Goal: Information Seeking & Learning: Learn about a topic

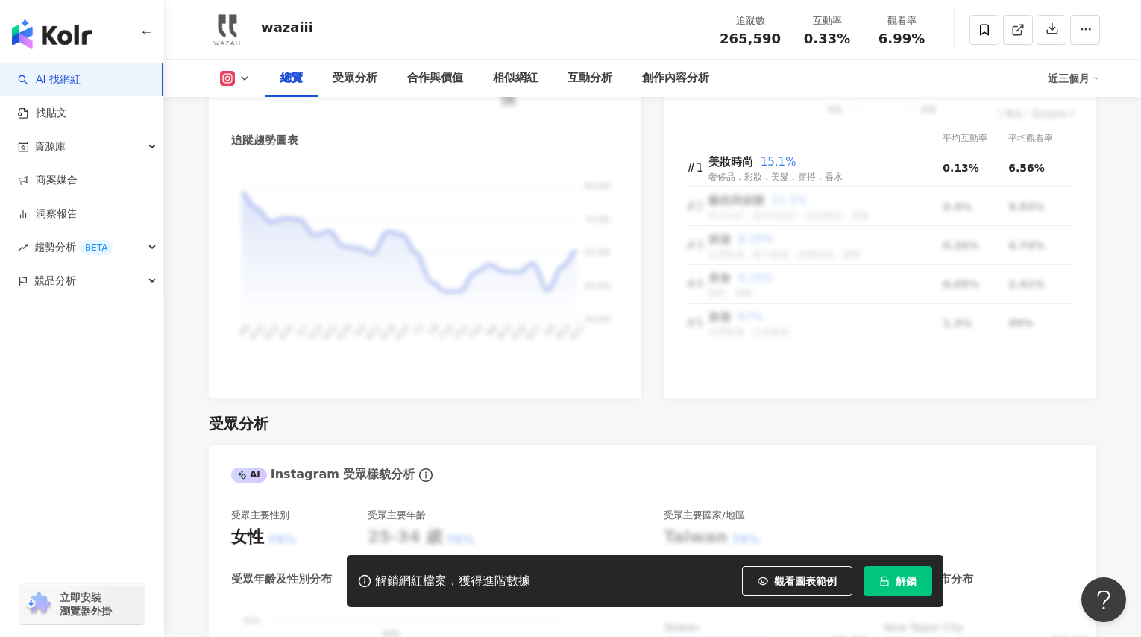
scroll to position [5, 0]
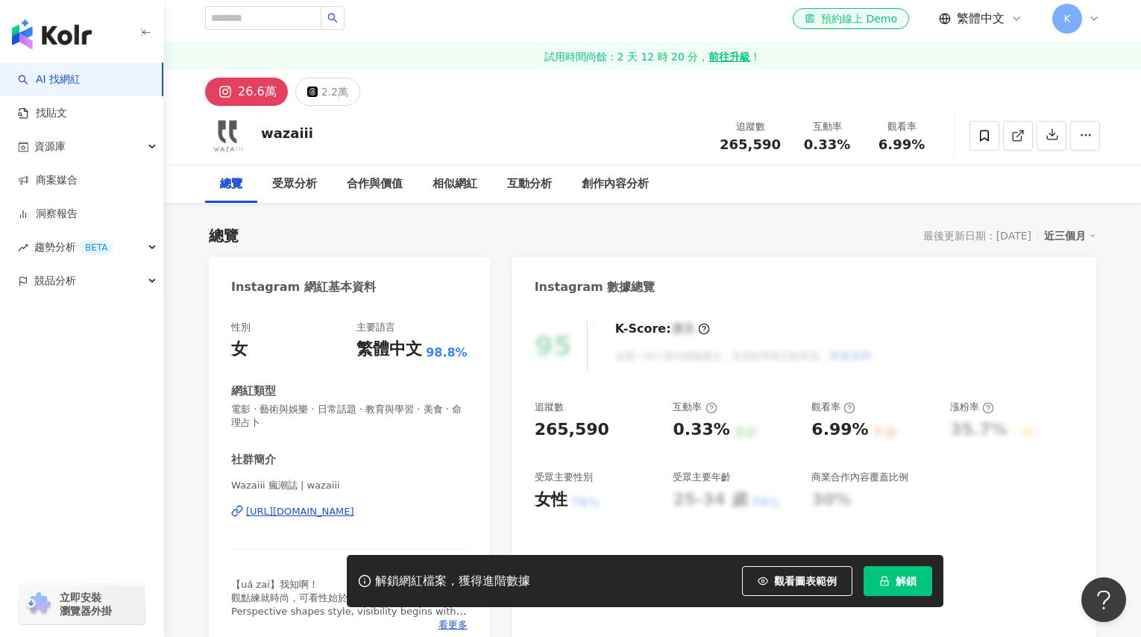
click at [50, 75] on link "AI 找網紅" at bounding box center [49, 79] width 63 height 15
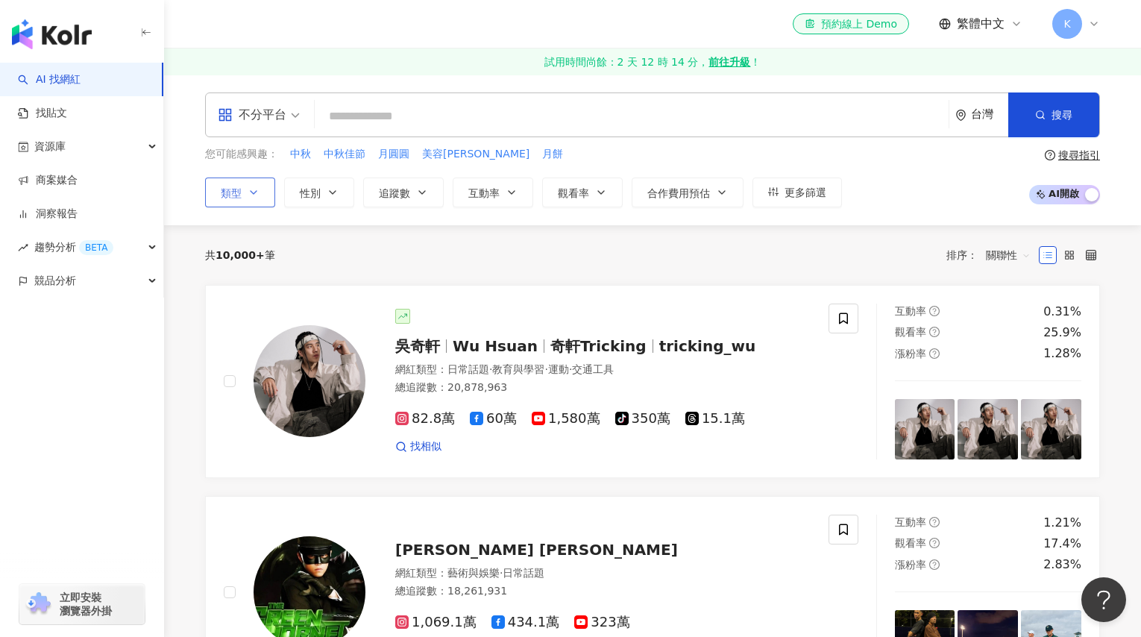
click at [260, 189] on button "類型" at bounding box center [240, 192] width 70 height 30
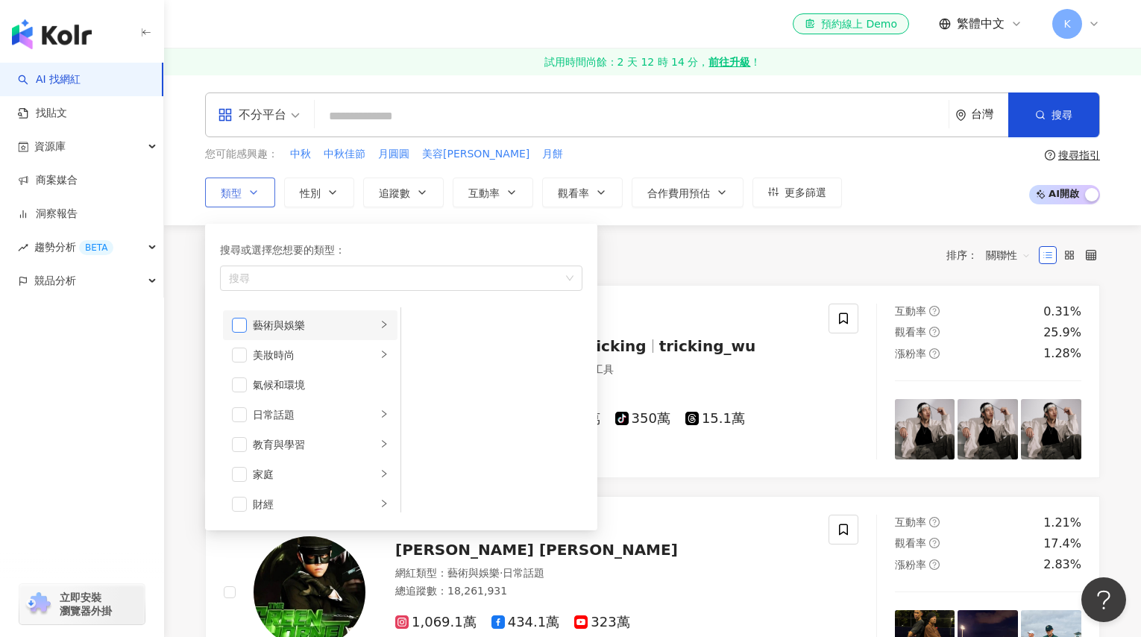
click at [238, 324] on span "button" at bounding box center [239, 325] width 15 height 15
click at [235, 325] on span "button" at bounding box center [239, 325] width 15 height 15
click at [239, 351] on span "button" at bounding box center [239, 354] width 15 height 15
click at [235, 441] on span "button" at bounding box center [239, 448] width 15 height 15
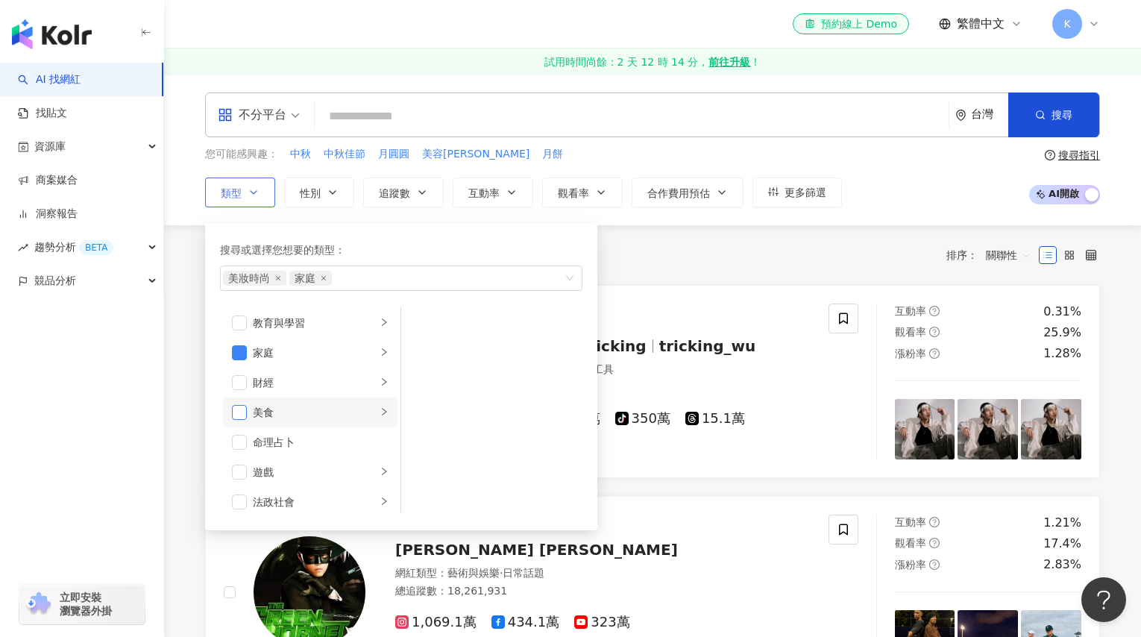
scroll to position [122, 0]
click at [239, 409] on span "button" at bounding box center [239, 412] width 15 height 15
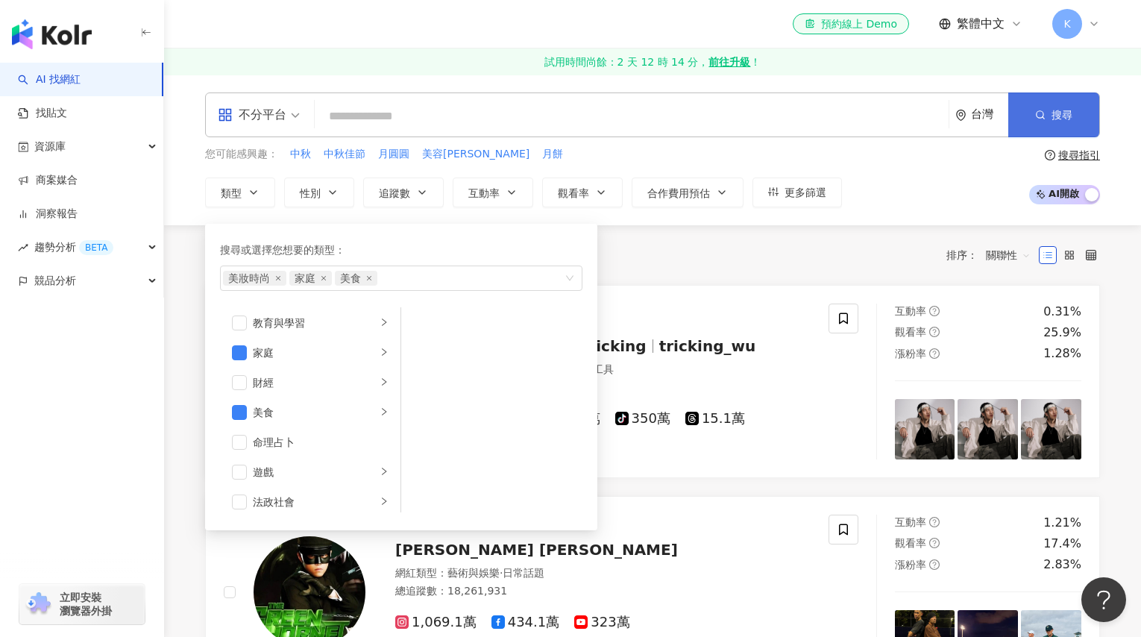
click at [1035, 115] on icon "button" at bounding box center [1040, 115] width 10 height 10
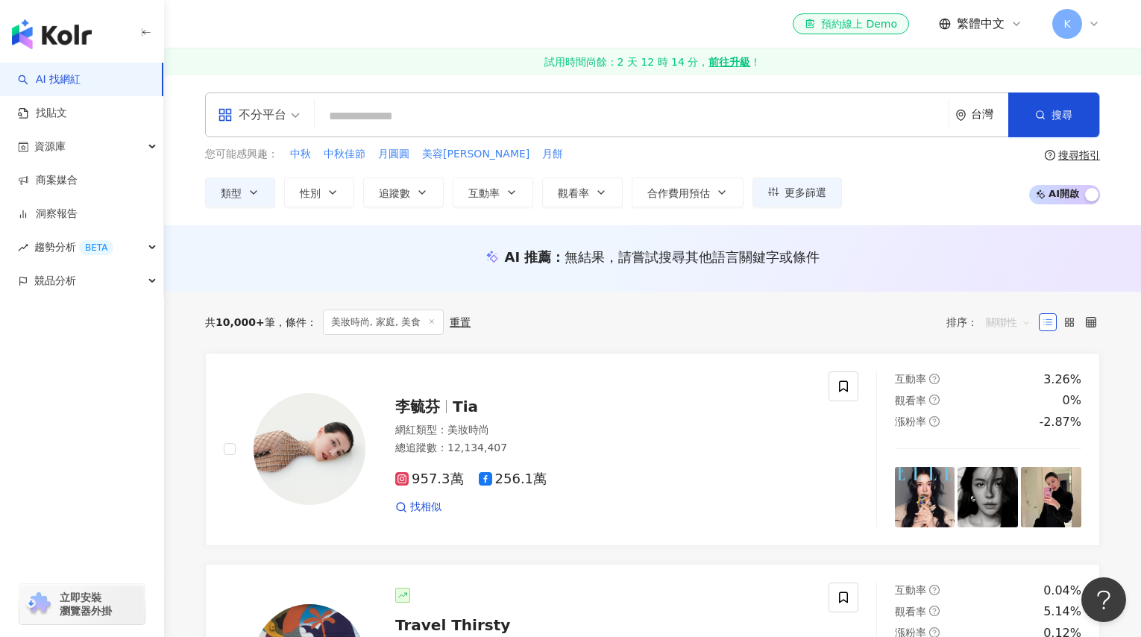
click at [995, 323] on span "關聯性" at bounding box center [1008, 322] width 45 height 24
click at [996, 426] on div "互動率" at bounding box center [1008, 429] width 37 height 16
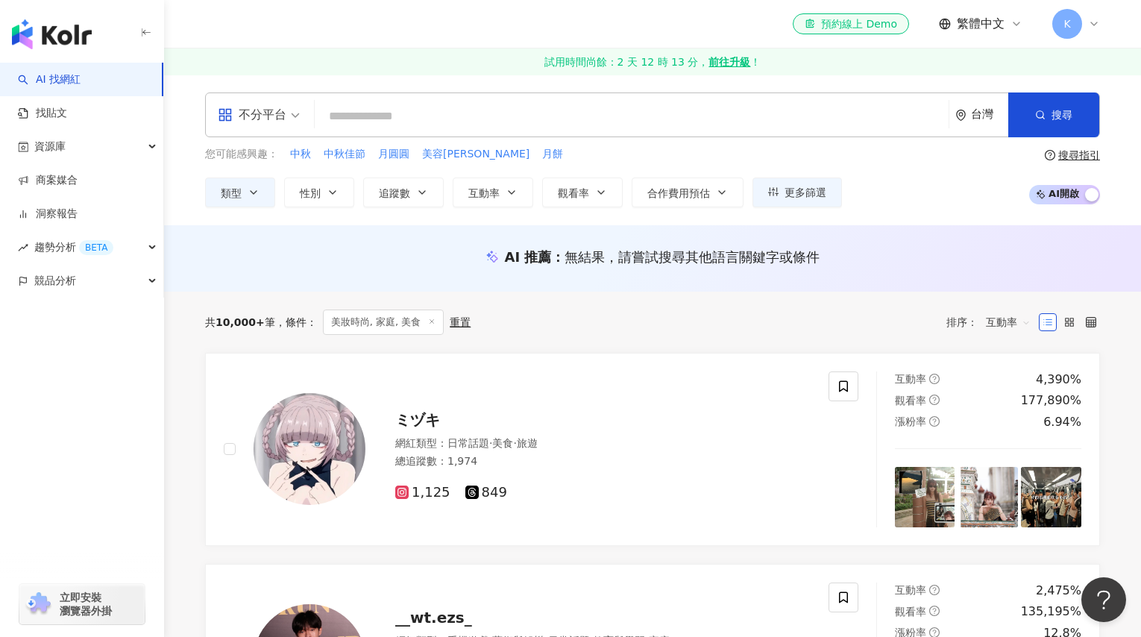
click at [1013, 315] on span "互動率" at bounding box center [1008, 322] width 45 height 24
click at [1001, 450] on div "觀看率" at bounding box center [1008, 454] width 37 height 16
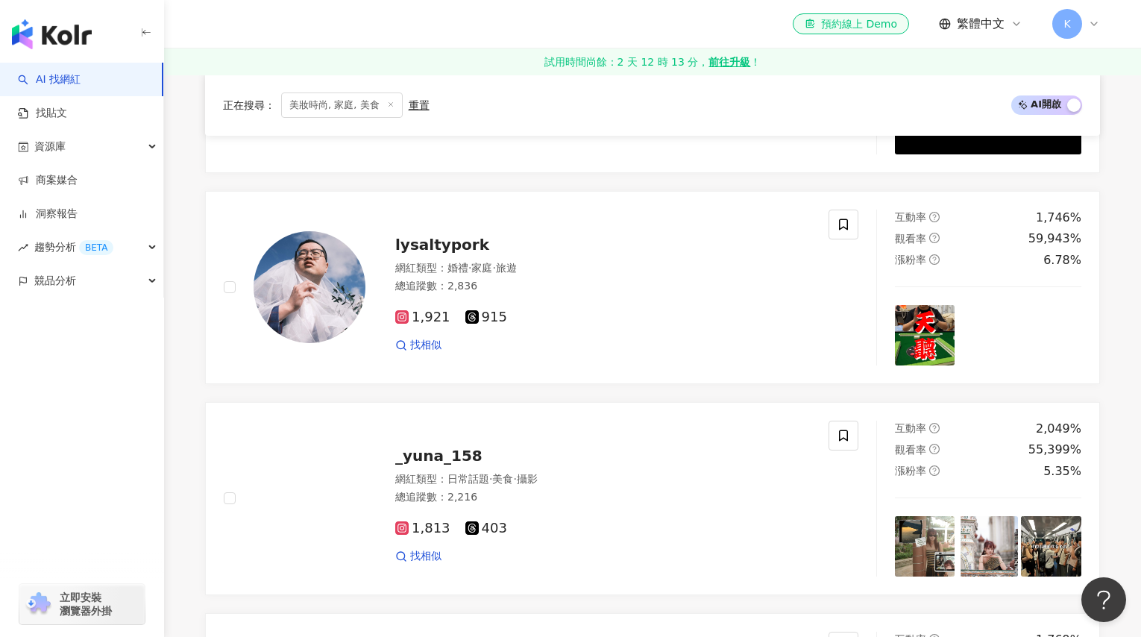
scroll to position [1347, 0]
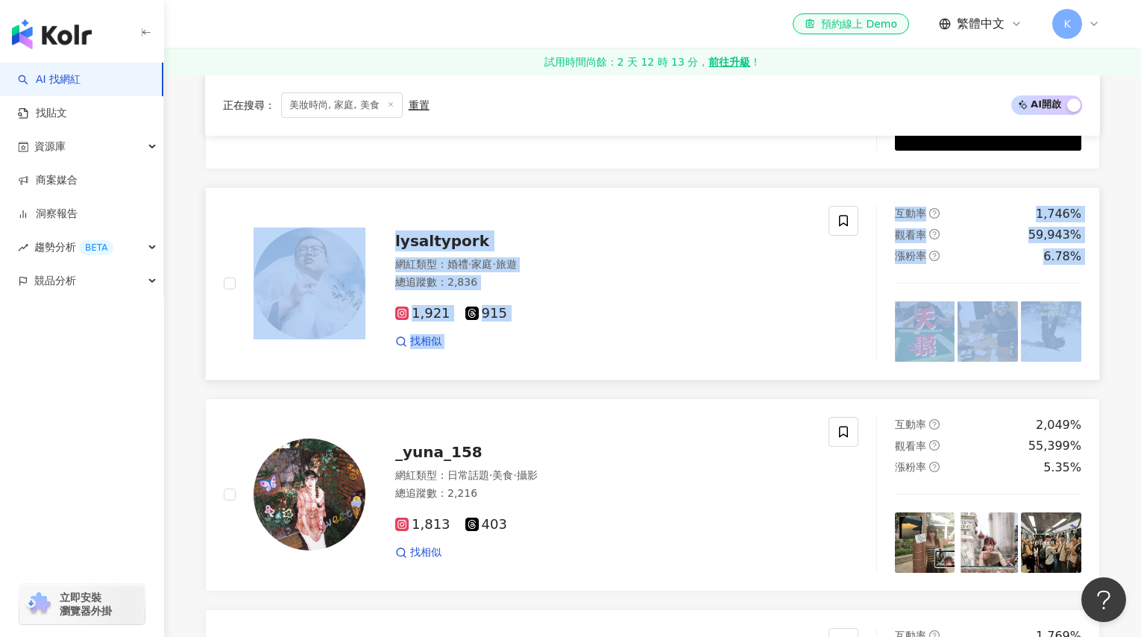
click at [456, 234] on span "lysaltypork" at bounding box center [442, 241] width 94 height 18
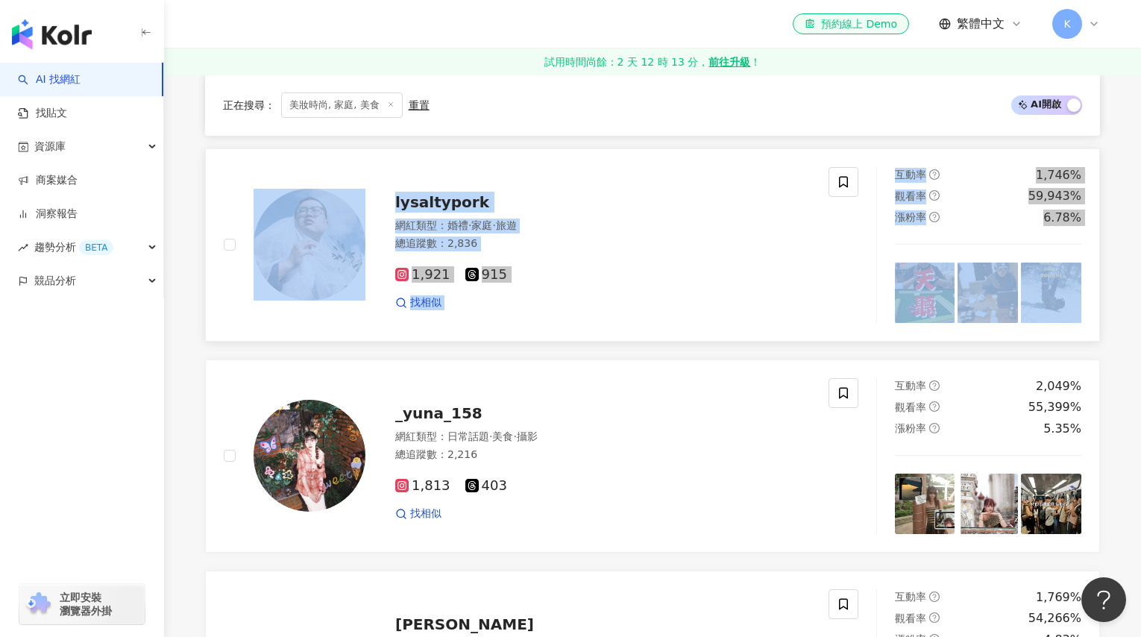
scroll to position [1470, 0]
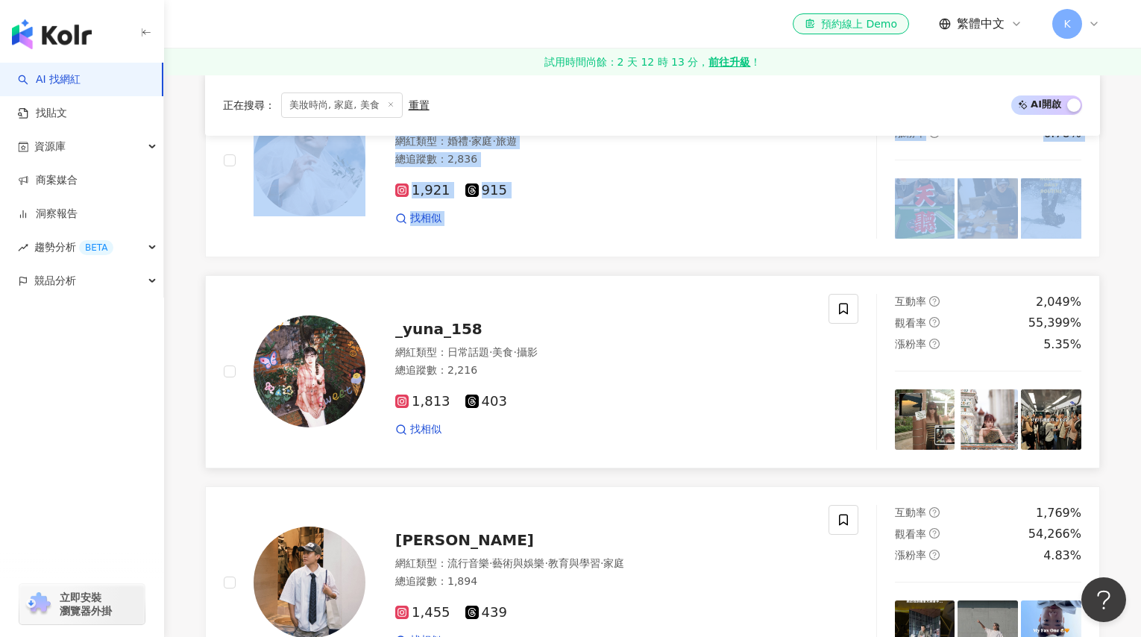
click at [444, 325] on span "_yuna_158" at bounding box center [438, 329] width 87 height 18
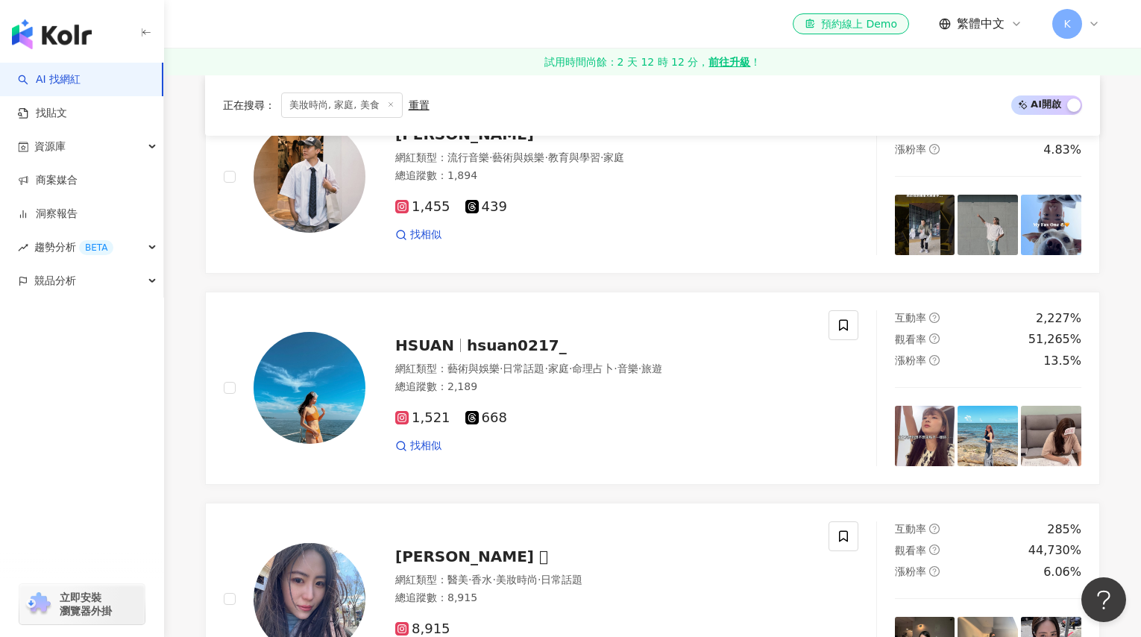
scroll to position [2017, 0]
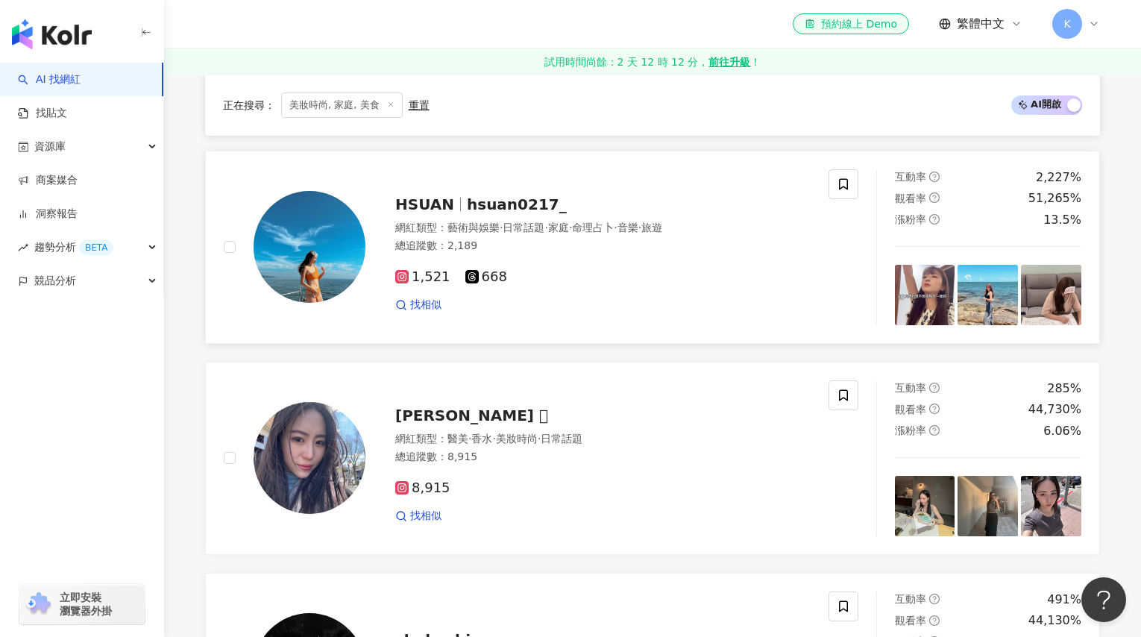
click at [514, 201] on span "hsuan0217_" at bounding box center [517, 204] width 100 height 18
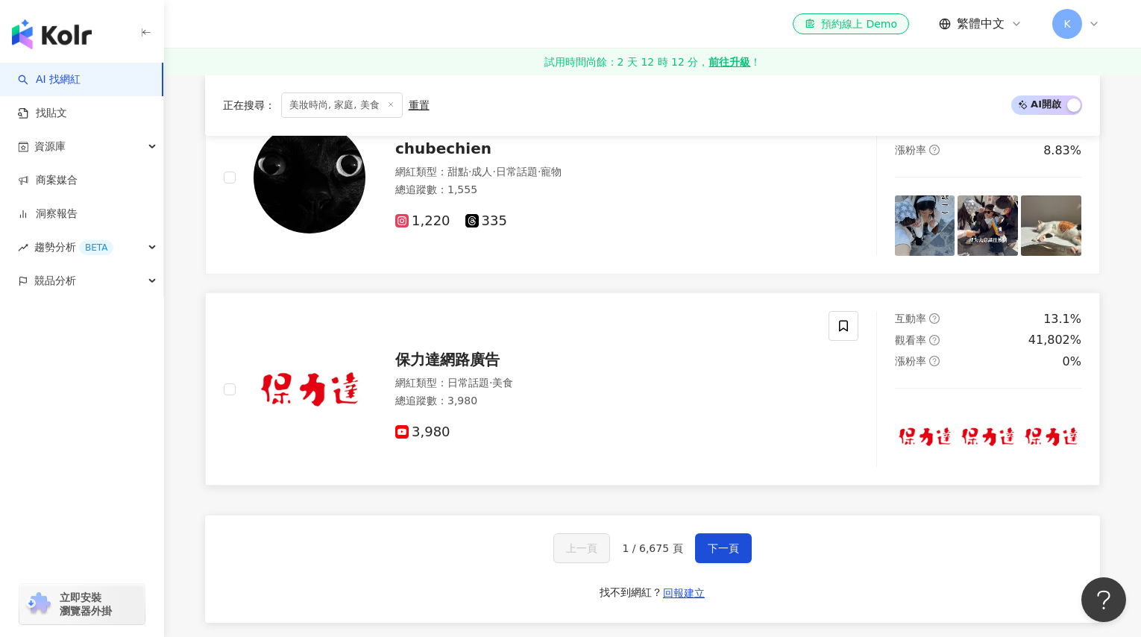
scroll to position [2509, 0]
click at [724, 539] on button "下一頁" at bounding box center [723, 547] width 57 height 30
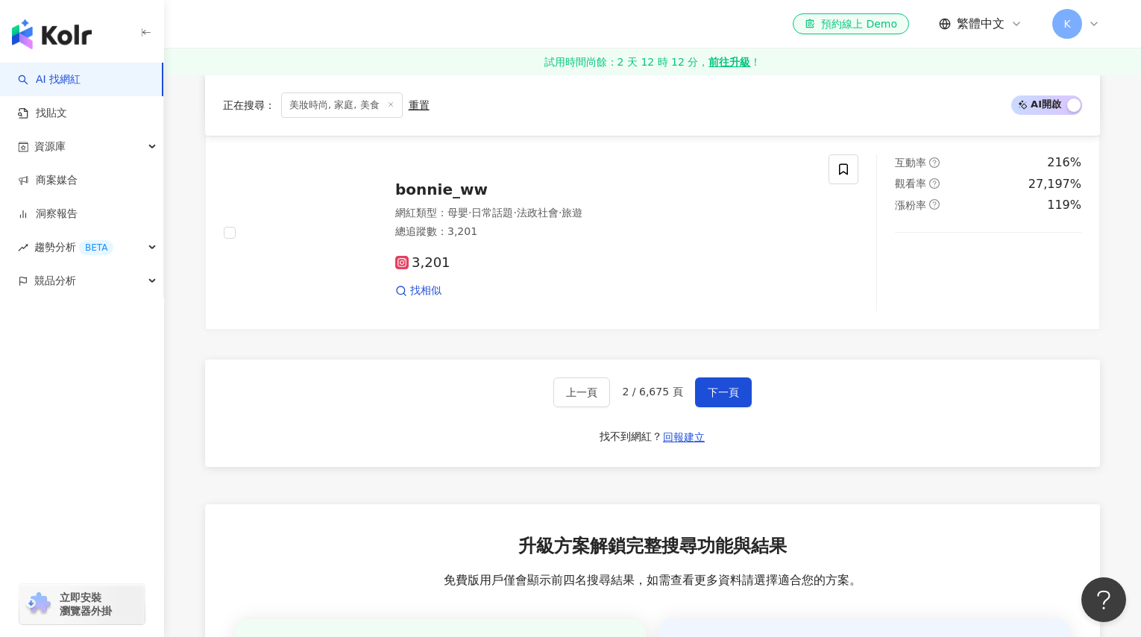
scroll to position [2423, 0]
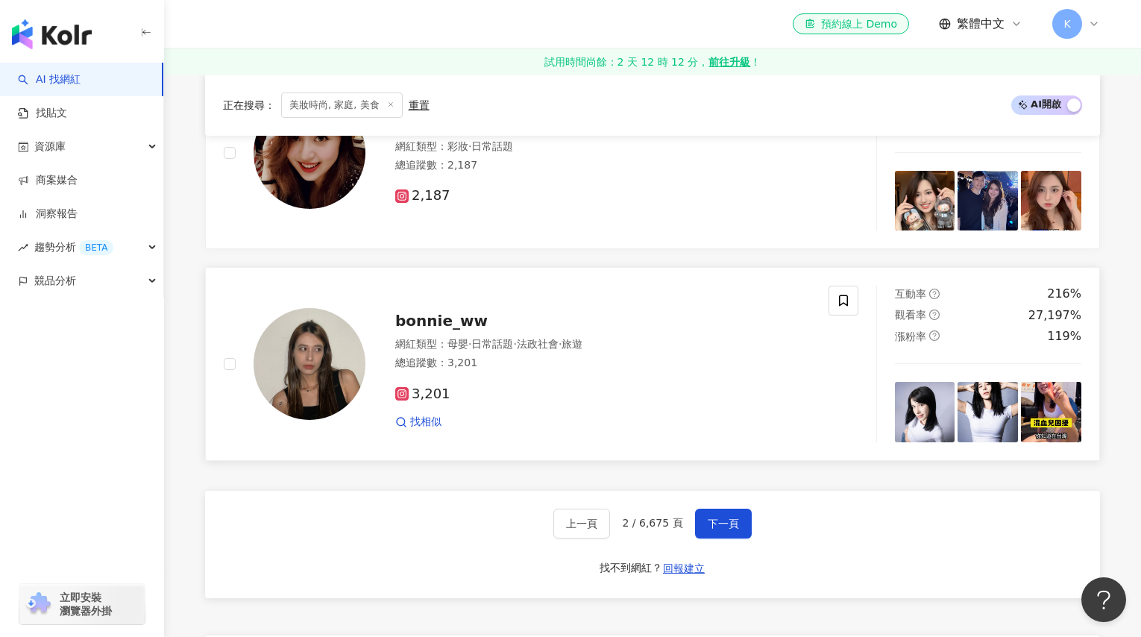
click at [452, 312] on span "bonnie_ww" at bounding box center [441, 321] width 92 height 18
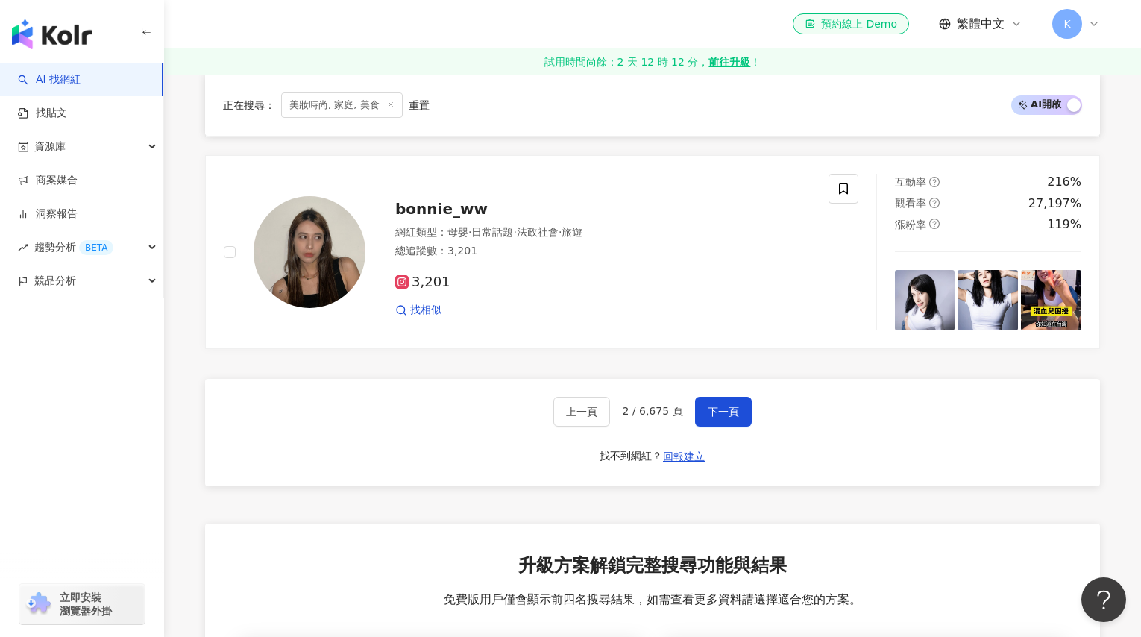
scroll to position [2324, 0]
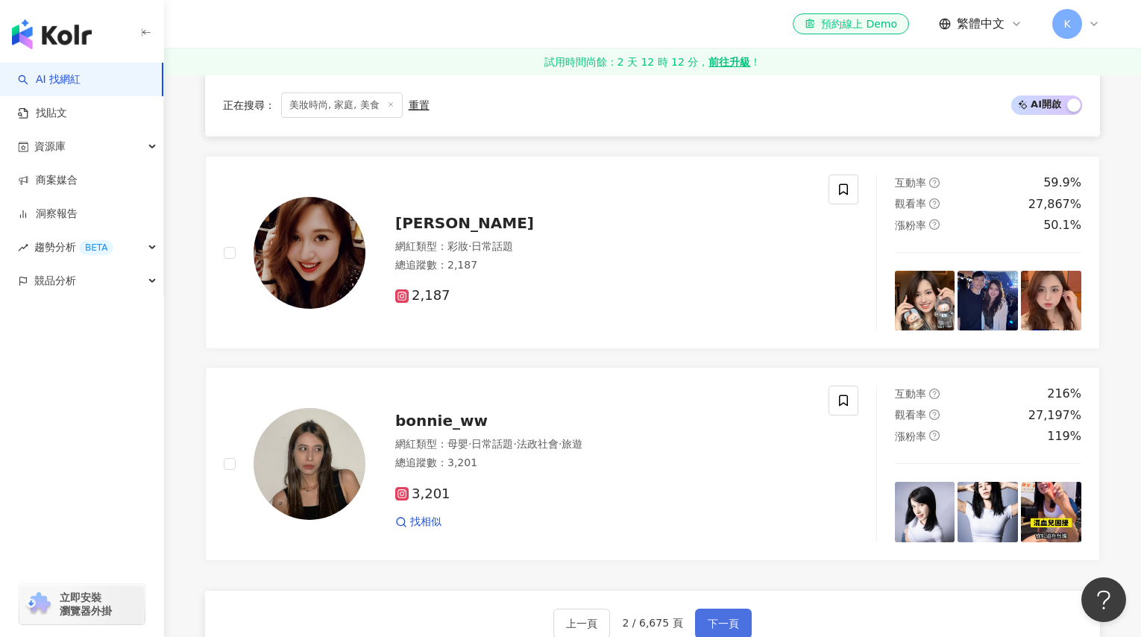
click at [737, 608] on button "下一頁" at bounding box center [723, 623] width 57 height 30
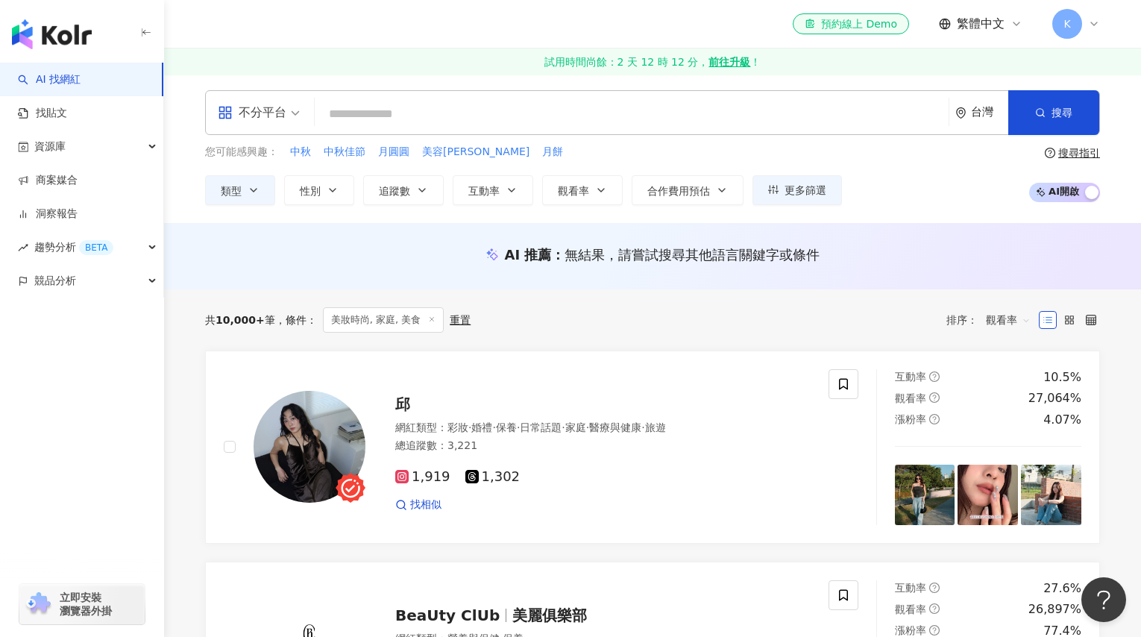
scroll to position [0, 0]
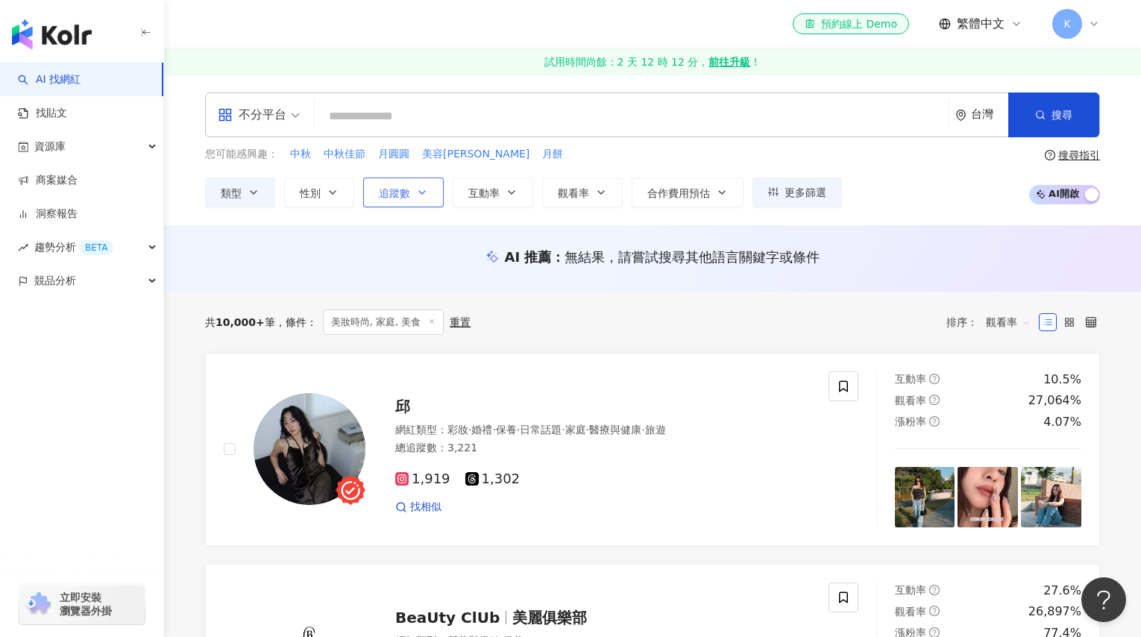
click at [374, 195] on button "追蹤數" at bounding box center [403, 192] width 81 height 30
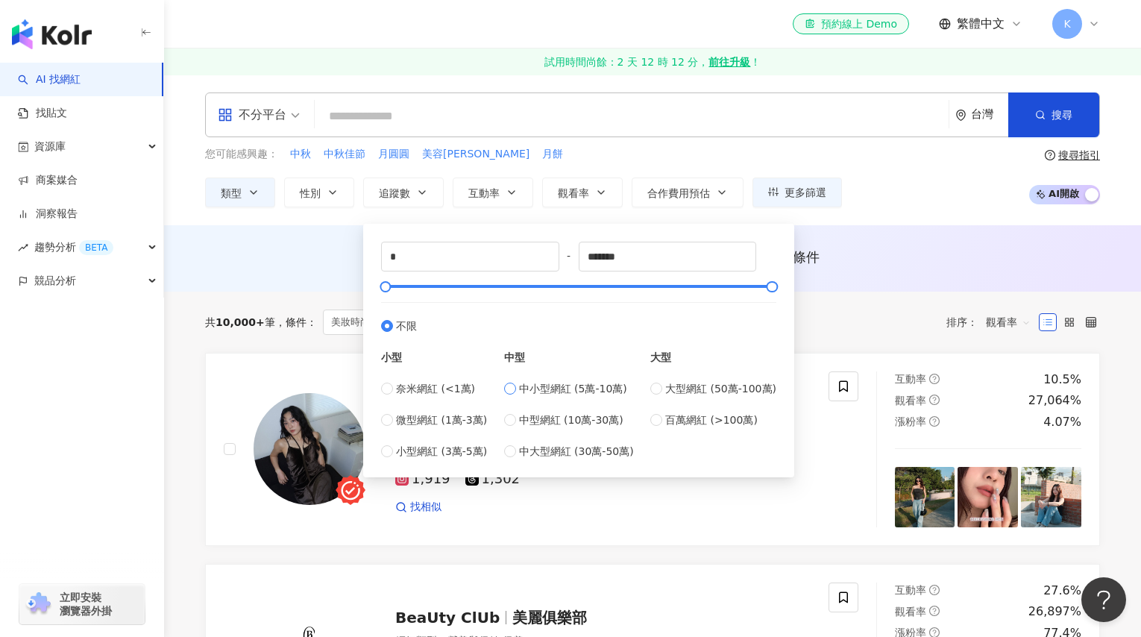
click at [516, 394] on label "中小型網紅 (5萬-10萬)" at bounding box center [569, 388] width 130 height 16
type input "*****"
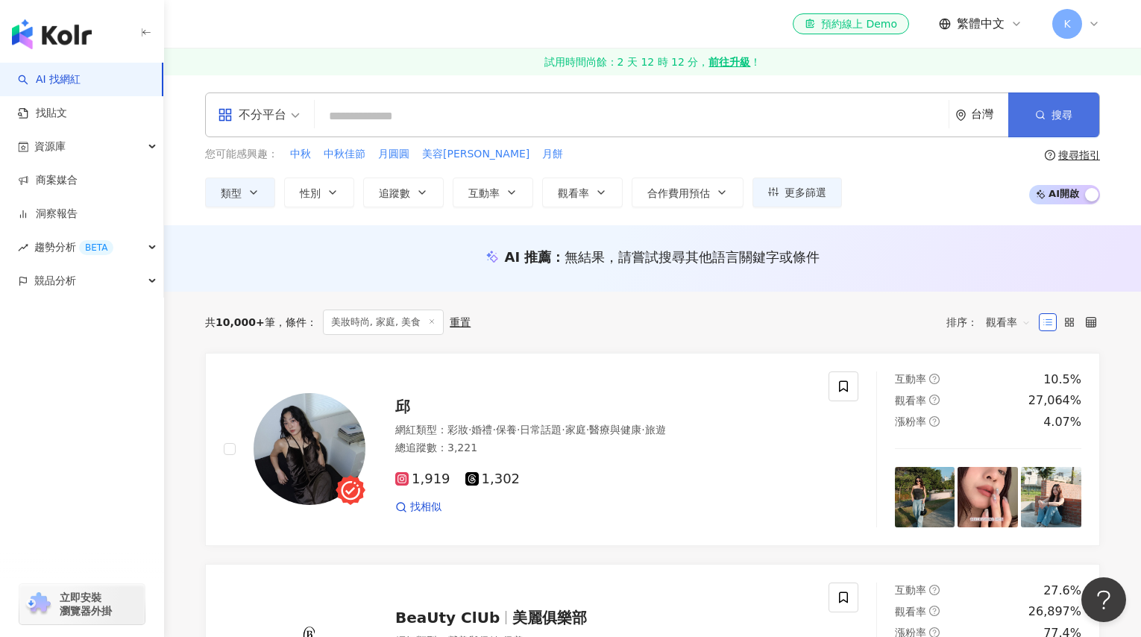
click at [1080, 125] on button "搜尋" at bounding box center [1053, 114] width 91 height 45
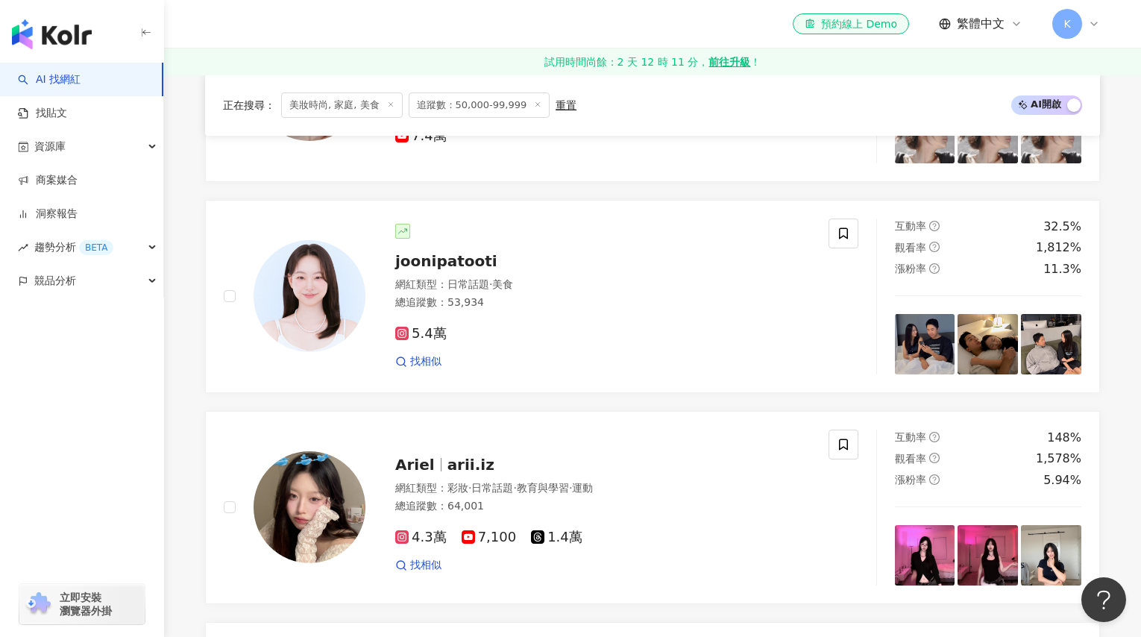
scroll to position [1592, 0]
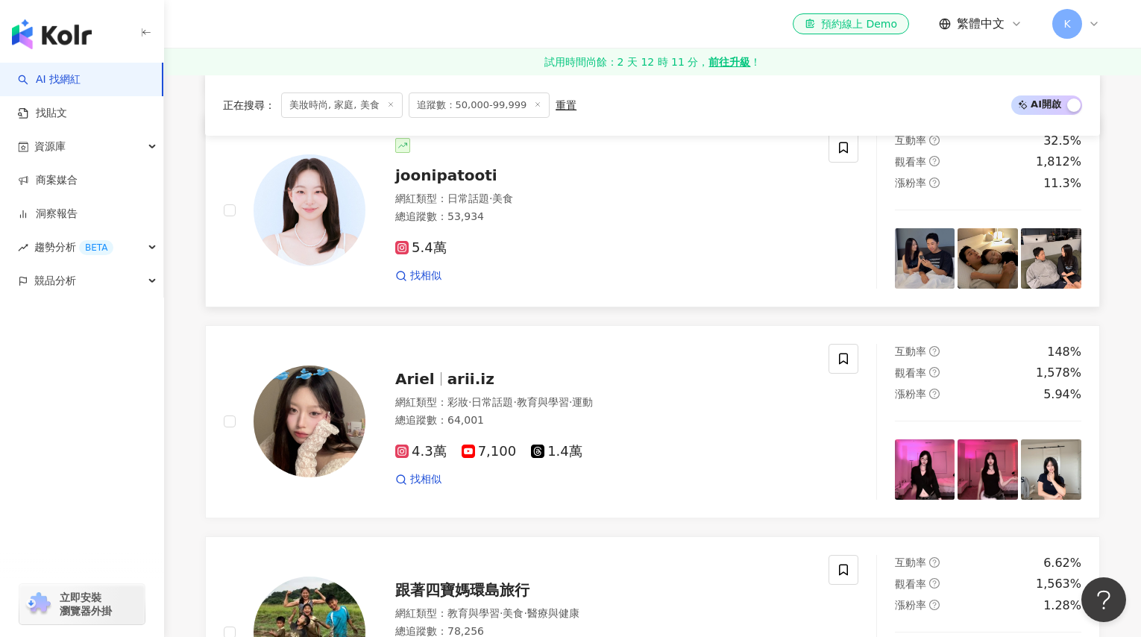
click at [311, 195] on img at bounding box center [310, 210] width 112 height 112
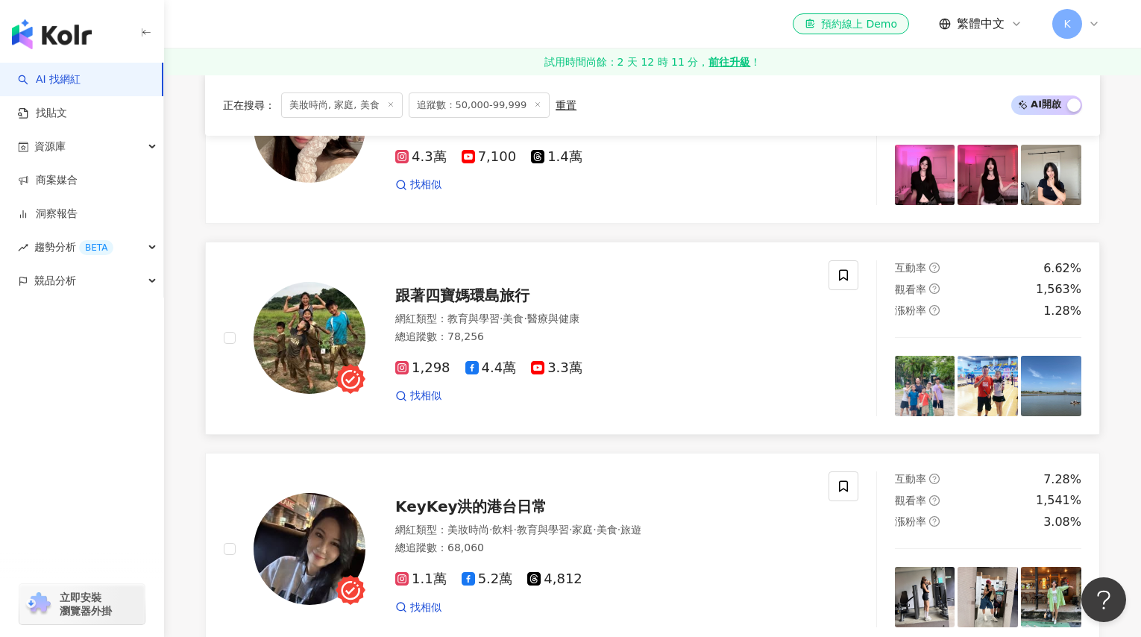
click at [512, 304] on span "跟著四寶媽環島旅行" at bounding box center [462, 295] width 134 height 18
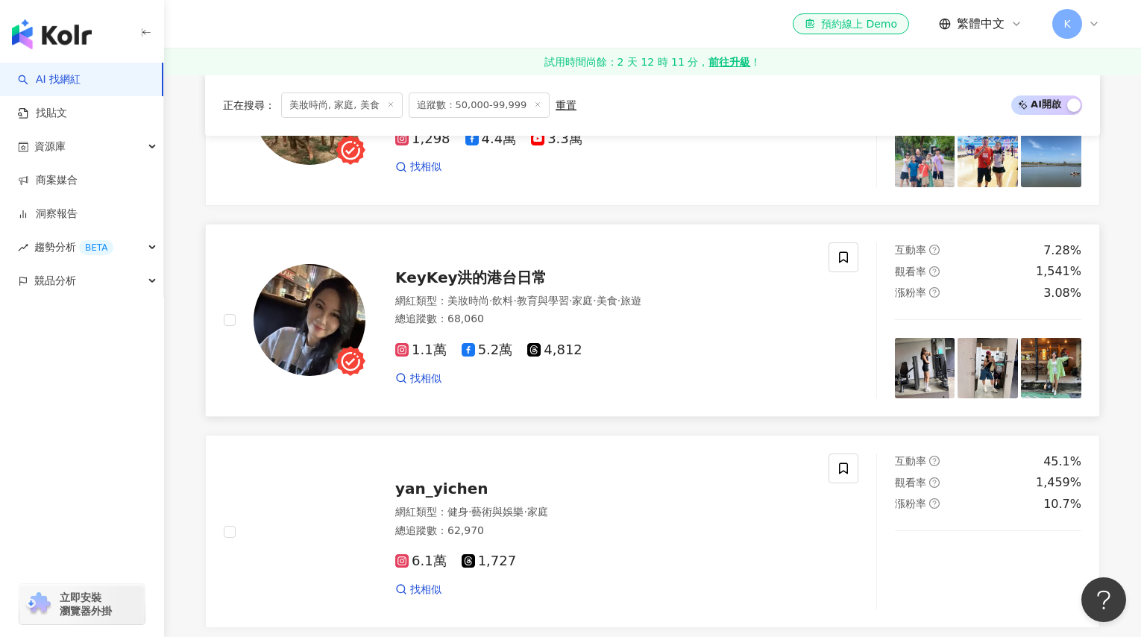
scroll to position [2116, 0]
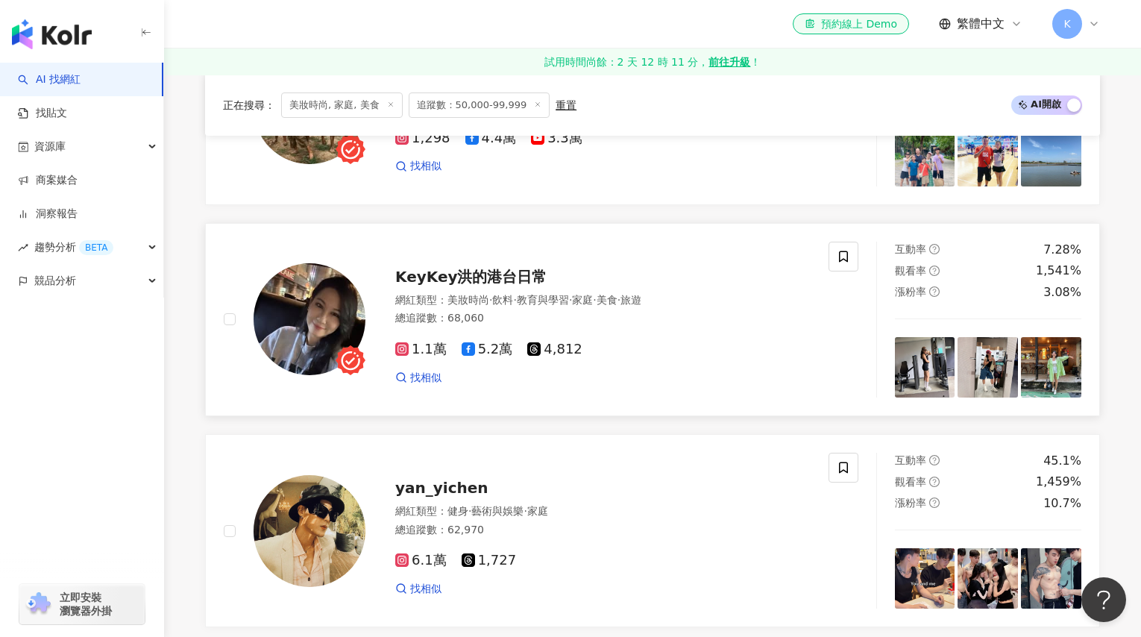
click at [297, 335] on img at bounding box center [310, 319] width 112 height 112
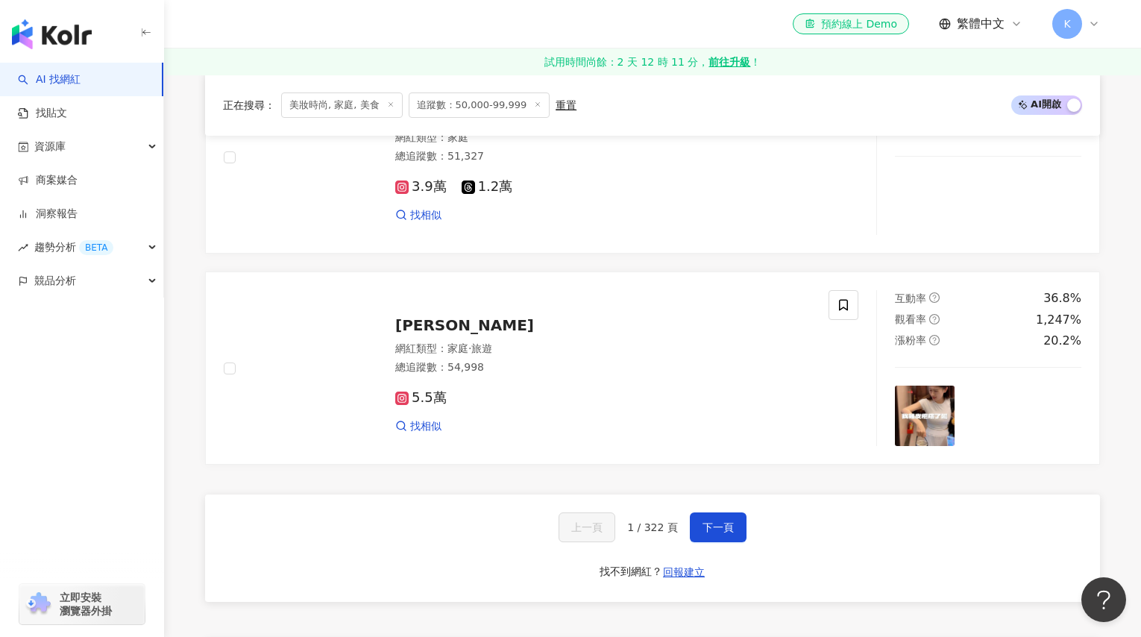
scroll to position [2764, 0]
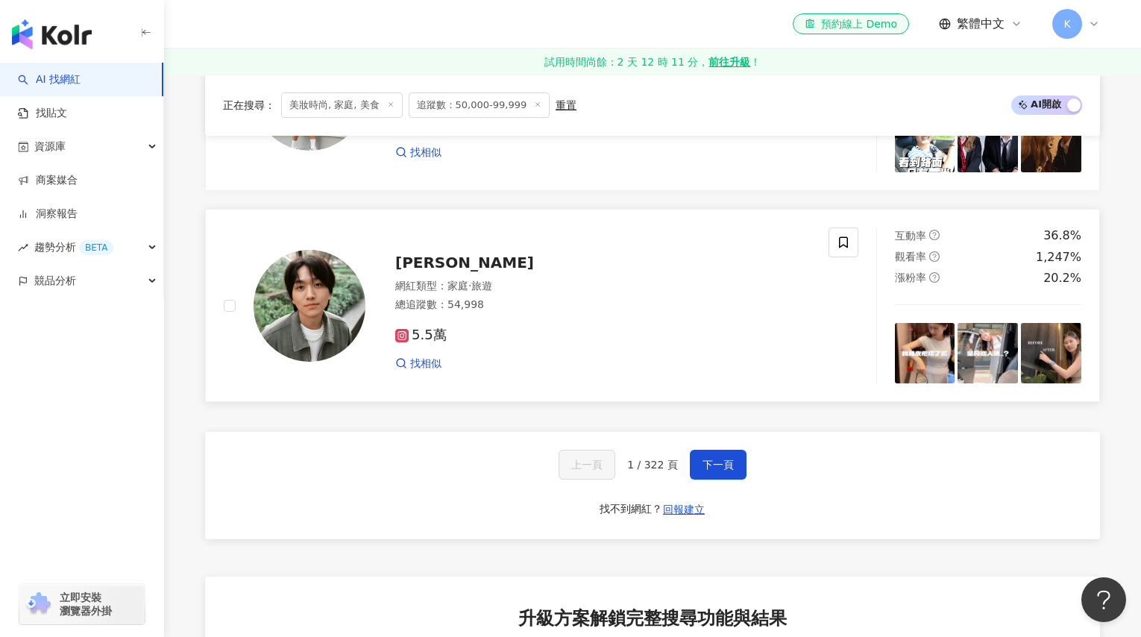
click at [342, 320] on img at bounding box center [310, 306] width 112 height 112
click at [696, 468] on button "下一頁" at bounding box center [718, 465] width 57 height 30
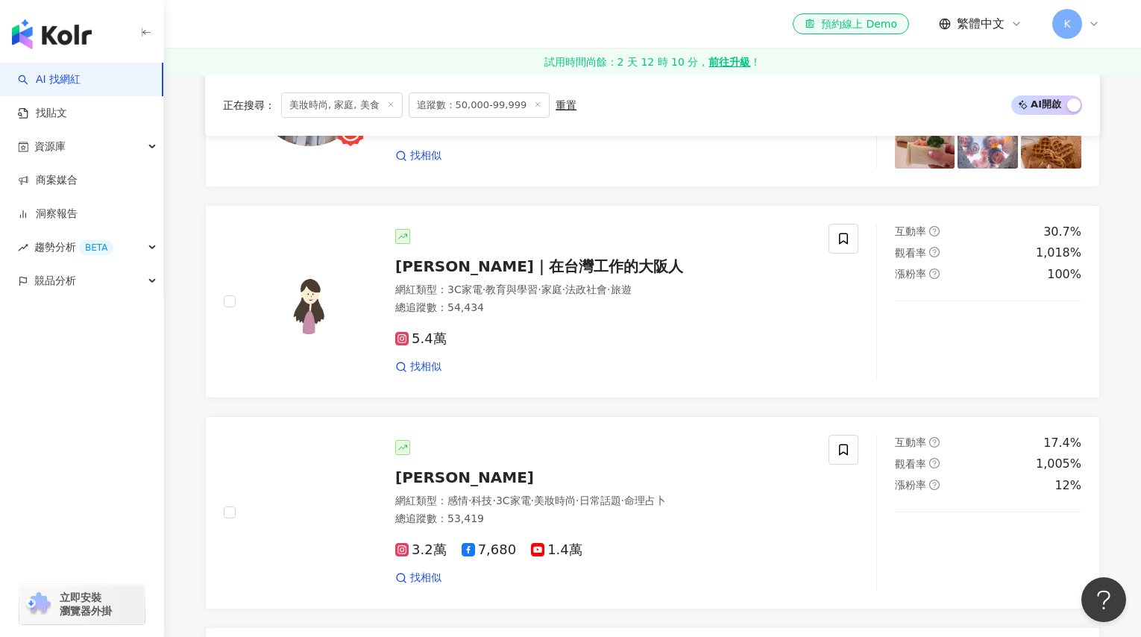
scroll to position [1385, 0]
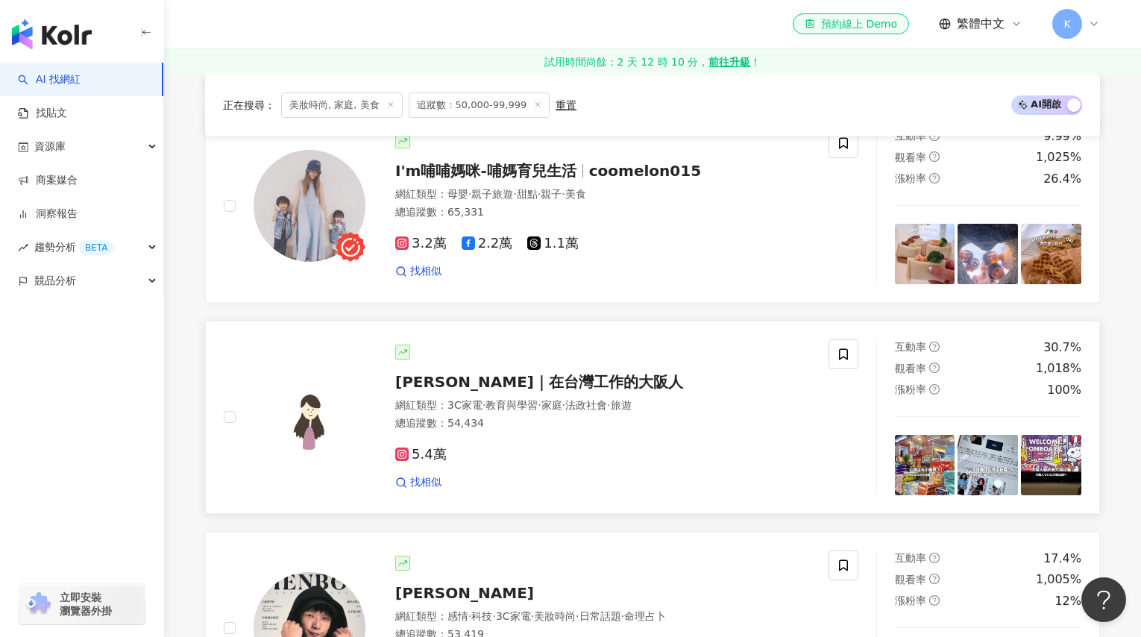
click at [436, 391] on span "Erica｜在台灣工作的大阪人" at bounding box center [539, 382] width 288 height 18
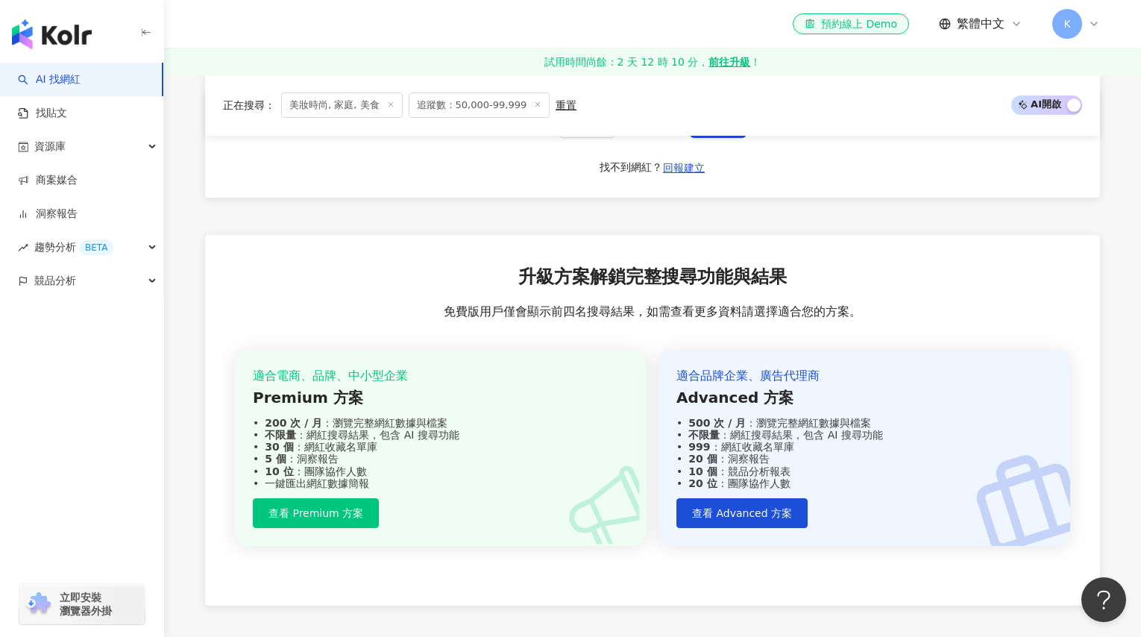
scroll to position [3073, 0]
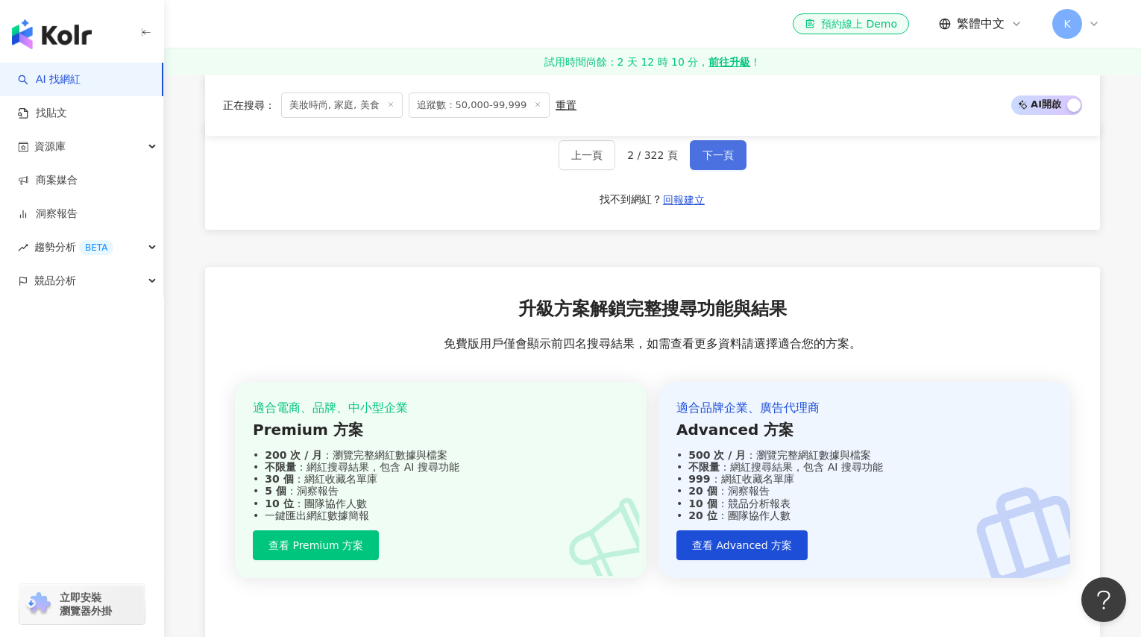
click at [707, 161] on span "下一頁" at bounding box center [717, 155] width 31 height 12
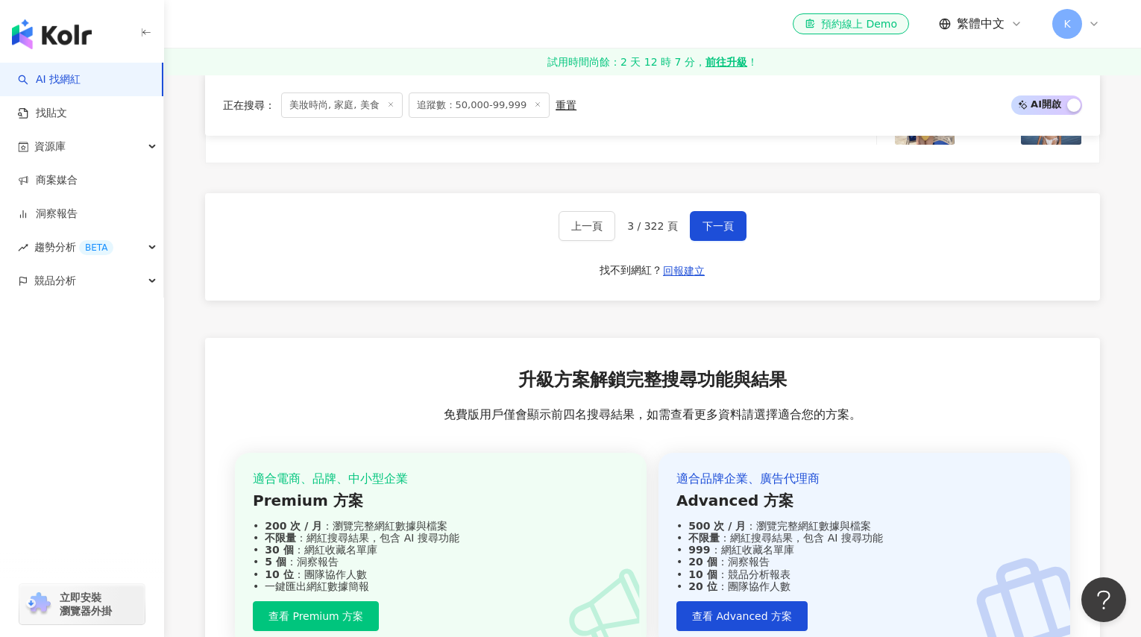
scroll to position [2938, 0]
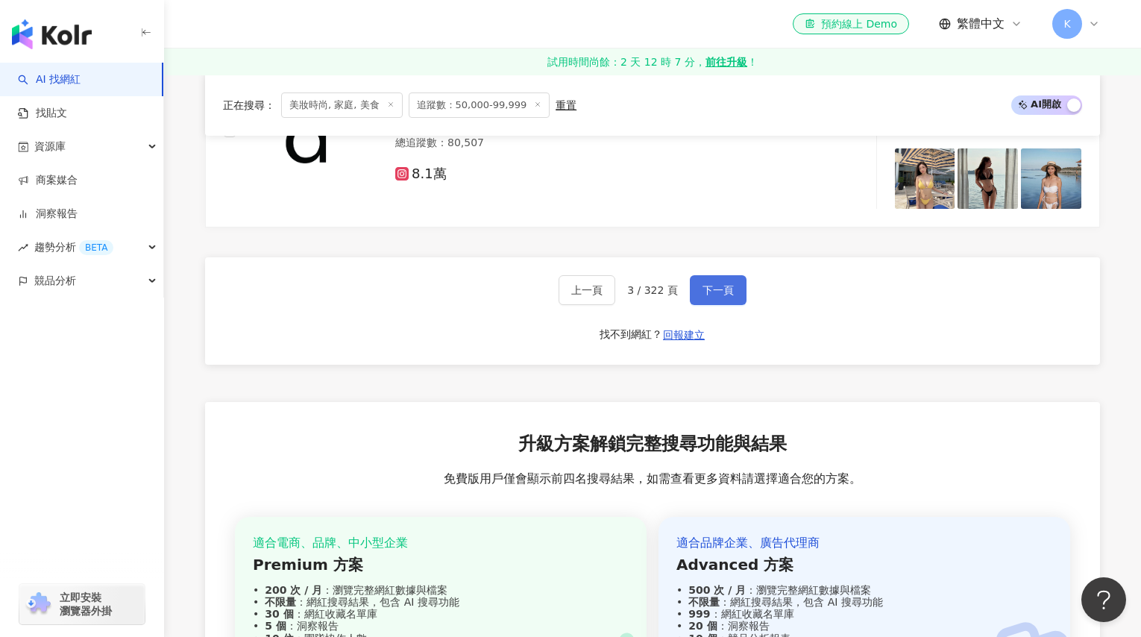
click at [721, 296] on span "下一頁" at bounding box center [717, 290] width 31 height 12
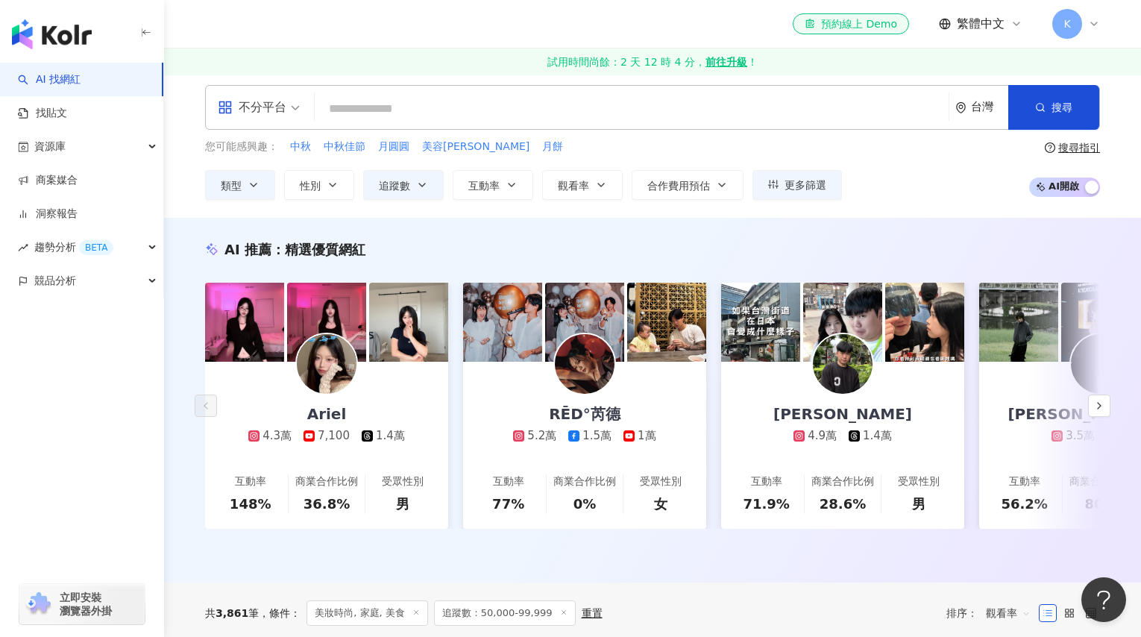
scroll to position [0, 0]
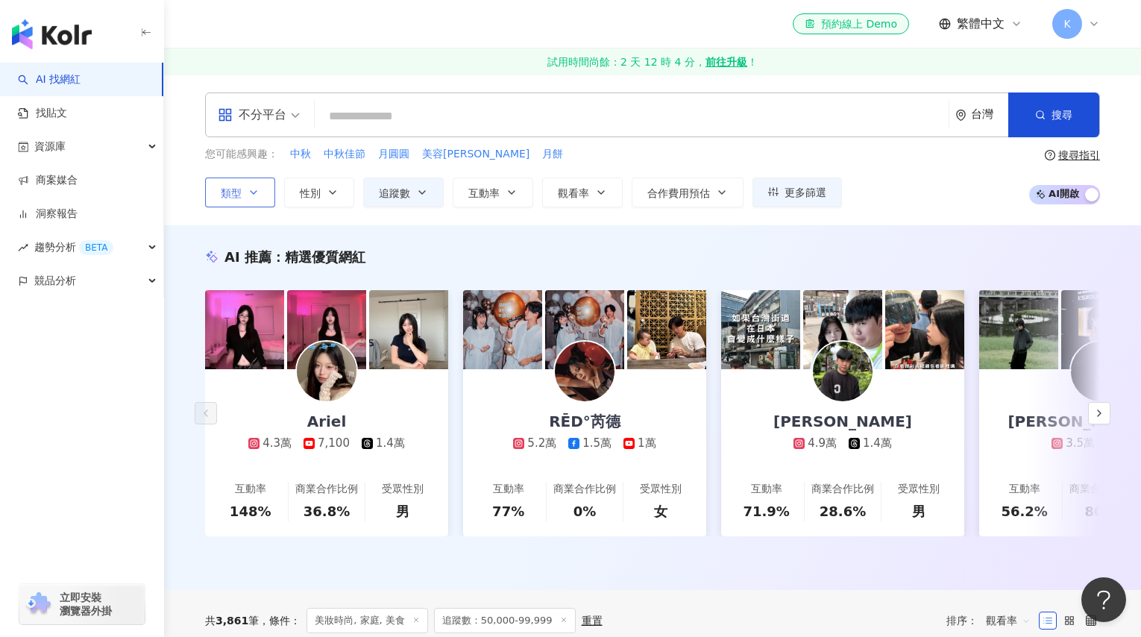
click at [246, 198] on button "類型" at bounding box center [240, 192] width 70 height 30
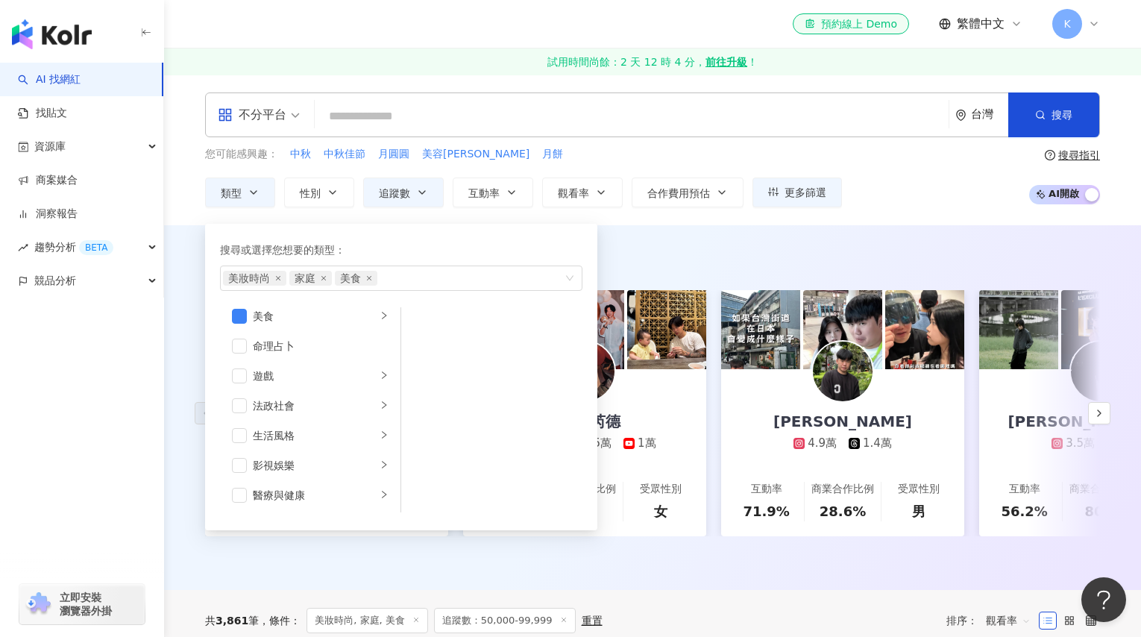
scroll to position [162, 0]
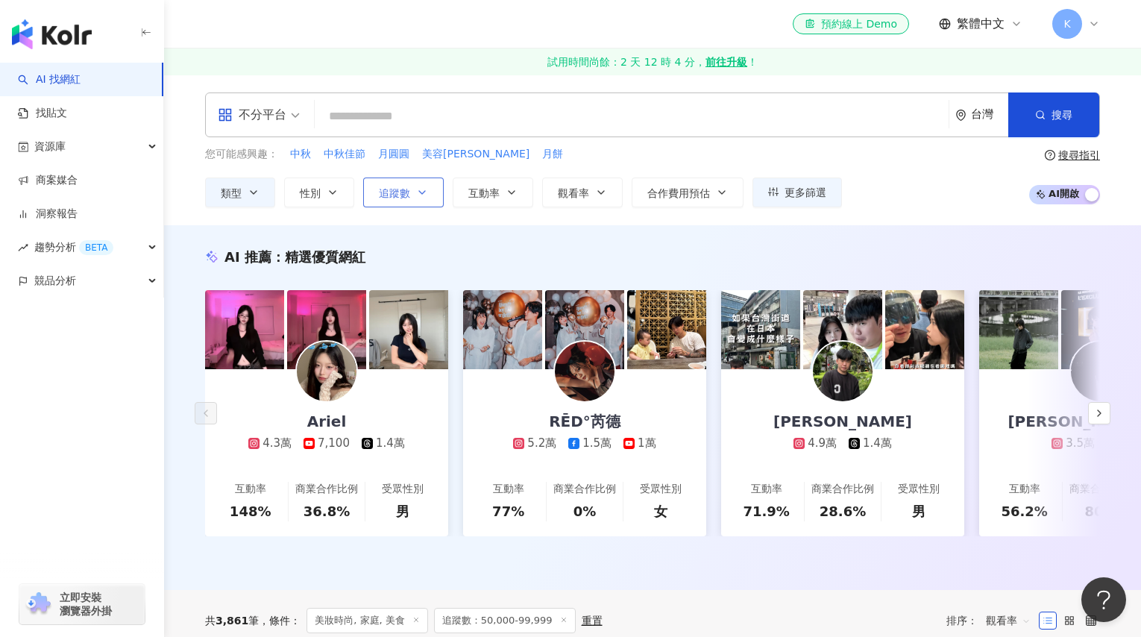
click at [405, 187] on span "追蹤數" at bounding box center [394, 193] width 31 height 12
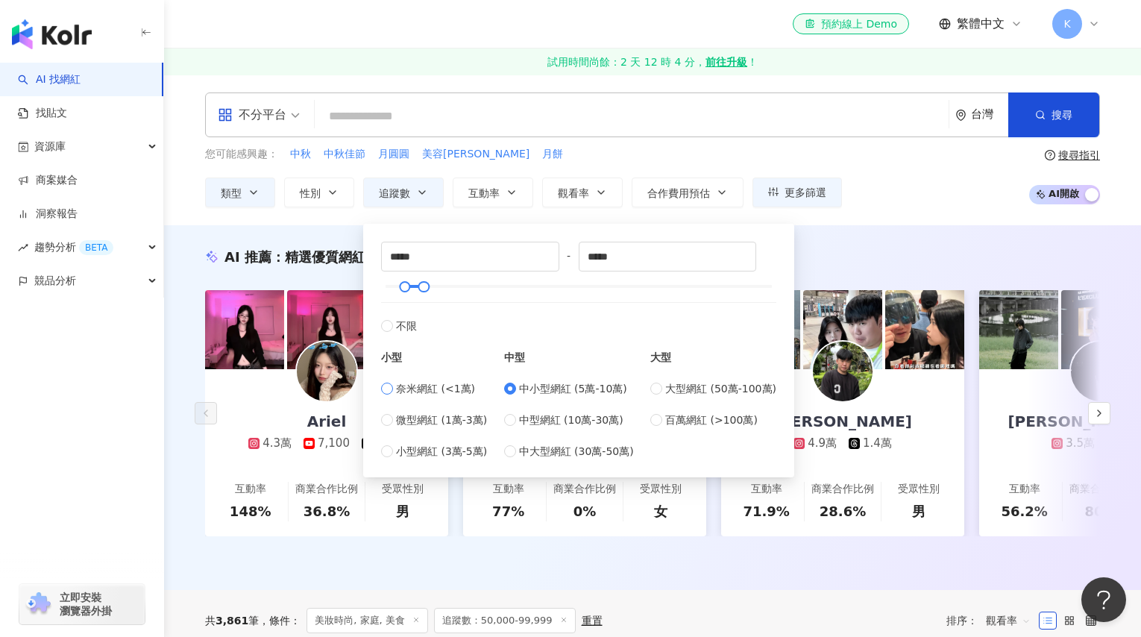
type input "*"
type input "****"
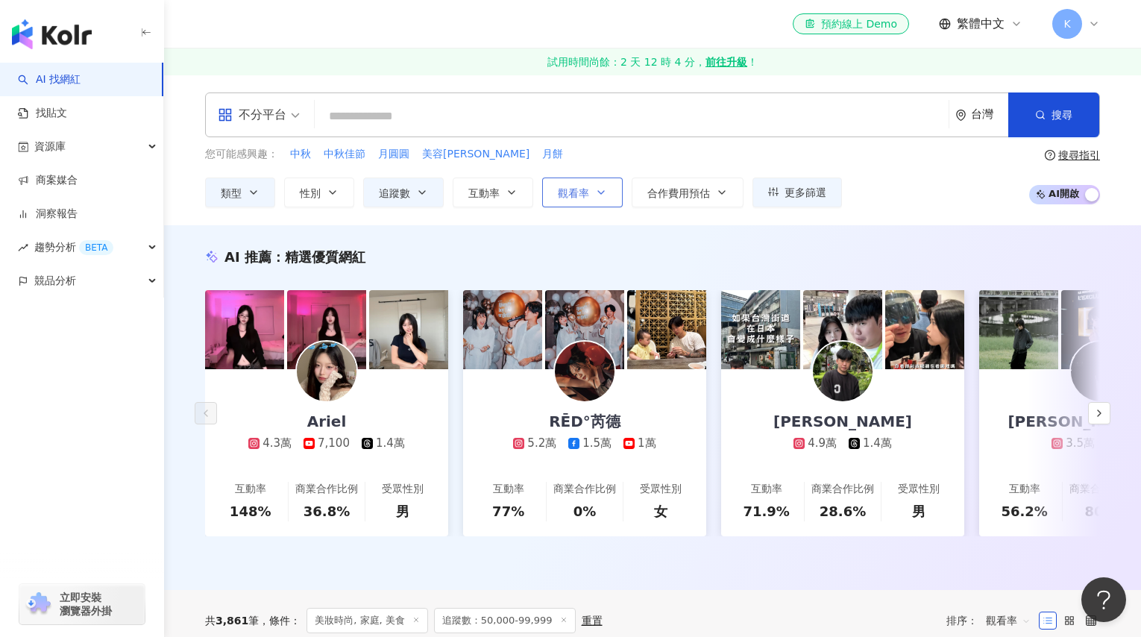
click at [600, 196] on icon "button" at bounding box center [601, 192] width 12 height 12
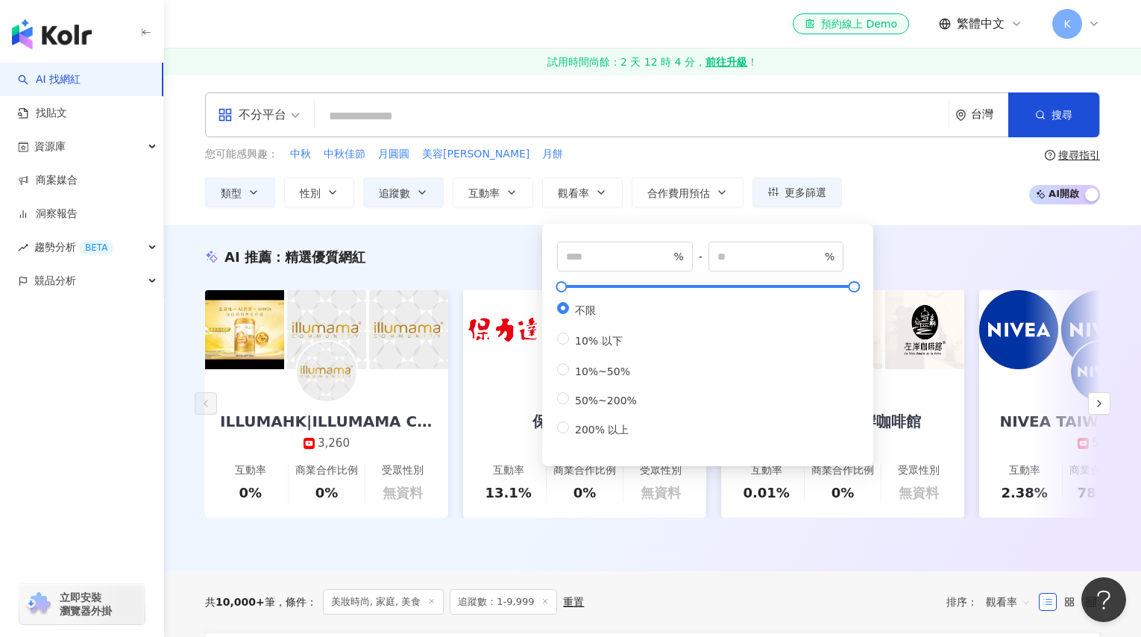
click at [891, 190] on div "您可能感興趣： 中秋 中秋佳節 月圓圓 美容柚香澡 月餅 類型 性別 追蹤數 互動率 觀看率 合作費用預估 更多篩選 * - **** 不限 小型 奈米網紅 …" at bounding box center [652, 176] width 895 height 61
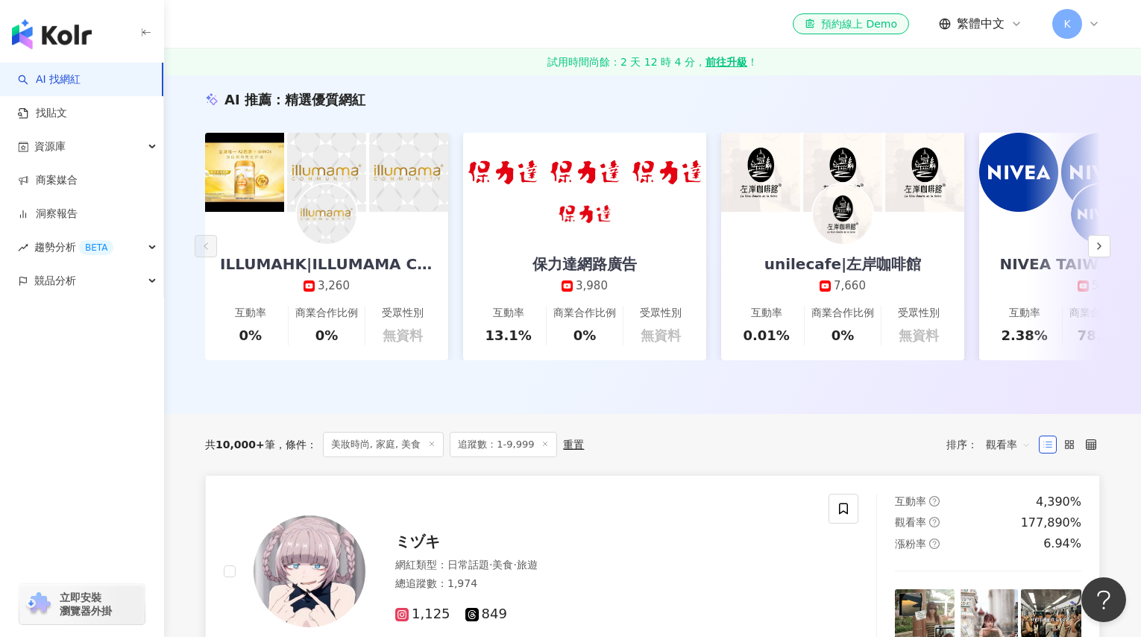
scroll to position [322, 0]
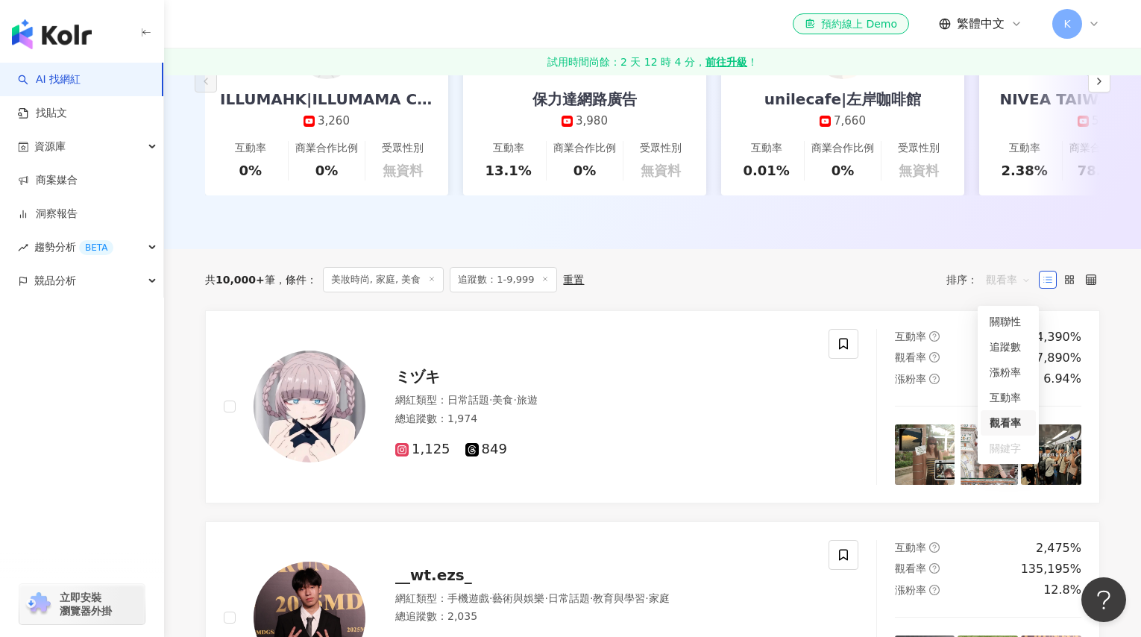
click at [1004, 287] on span "觀看率" at bounding box center [1008, 280] width 45 height 24
click at [1010, 399] on div "互動率" at bounding box center [1008, 397] width 37 height 16
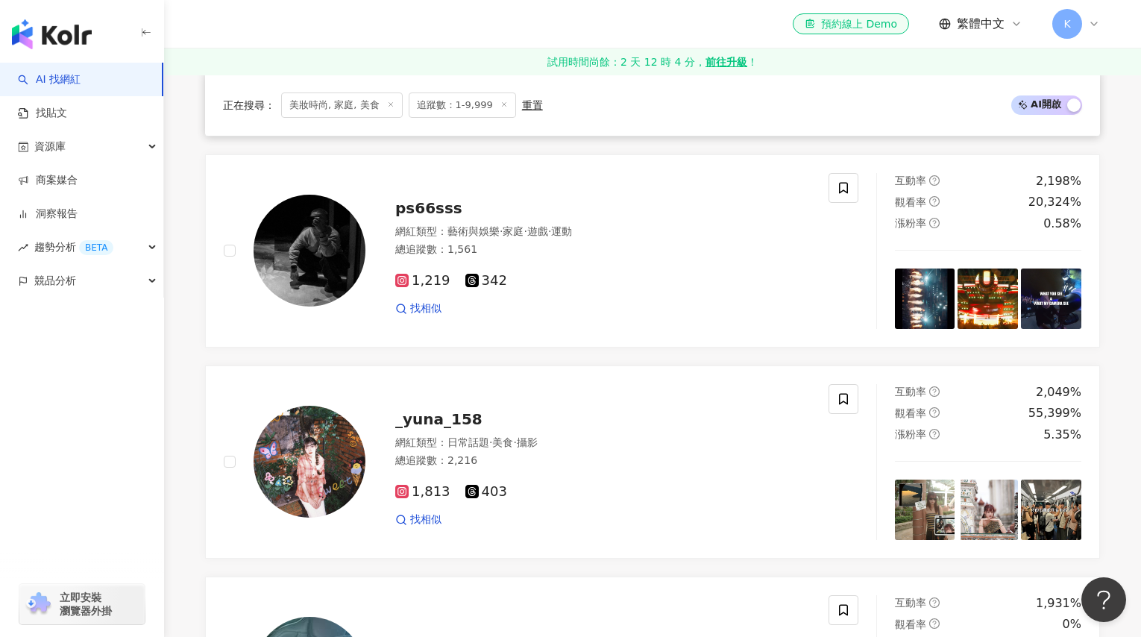
scroll to position [1462, 0]
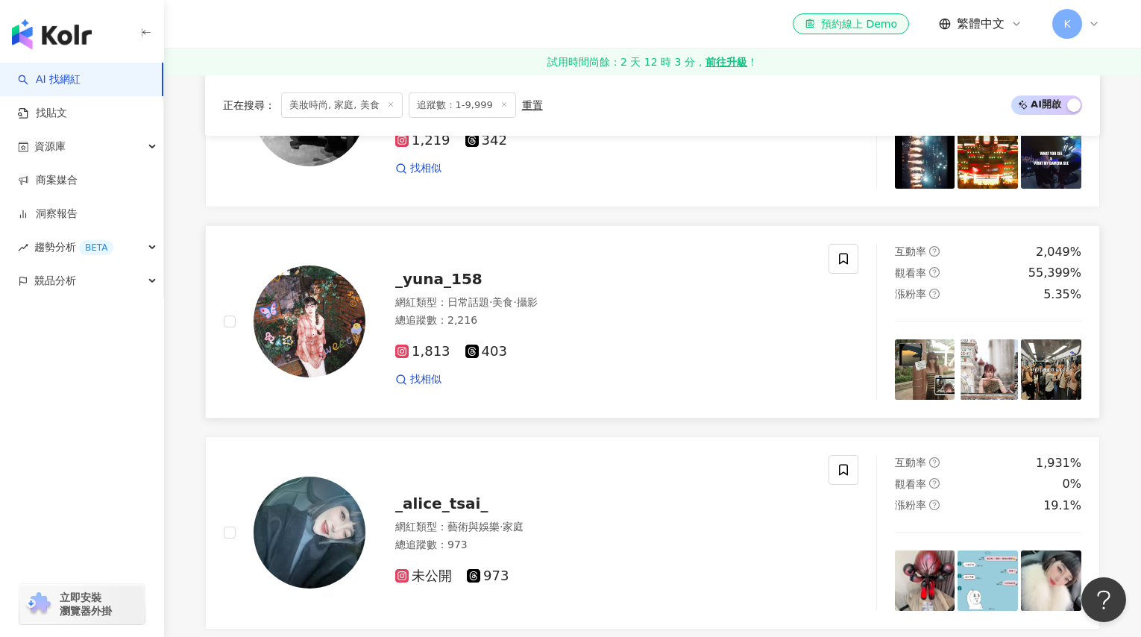
click at [344, 324] on img at bounding box center [310, 321] width 112 height 112
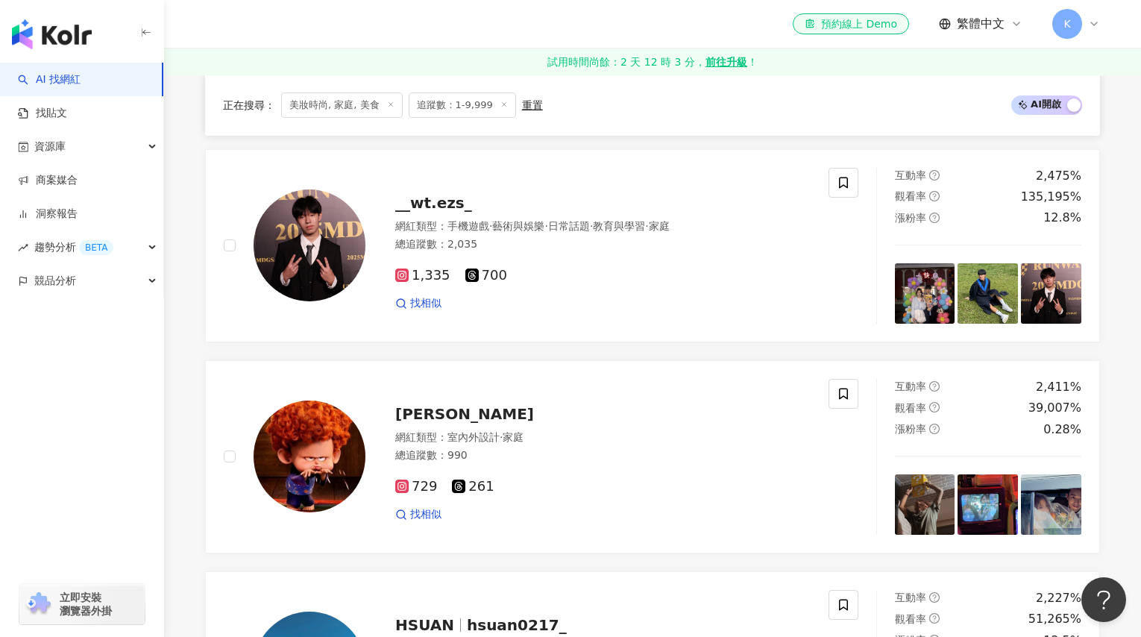
scroll to position [0, 0]
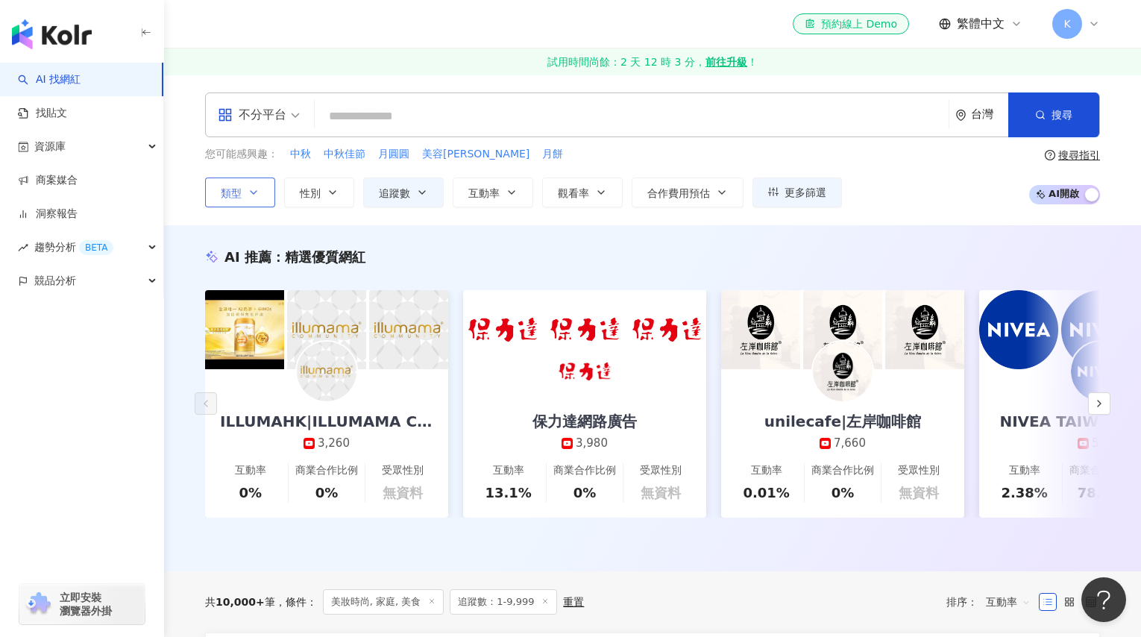
click at [228, 187] on span "類型" at bounding box center [231, 193] width 21 height 12
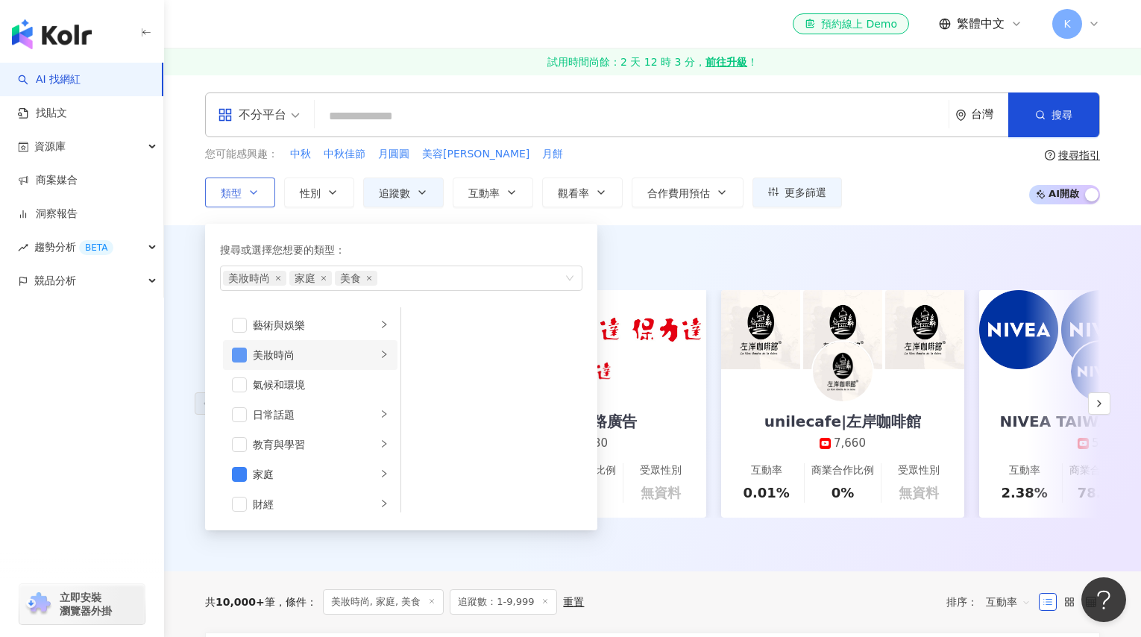
click at [238, 352] on span "button" at bounding box center [239, 354] width 15 height 15
click at [236, 471] on span "button" at bounding box center [239, 474] width 15 height 15
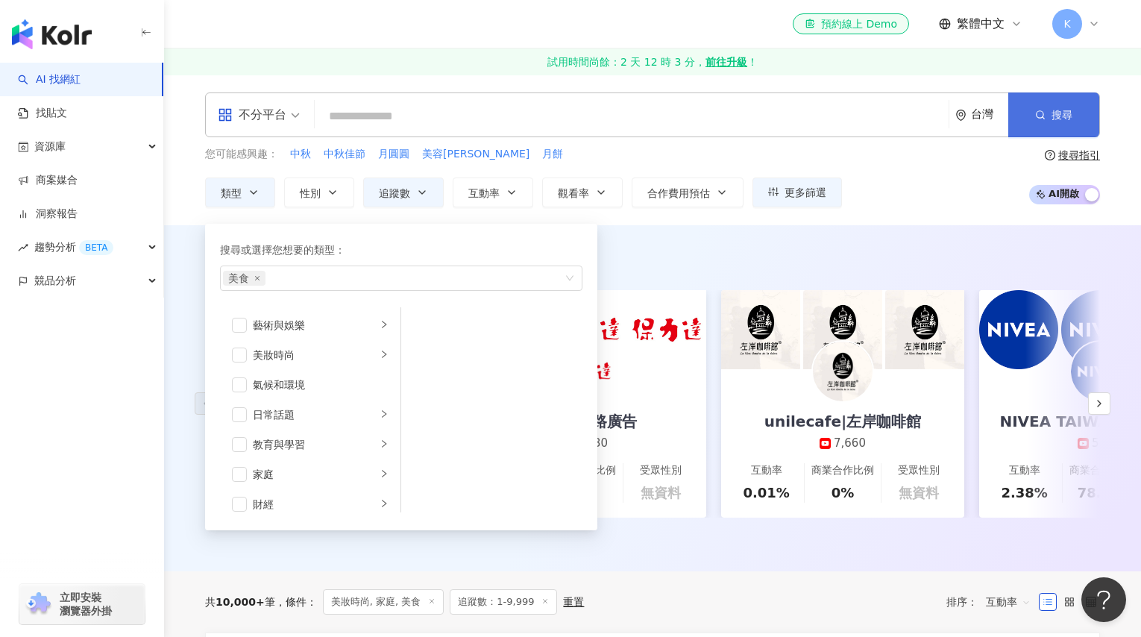
click at [1049, 119] on button "搜尋" at bounding box center [1053, 114] width 91 height 45
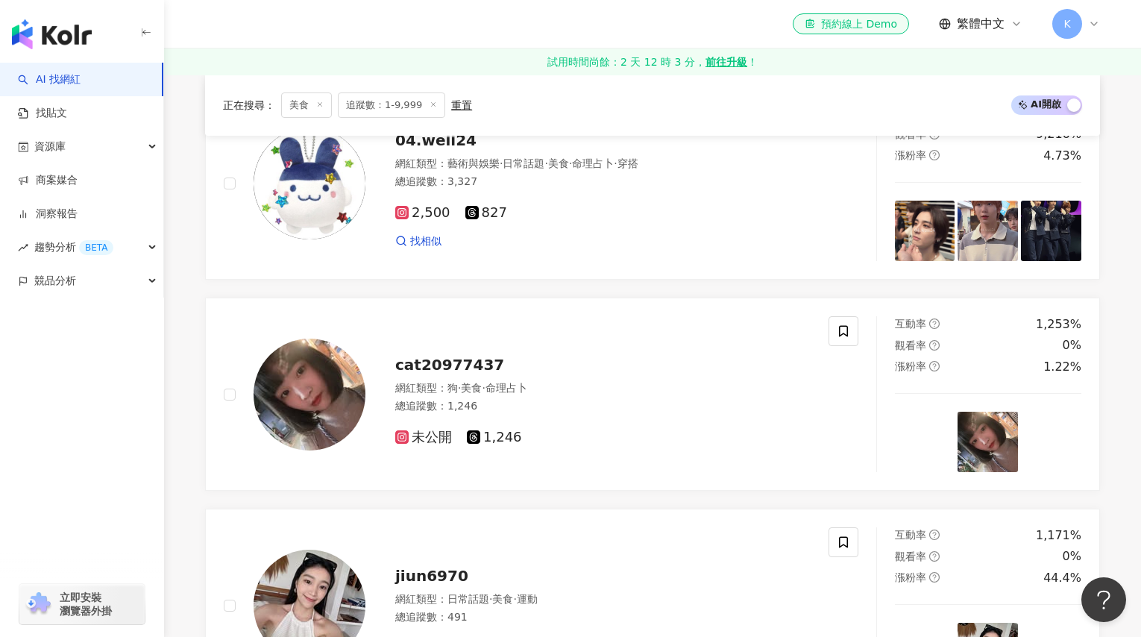
scroll to position [1168, 0]
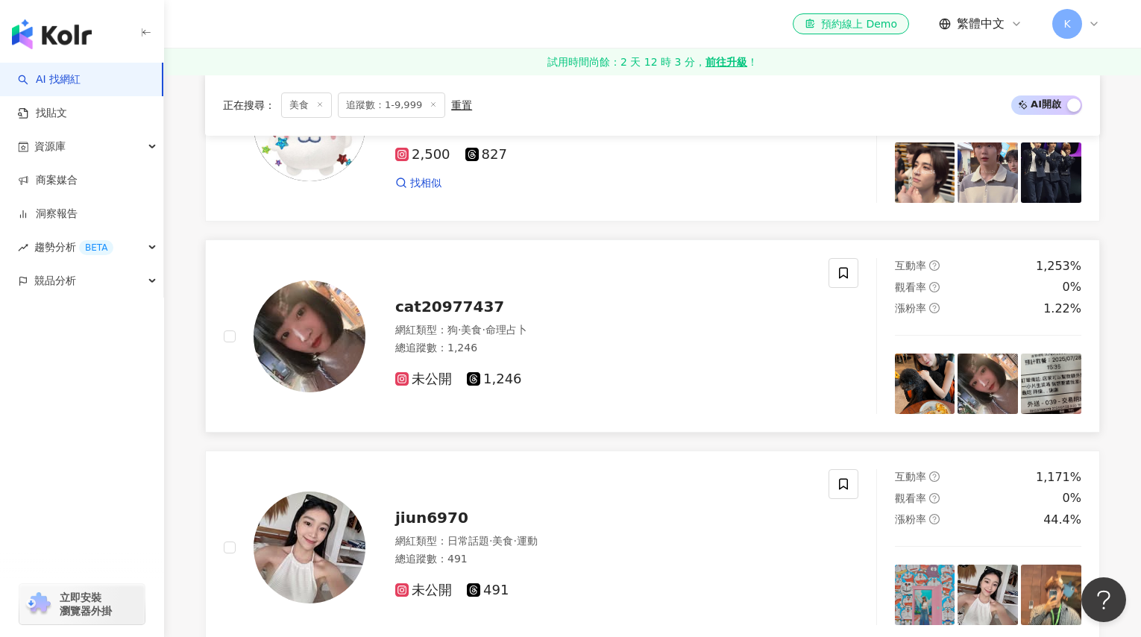
click at [421, 298] on span "cat20977437" at bounding box center [449, 307] width 109 height 18
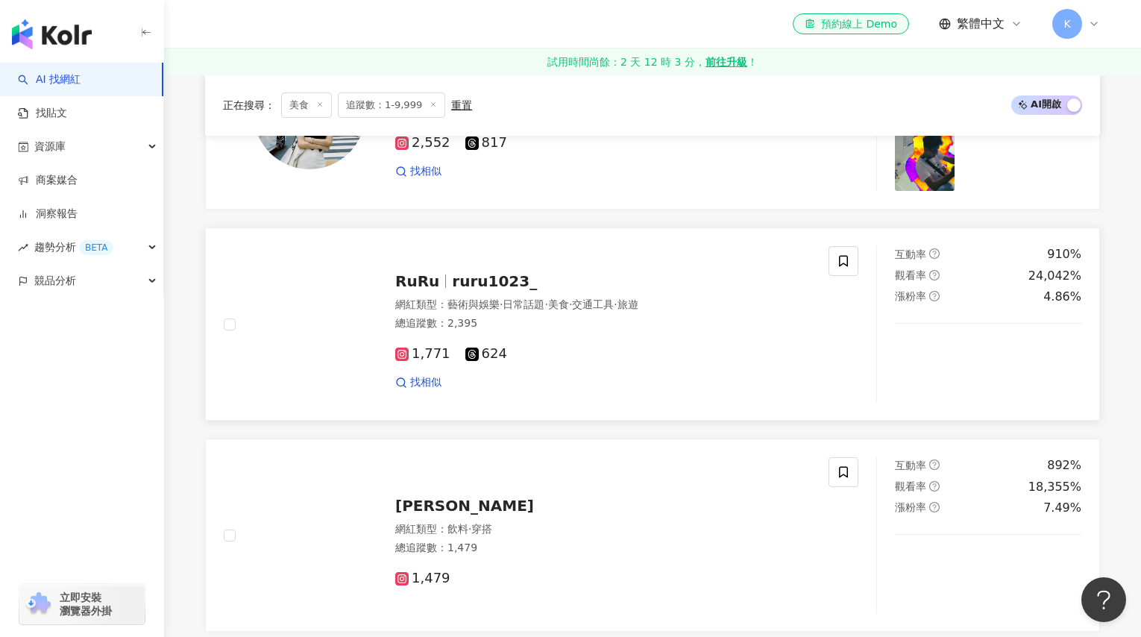
scroll to position [2025, 0]
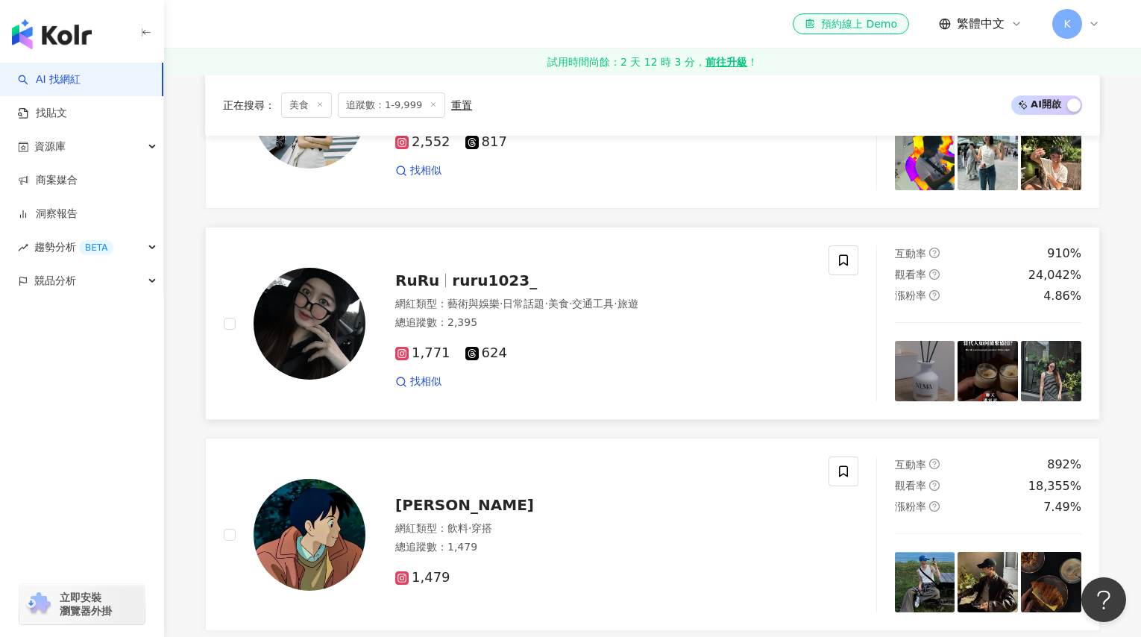
click at [452, 288] on span "ruru1023_" at bounding box center [494, 280] width 85 height 18
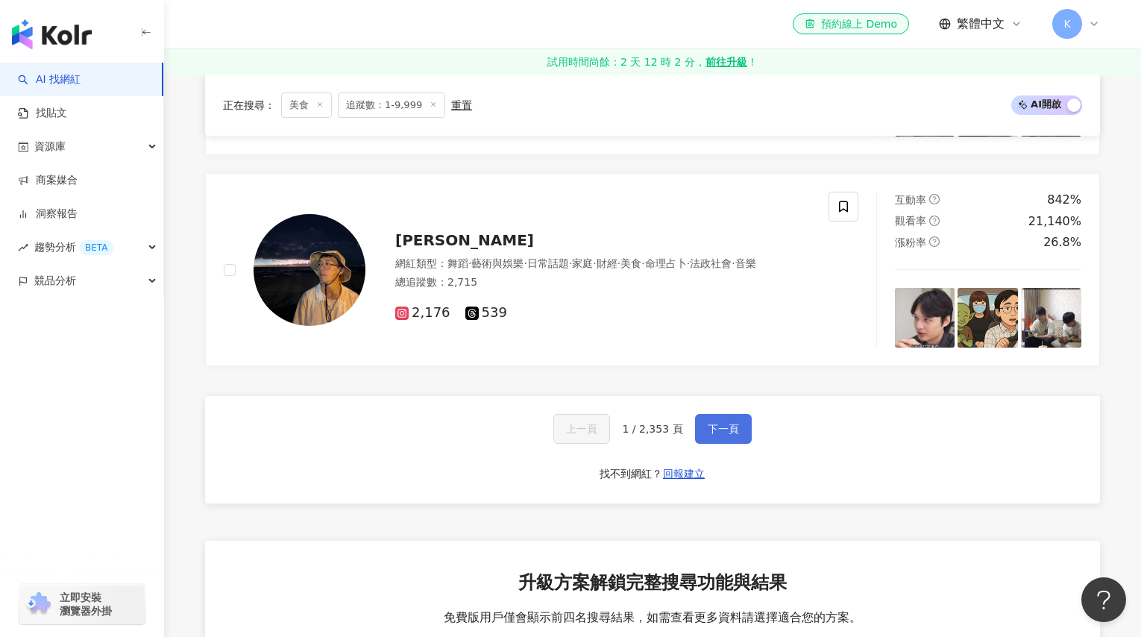
click at [725, 428] on span "下一頁" at bounding box center [723, 429] width 31 height 12
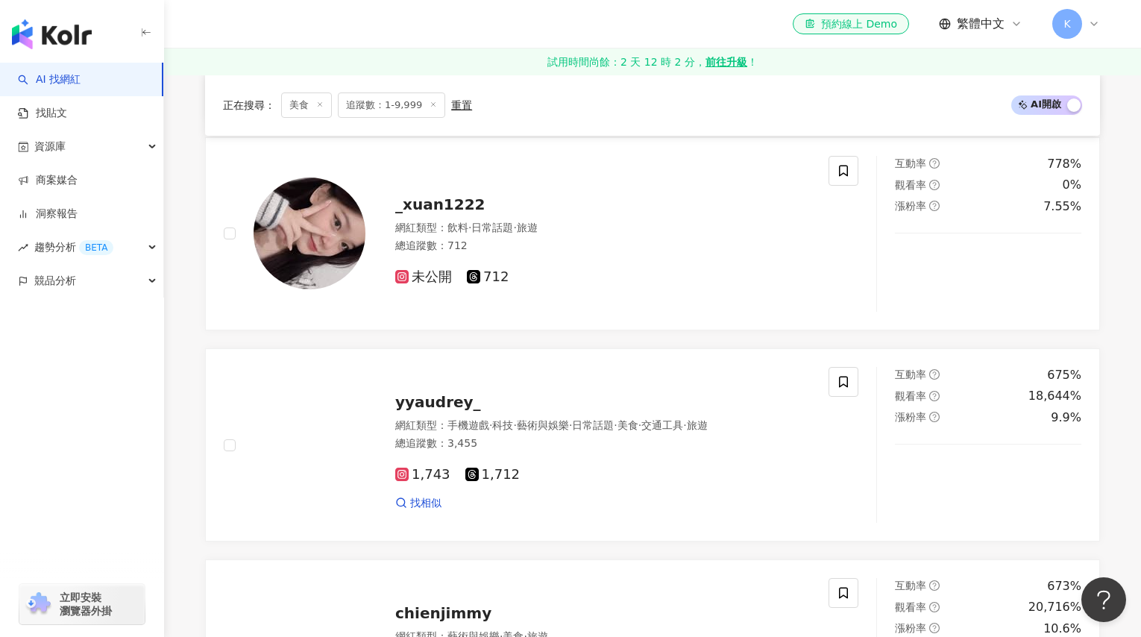
scroll to position [319, 0]
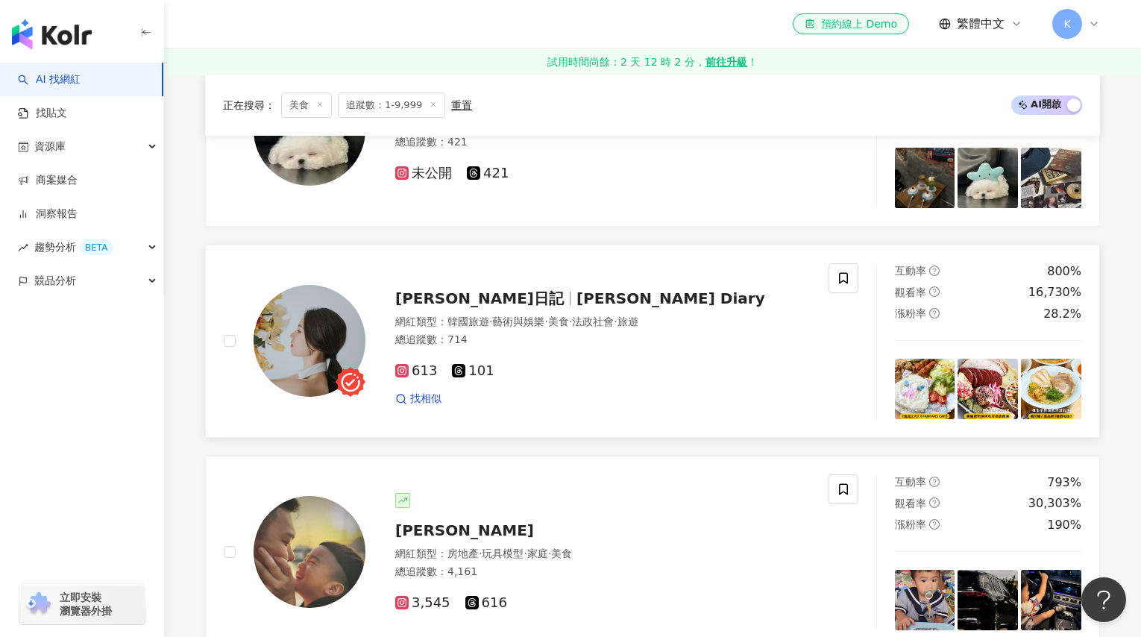
click at [576, 297] on span "Paula’s Diary" at bounding box center [670, 298] width 189 height 18
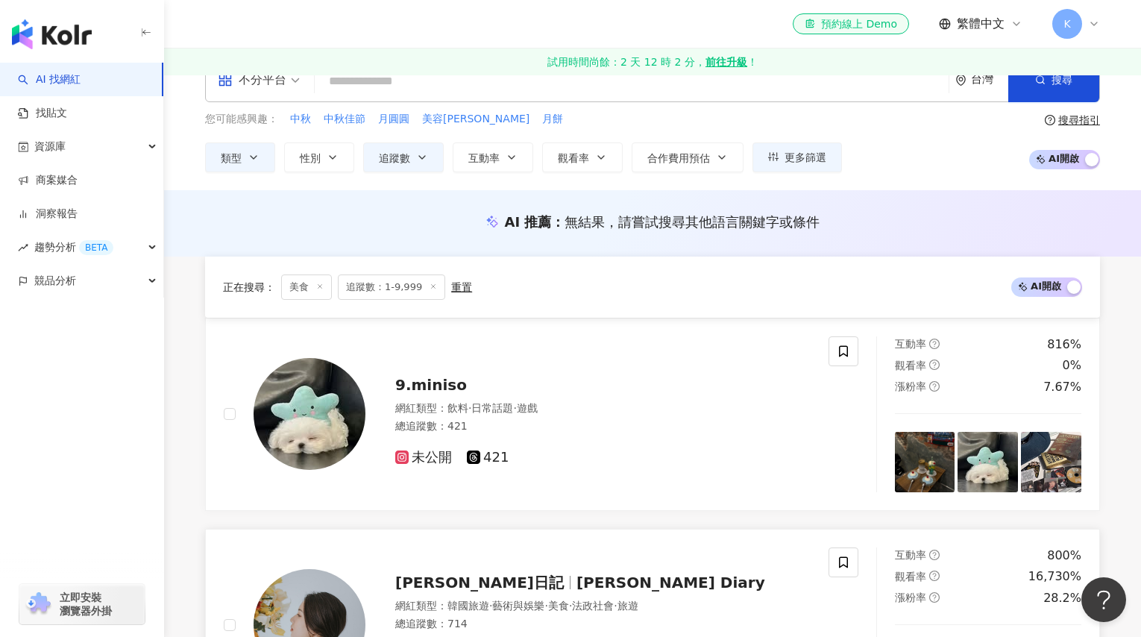
scroll to position [0, 0]
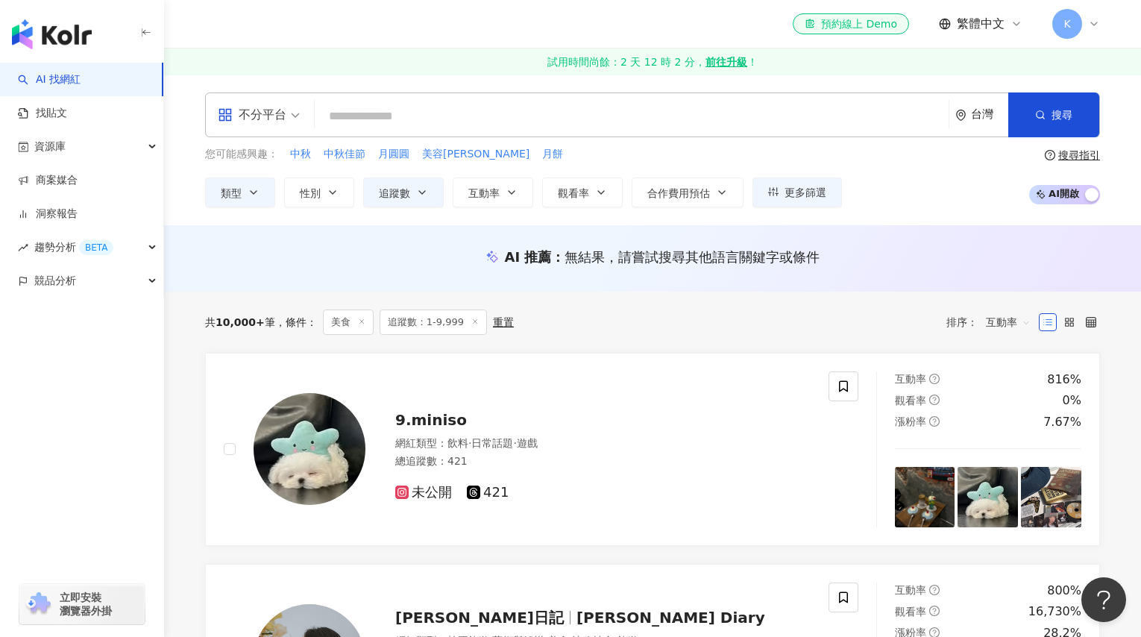
click at [424, 131] on div "不分平台 台灣 搜尋" at bounding box center [652, 114] width 895 height 45
click at [421, 127] on input "search" at bounding box center [632, 116] width 622 height 28
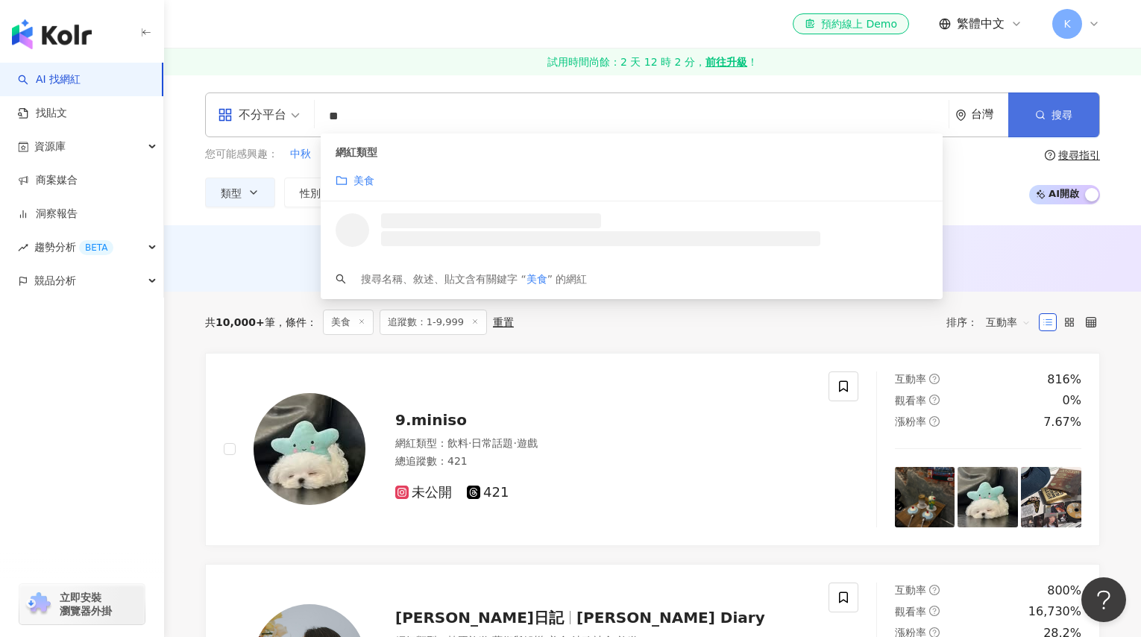
type input "**"
click at [1043, 110] on icon "button" at bounding box center [1040, 115] width 10 height 10
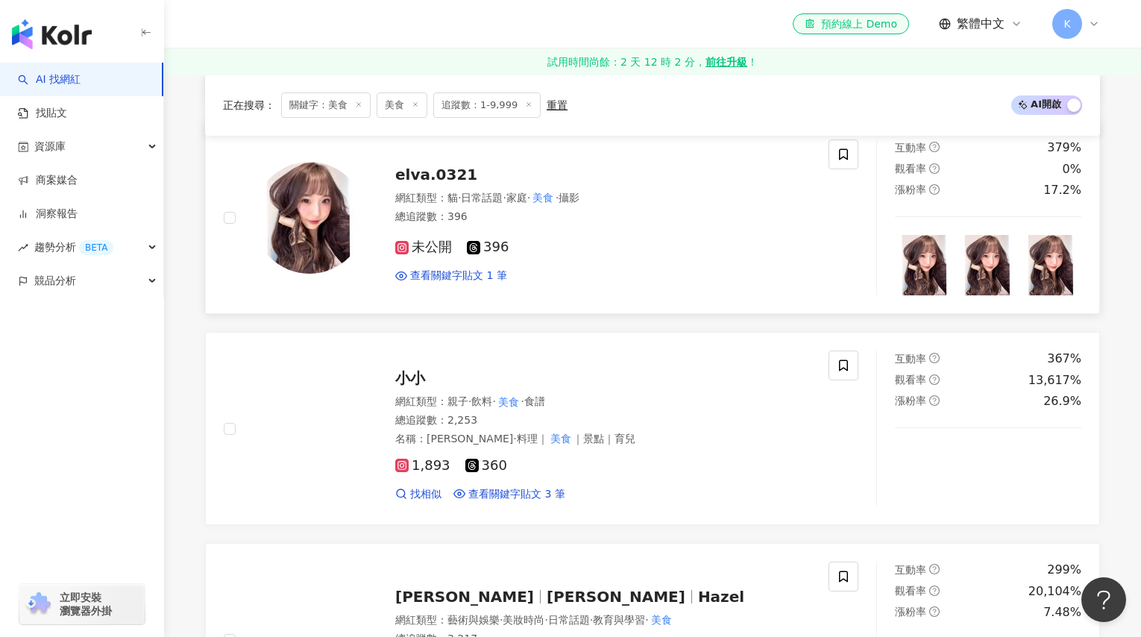
scroll to position [1981, 0]
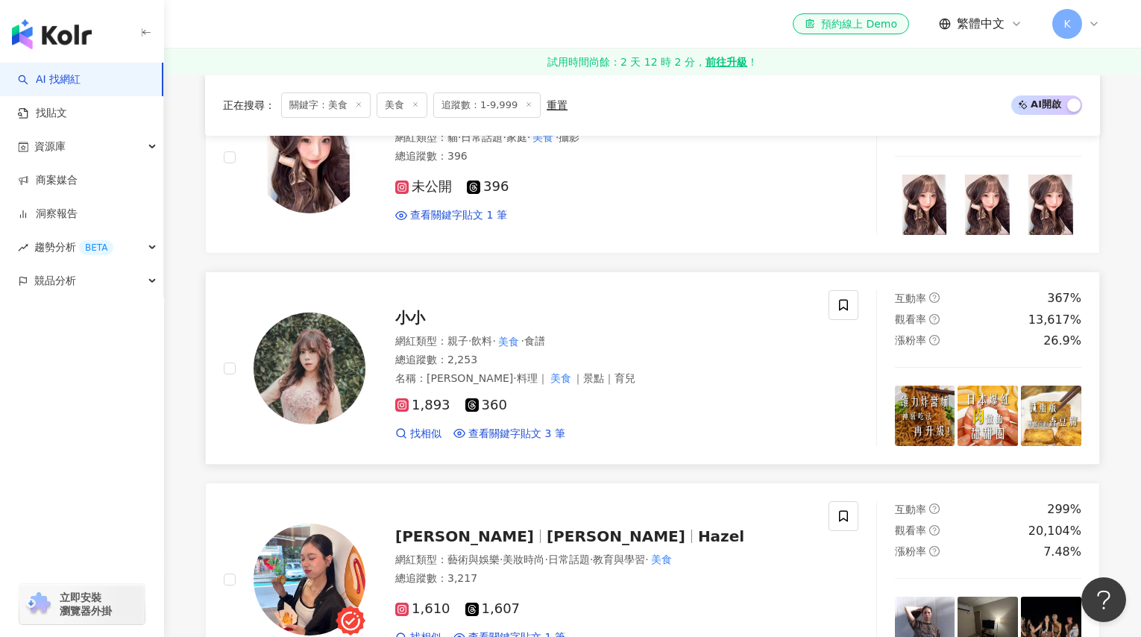
click at [416, 318] on span "小小" at bounding box center [410, 318] width 30 height 18
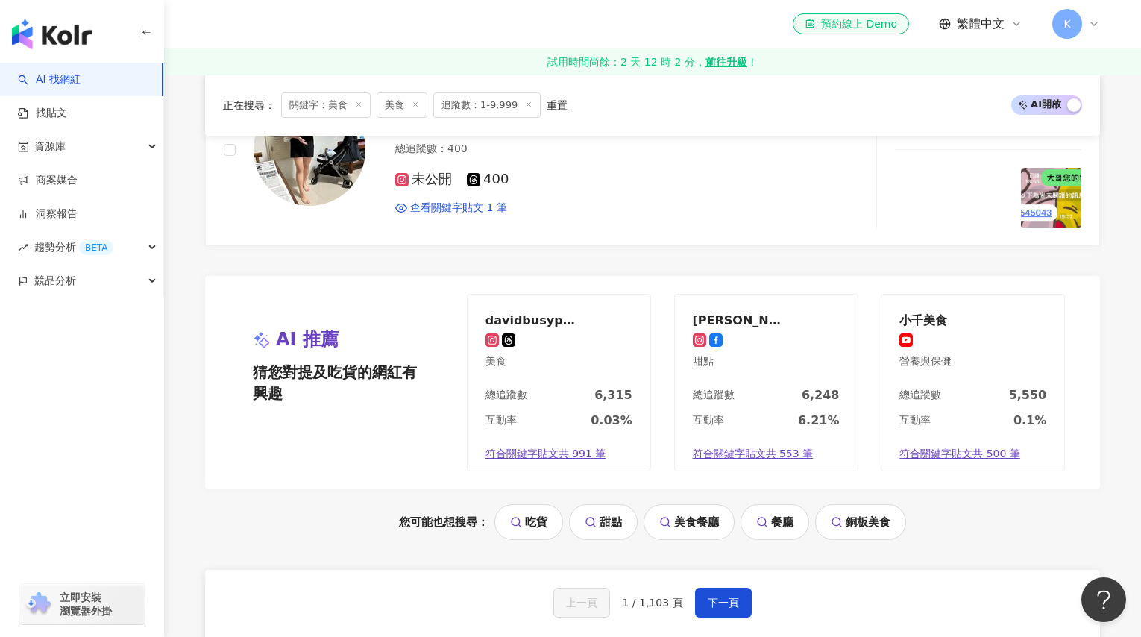
scroll to position [2988, 0]
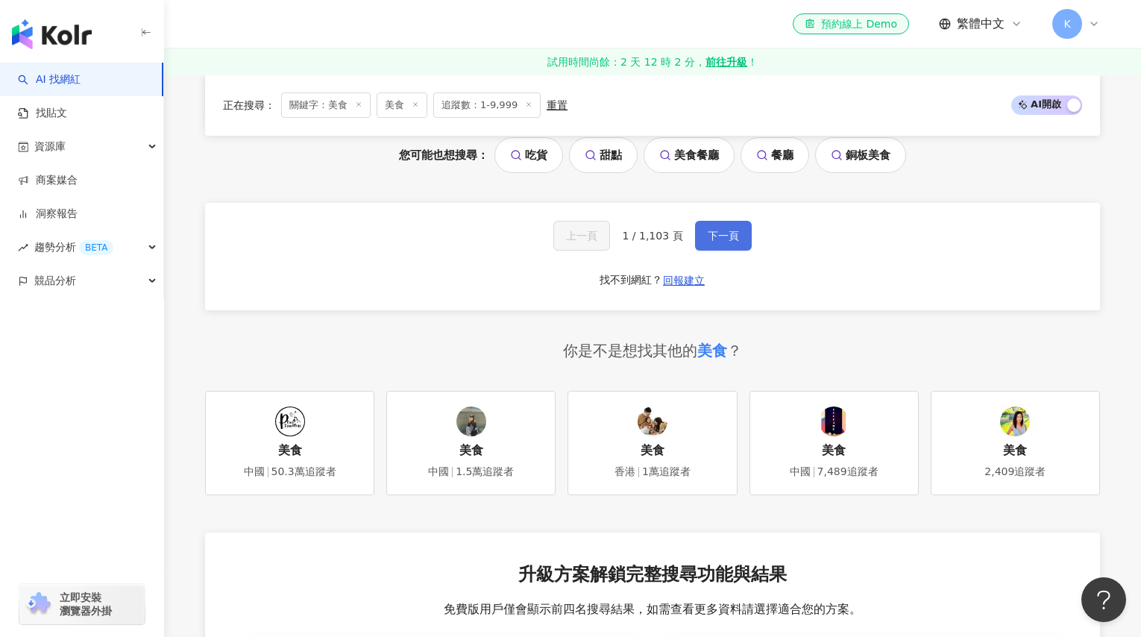
click at [735, 228] on button "下一頁" at bounding box center [723, 236] width 57 height 30
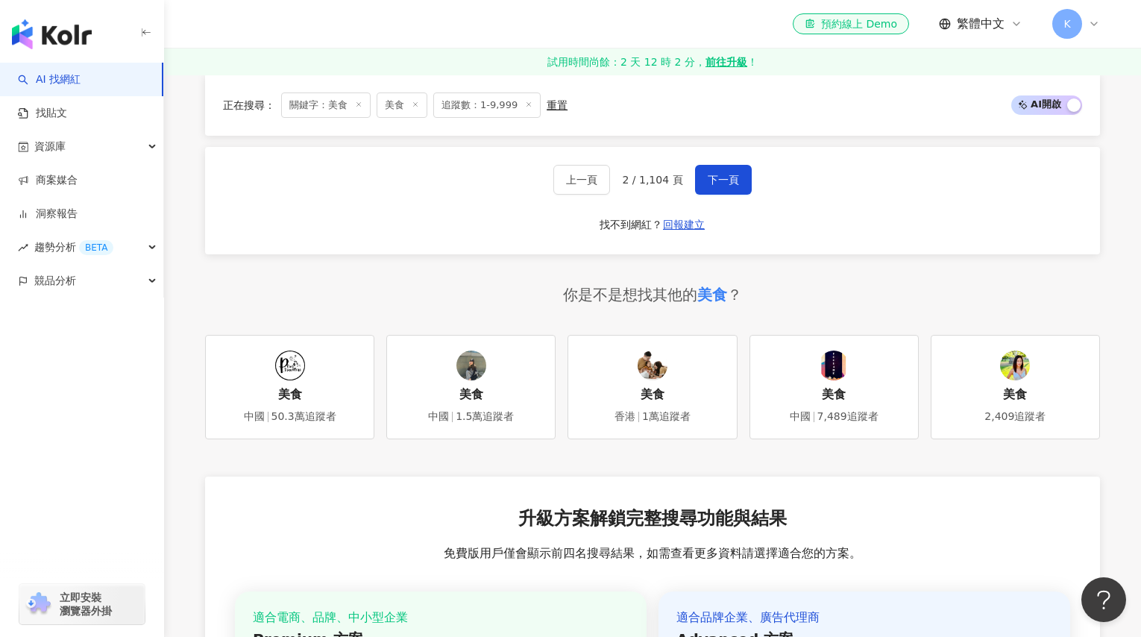
scroll to position [3039, 0]
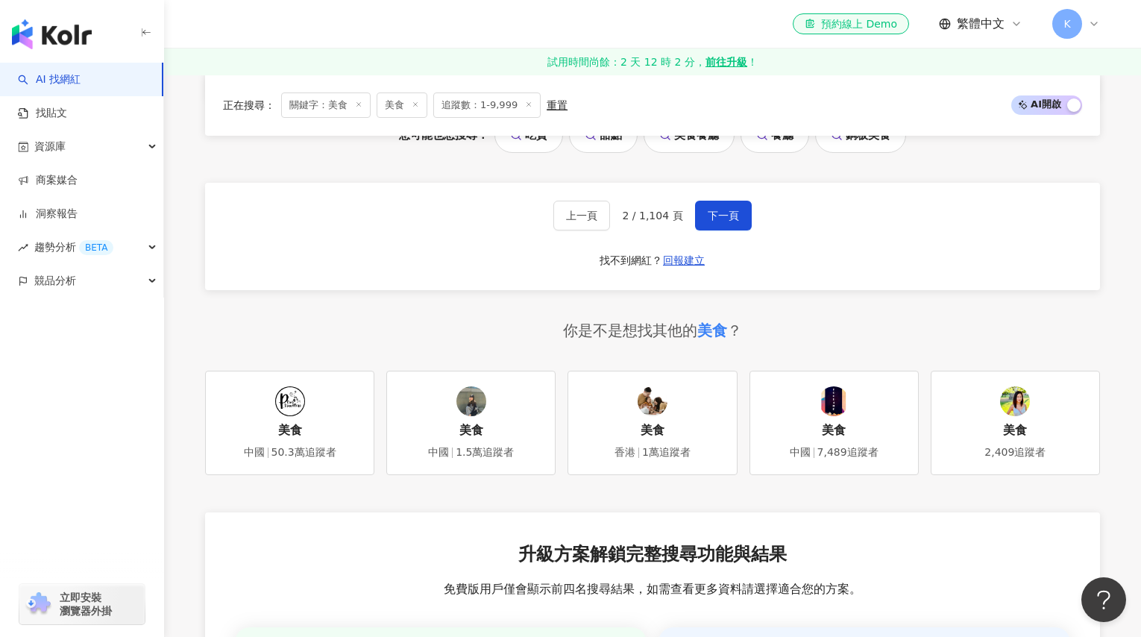
click at [734, 233] on div "上一頁 2 / 1,104 頁 下一頁 找不到網紅？ 回報建立" at bounding box center [652, 236] width 895 height 107
click at [737, 213] on button "下一頁" at bounding box center [723, 216] width 57 height 30
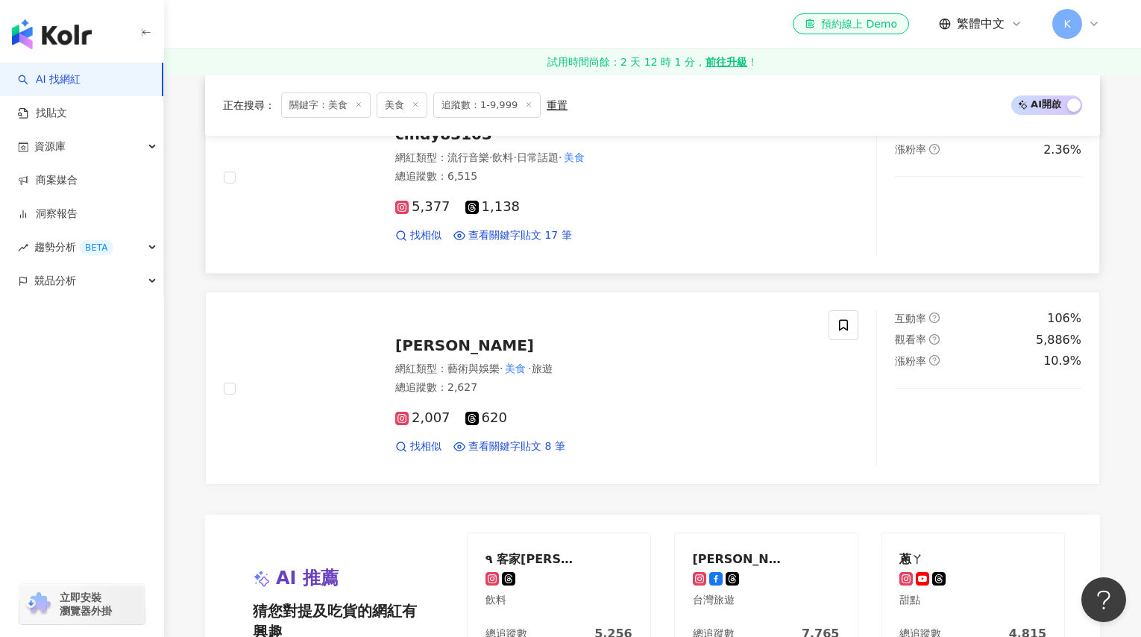
scroll to position [2251, 0]
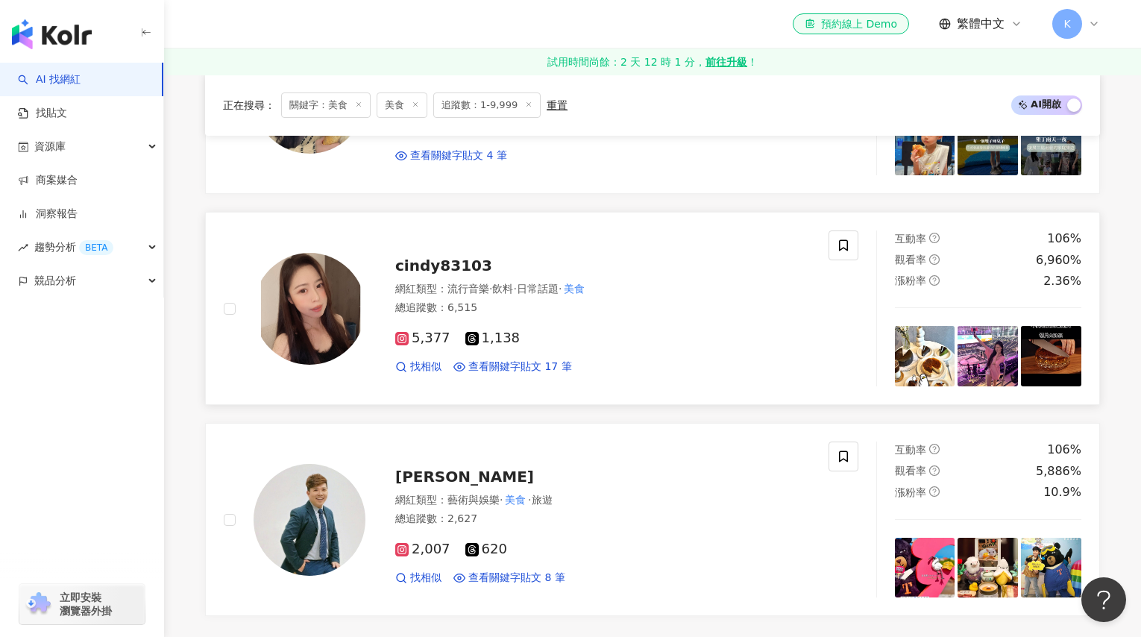
click at [440, 267] on span "cindy83103" at bounding box center [443, 266] width 97 height 18
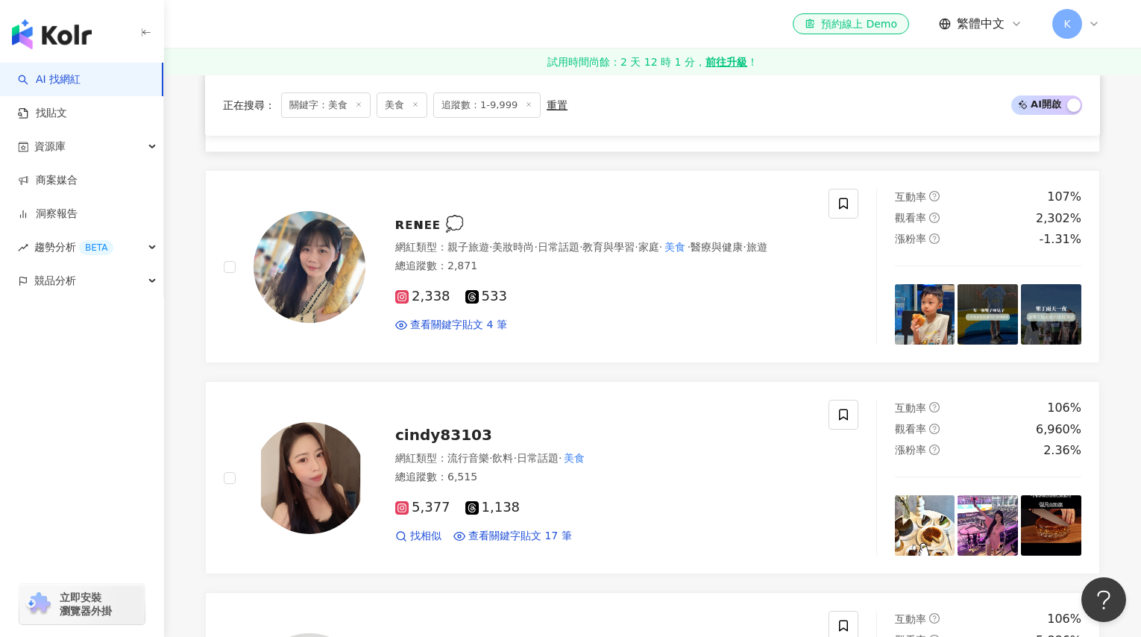
scroll to position [1957, 0]
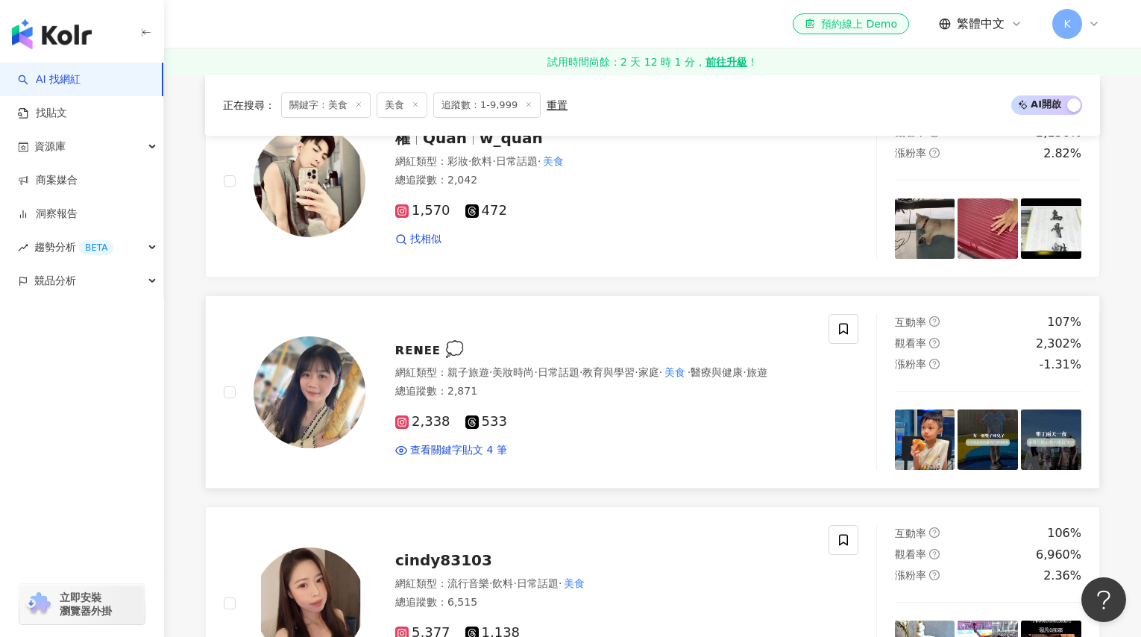
click at [425, 345] on span "ʀᴇɴᴇᴇ 💭" at bounding box center [429, 349] width 69 height 18
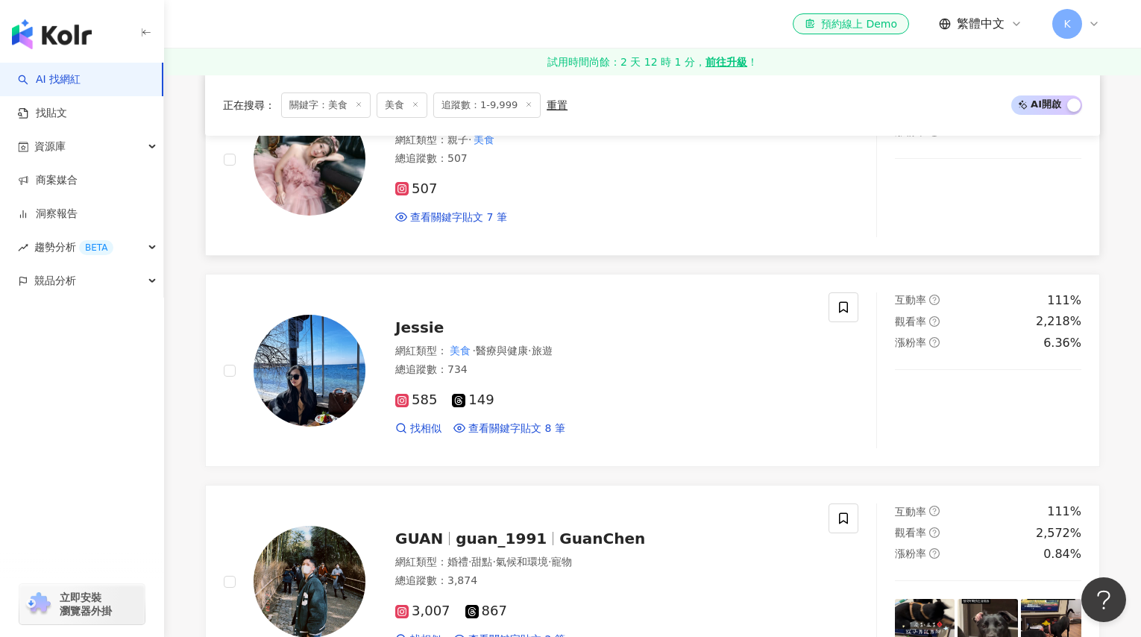
scroll to position [1228, 0]
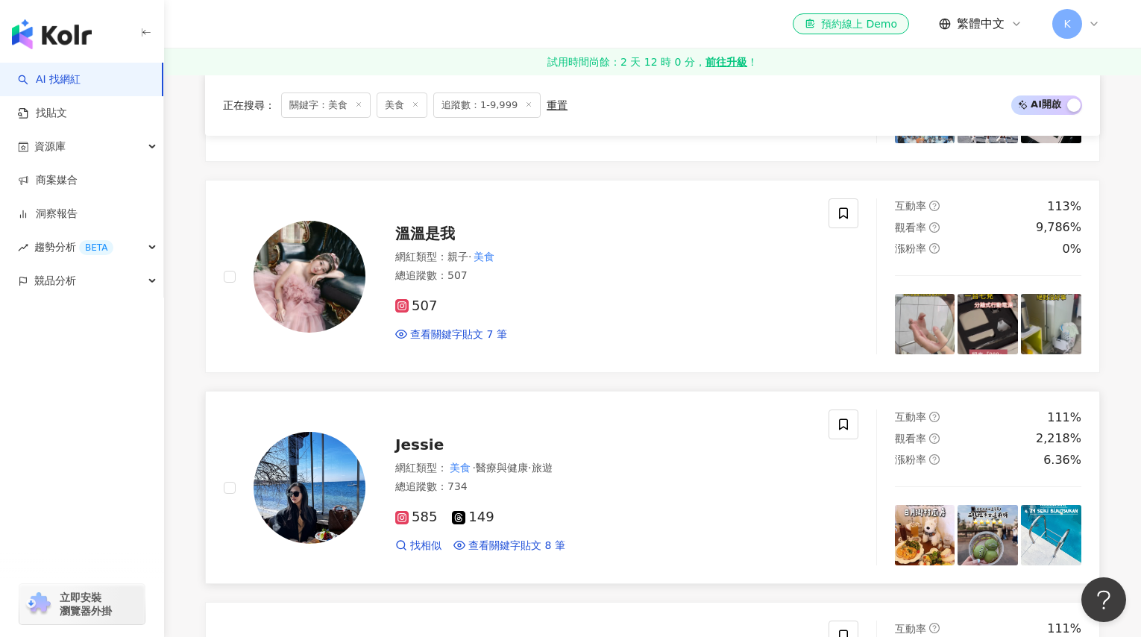
click at [427, 448] on span "Jessie" at bounding box center [419, 444] width 48 height 18
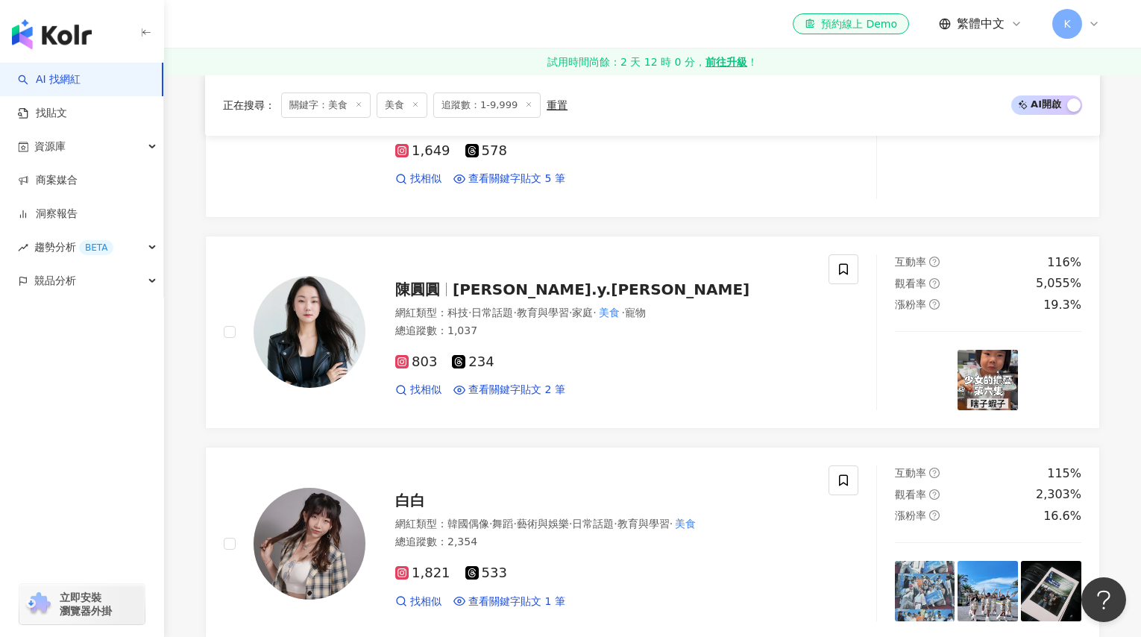
scroll to position [642, 0]
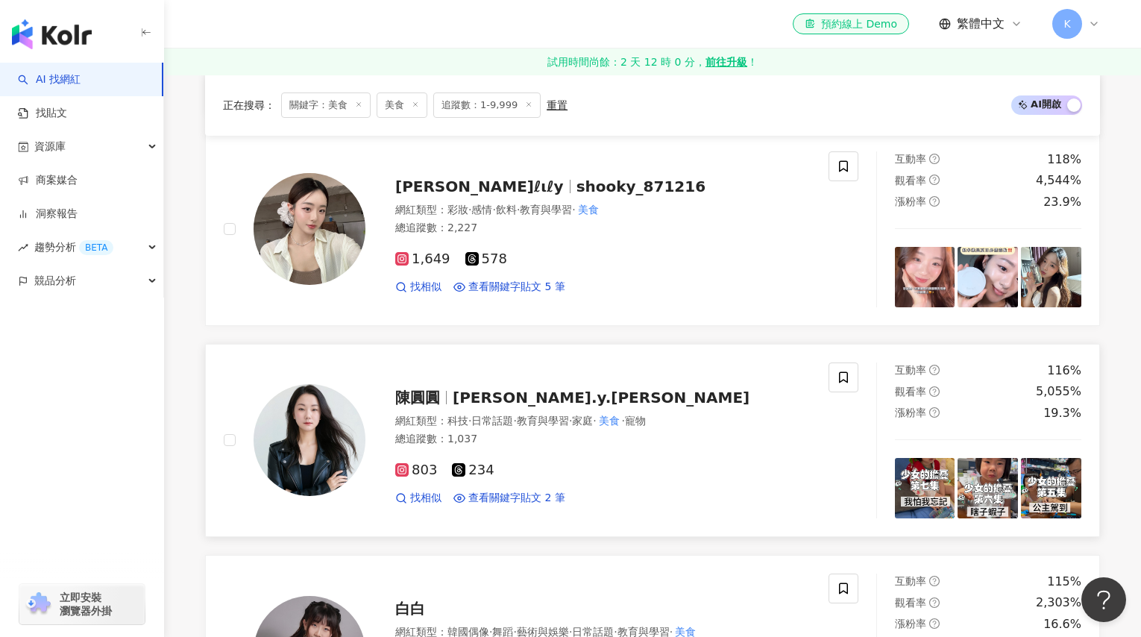
click at [459, 402] on span "chen.y.han" at bounding box center [601, 398] width 297 height 18
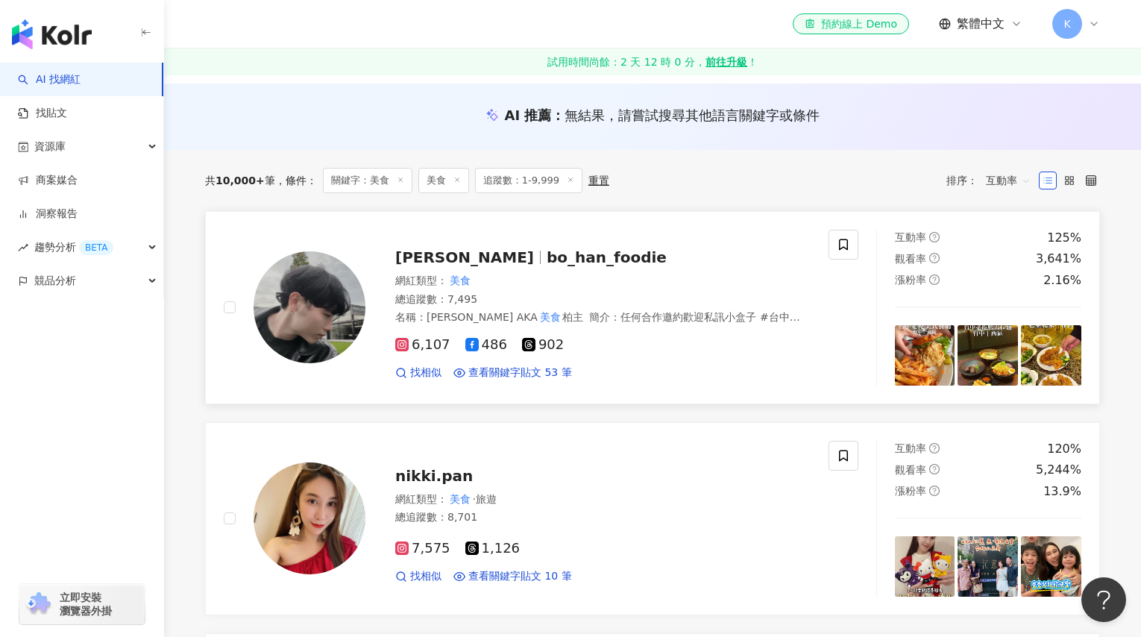
click at [547, 262] on span "bo_han_foodie" at bounding box center [607, 257] width 120 height 18
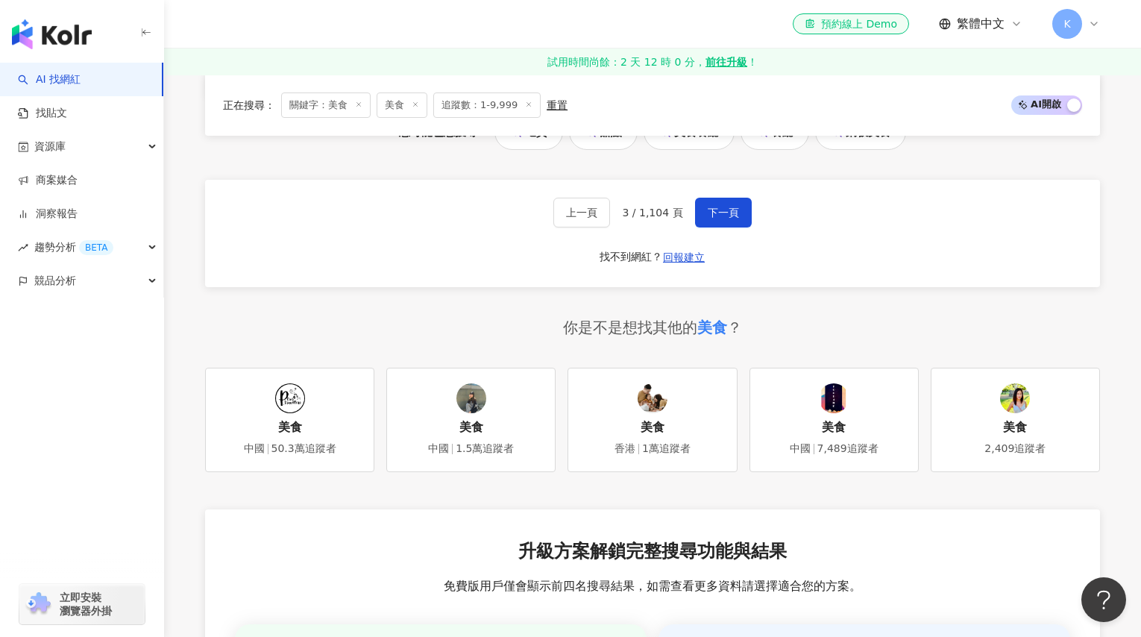
scroll to position [2717, 0]
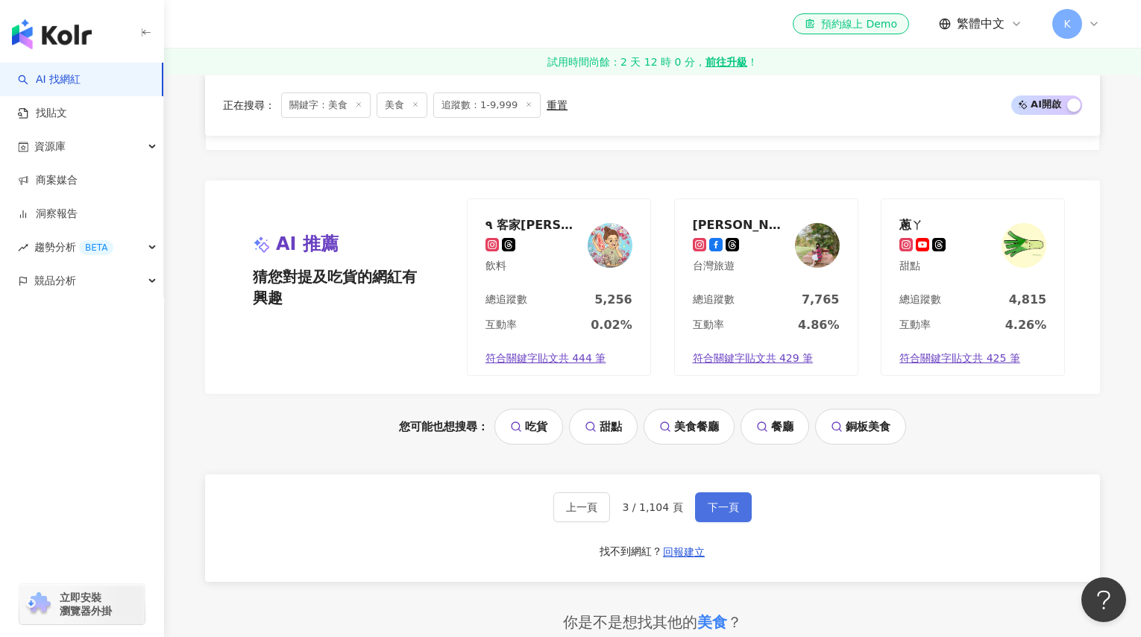
click at [723, 509] on span "下一頁" at bounding box center [723, 507] width 31 height 12
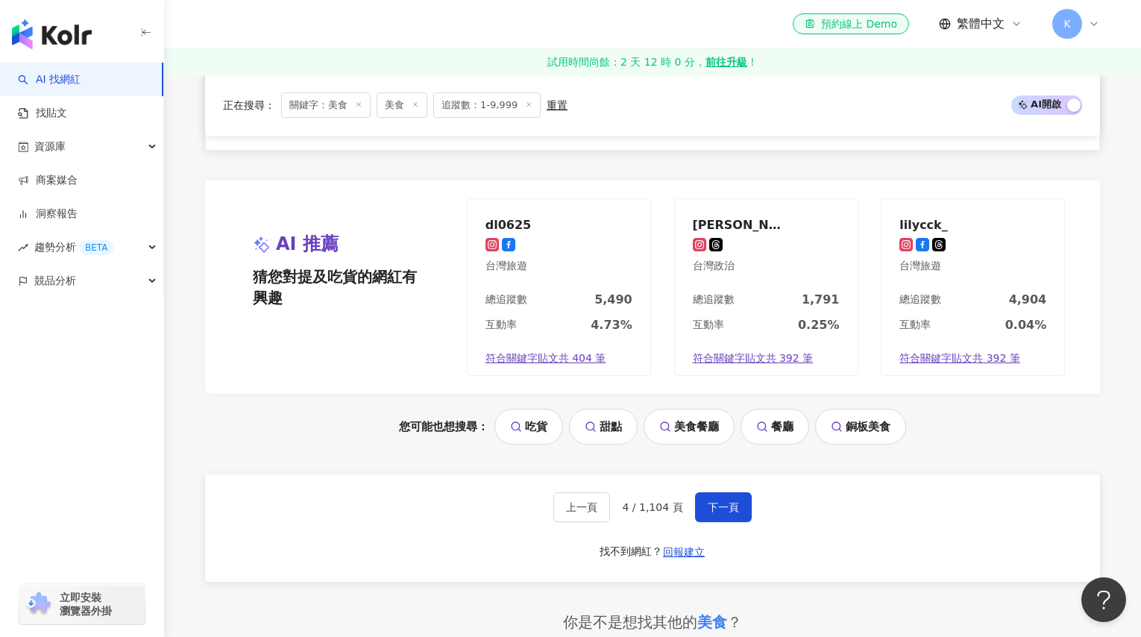
scroll to position [2394, 0]
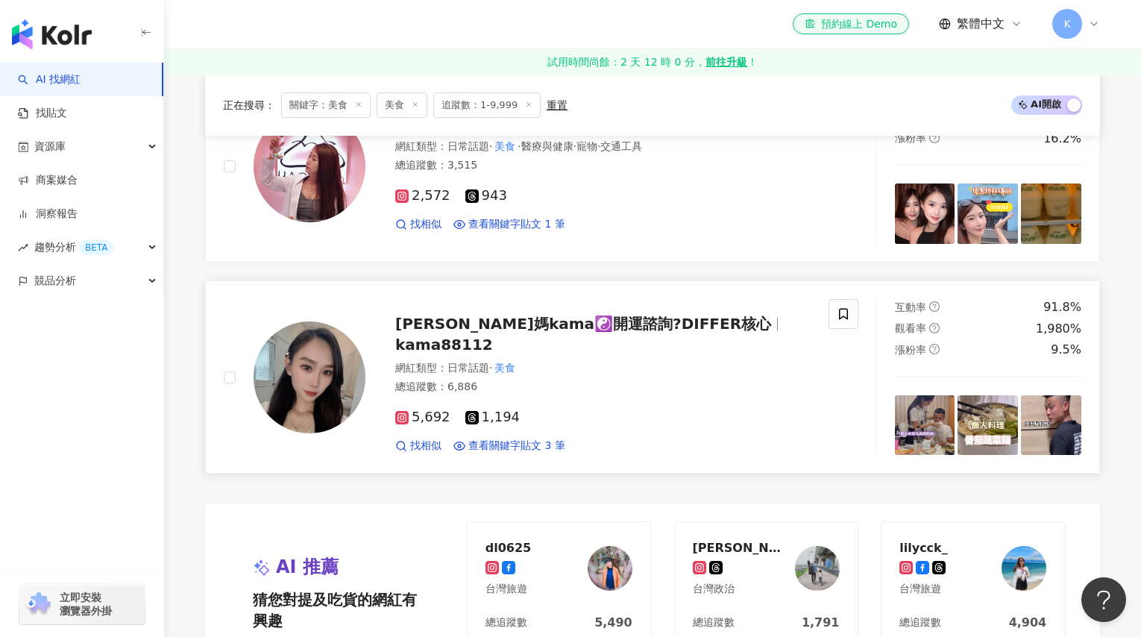
click at [442, 327] on span "甯媽kama☯️開運諮詢?DIFFER核心" at bounding box center [583, 324] width 376 height 18
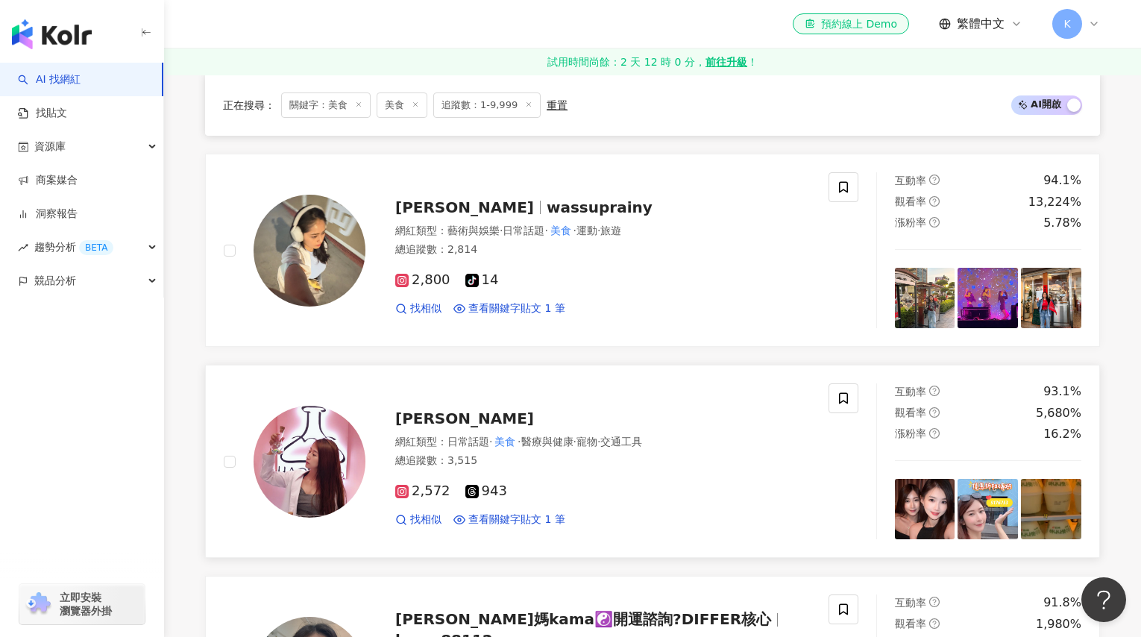
click at [450, 415] on span "Hana Yang" at bounding box center [464, 418] width 139 height 18
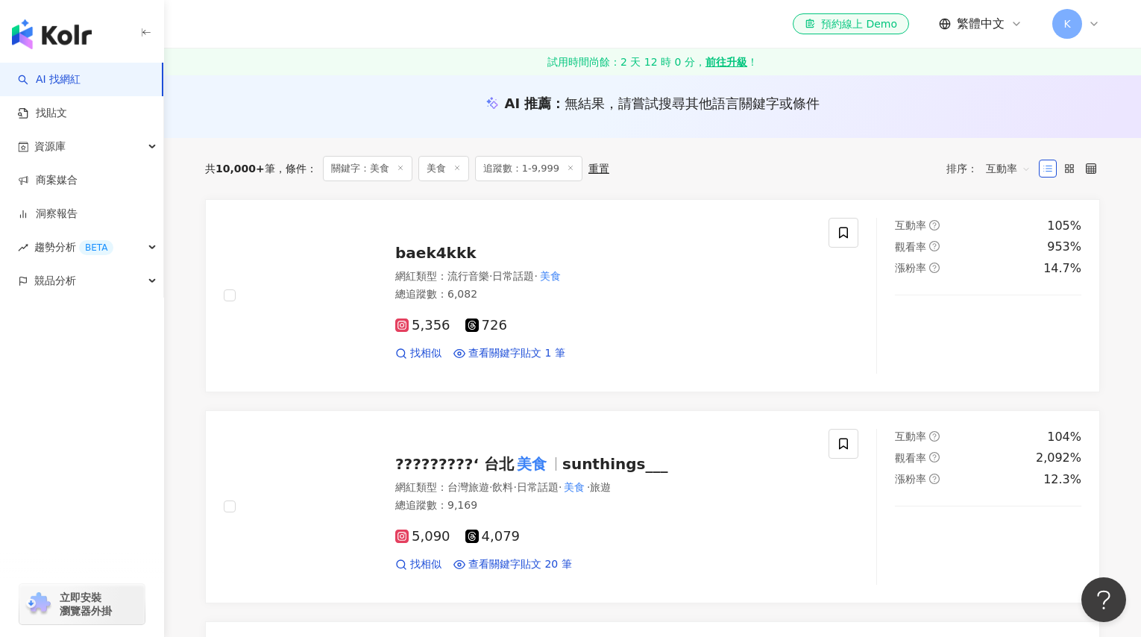
scroll to position [53, 0]
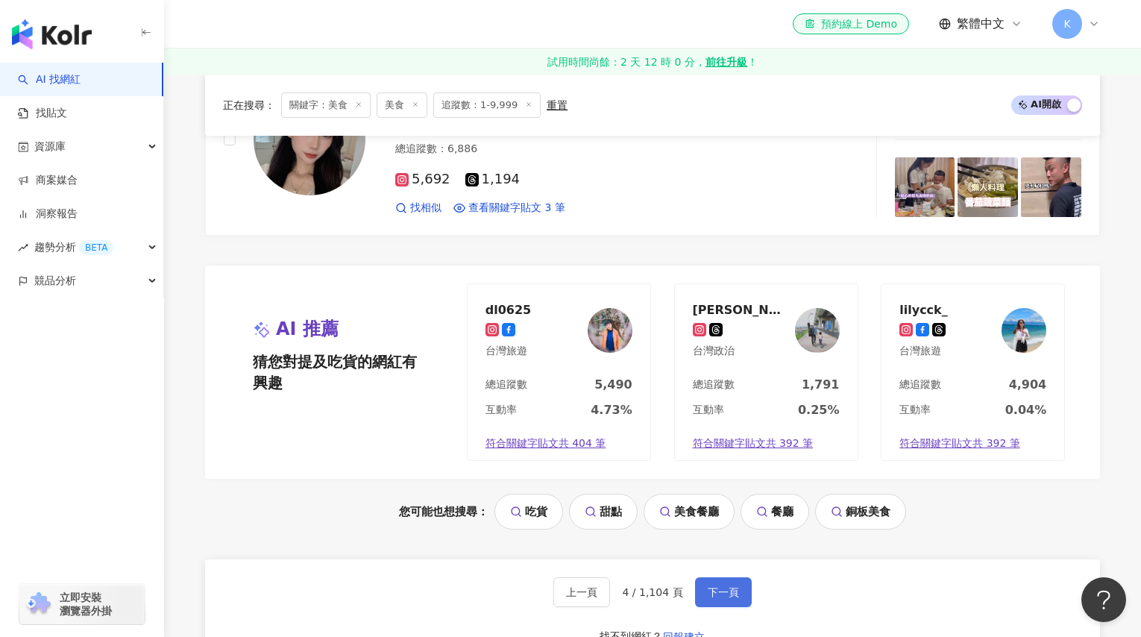
click at [724, 592] on span "下一頁" at bounding box center [723, 592] width 31 height 12
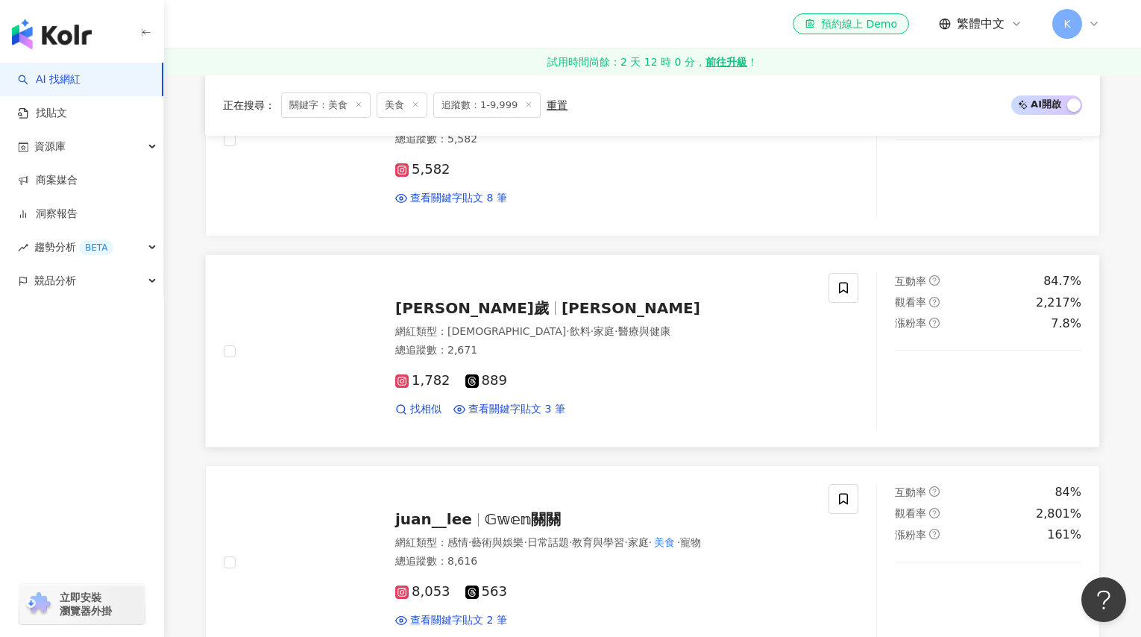
scroll to position [1919, 0]
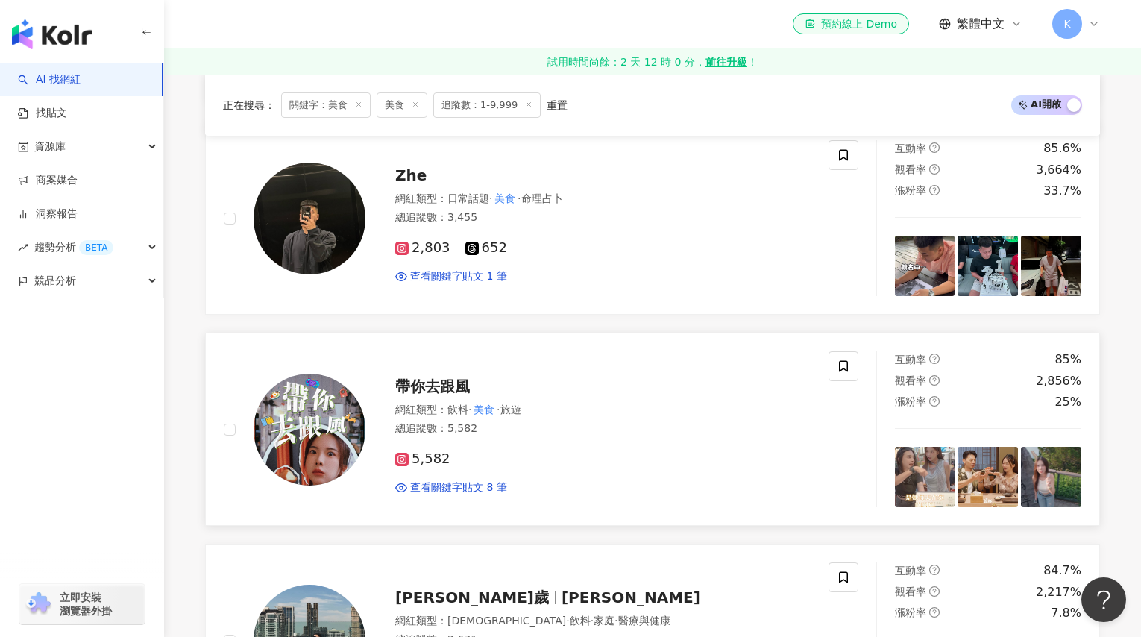
click at [438, 379] on span "帶你去跟風" at bounding box center [432, 386] width 75 height 18
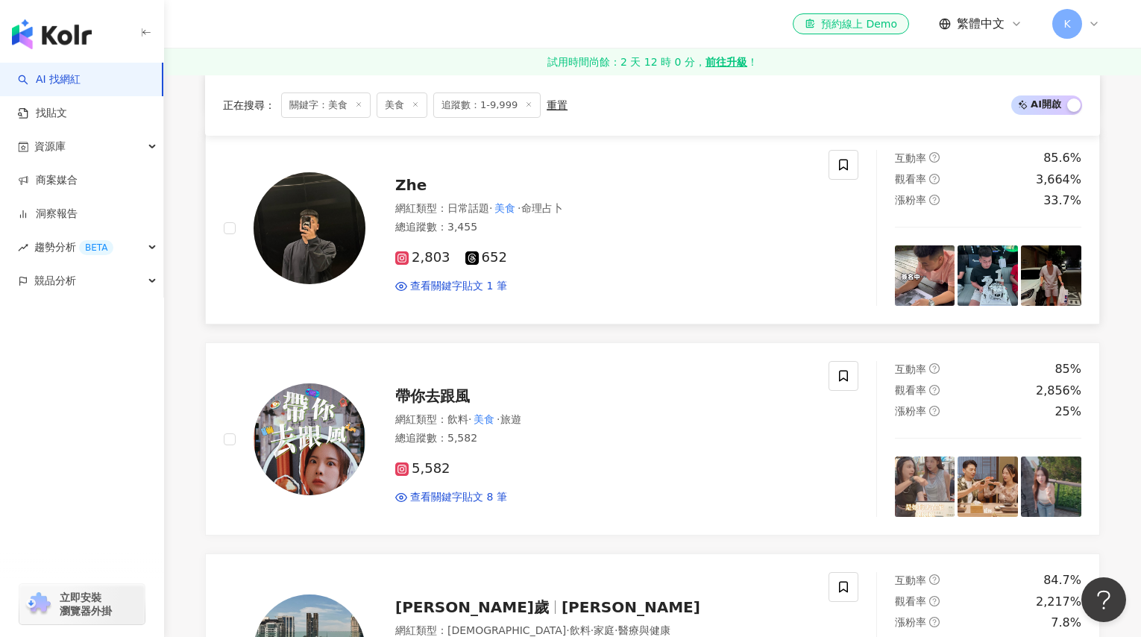
scroll to position [1438, 0]
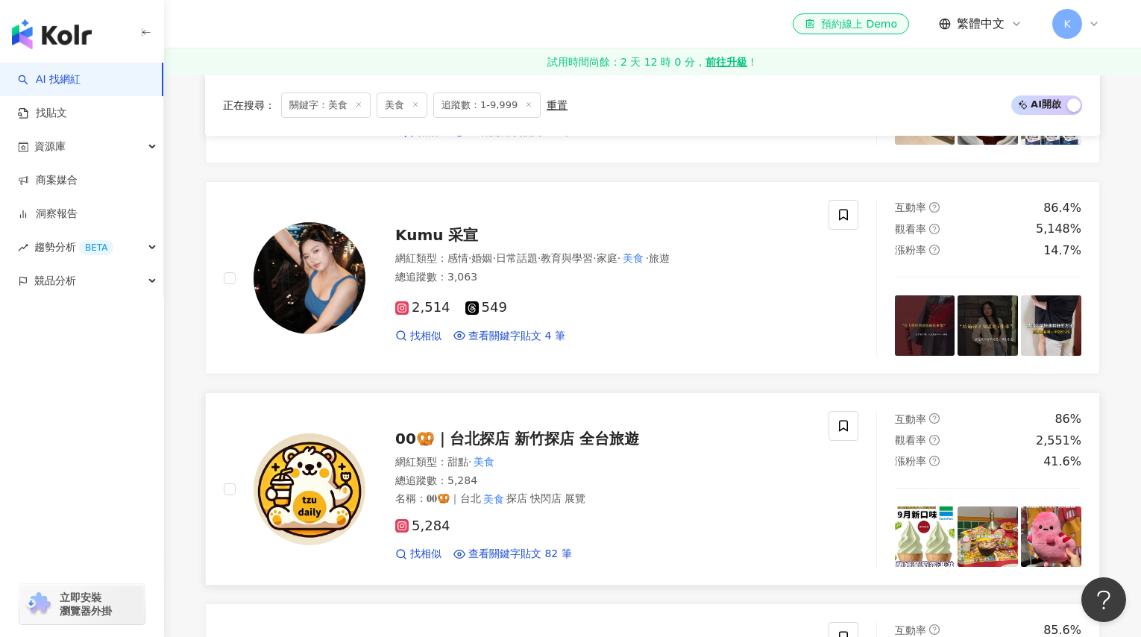
click at [520, 435] on span "00🥨｜台北探店 新竹探店 全台旅遊" at bounding box center [517, 439] width 244 height 18
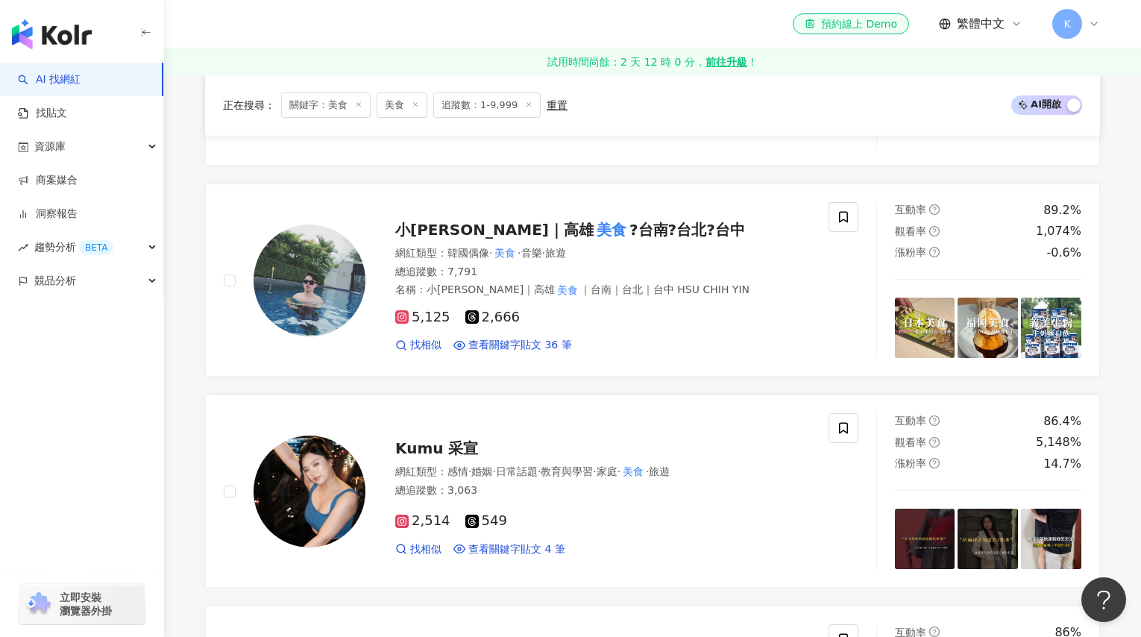
scroll to position [1123, 0]
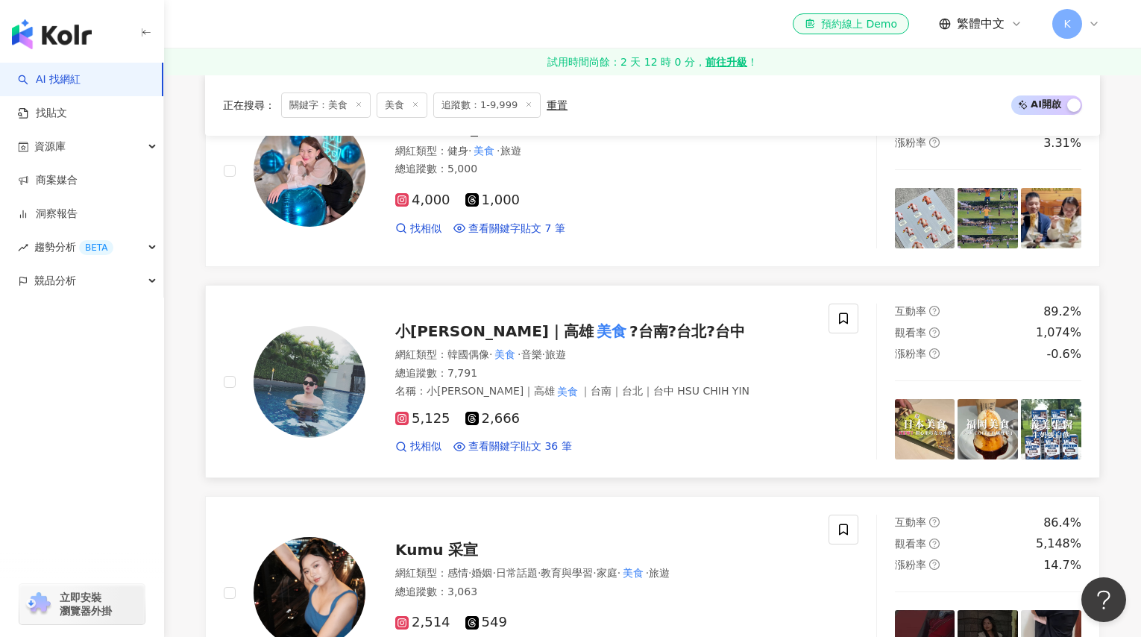
click at [594, 330] on mark "美食" at bounding box center [612, 331] width 36 height 24
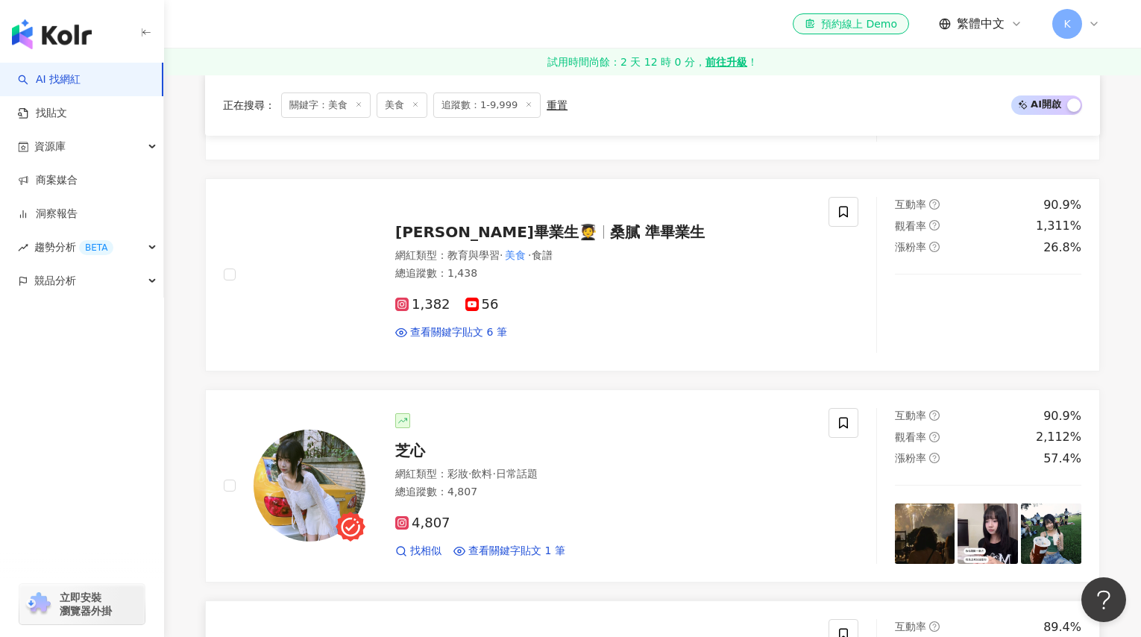
scroll to position [594, 0]
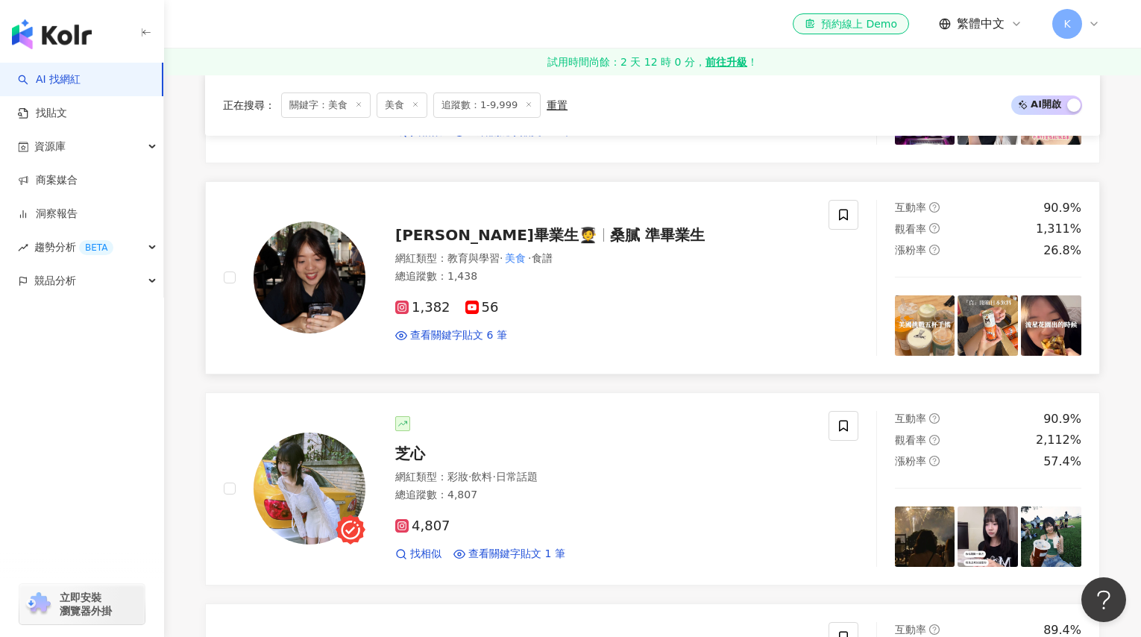
click at [429, 232] on span "桑膩 準畢業生🧑‍🎓" at bounding box center [496, 235] width 202 height 18
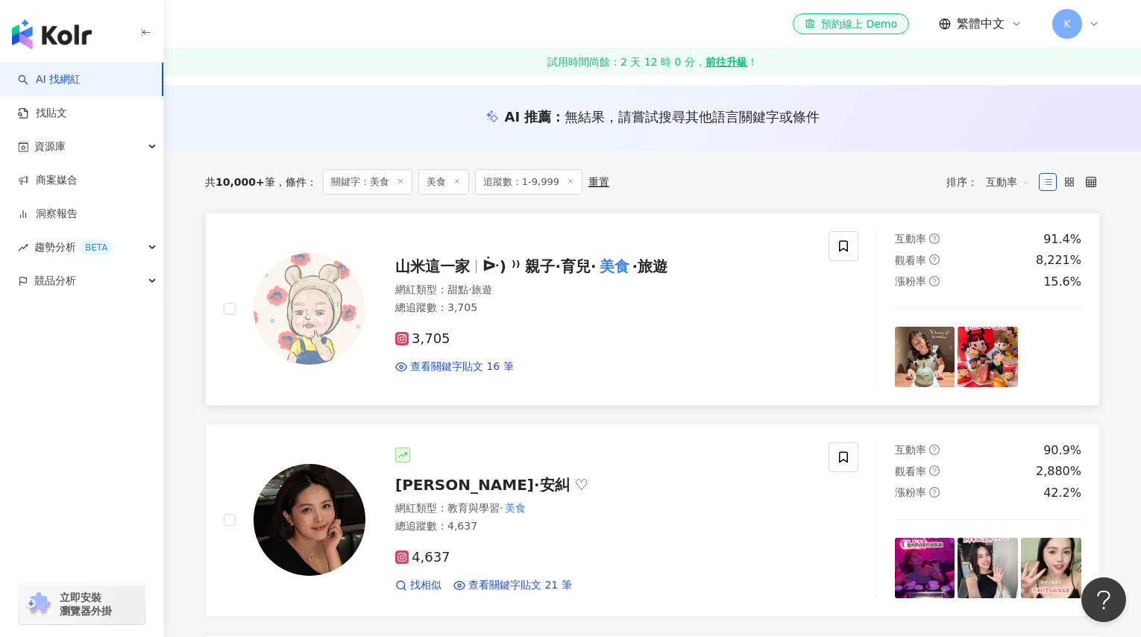
scroll to position [143, 0]
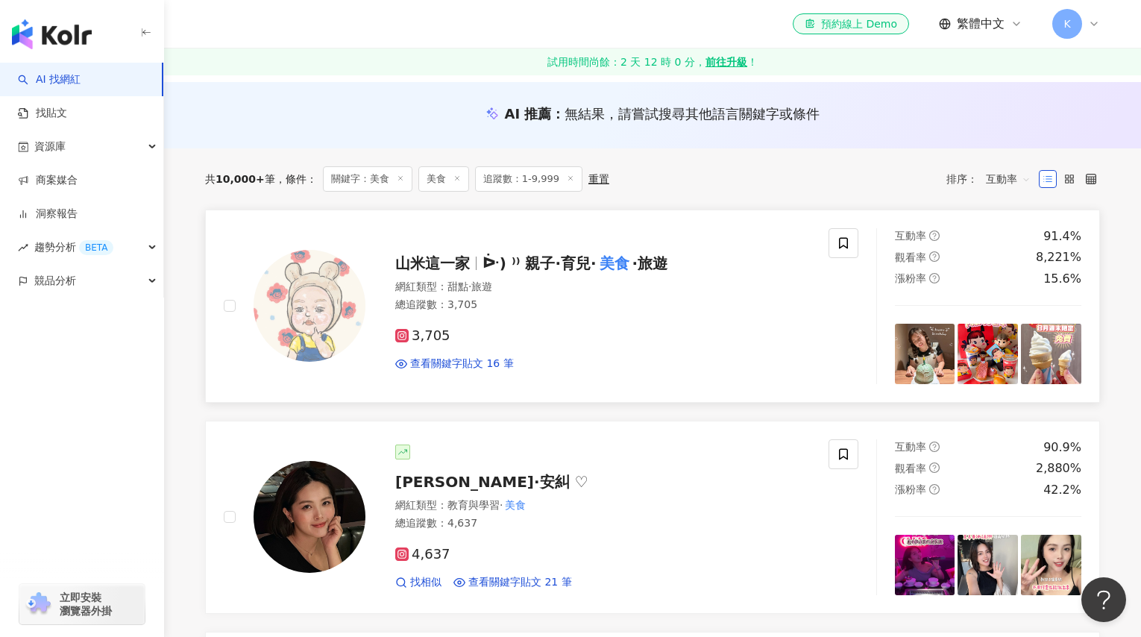
click at [440, 261] on span "山米這一家" at bounding box center [432, 263] width 75 height 18
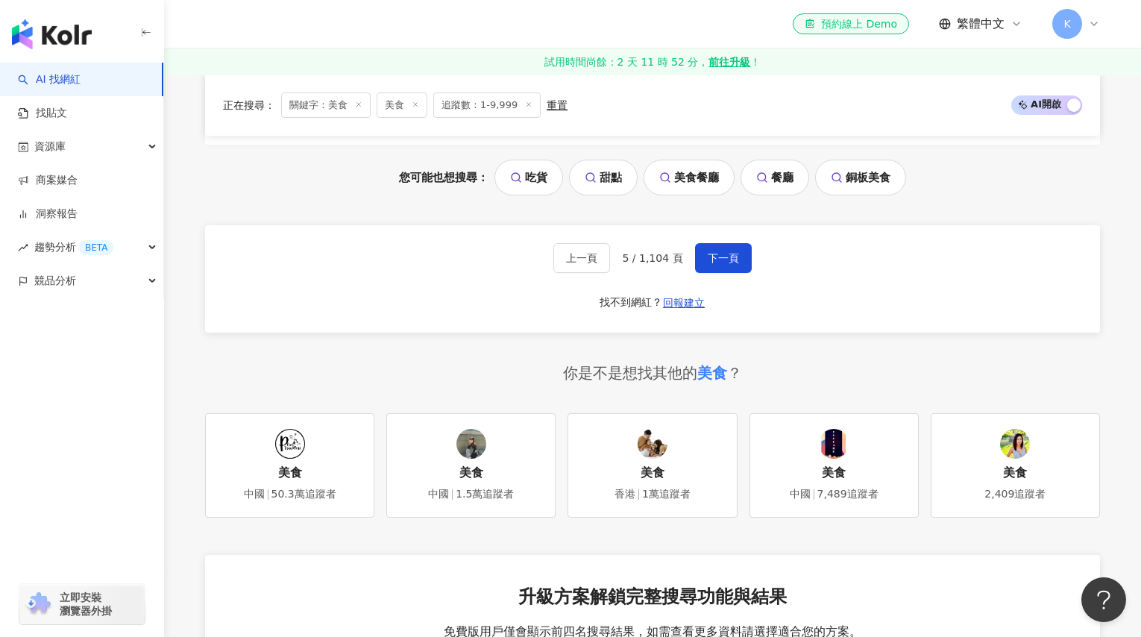
scroll to position [2833, 0]
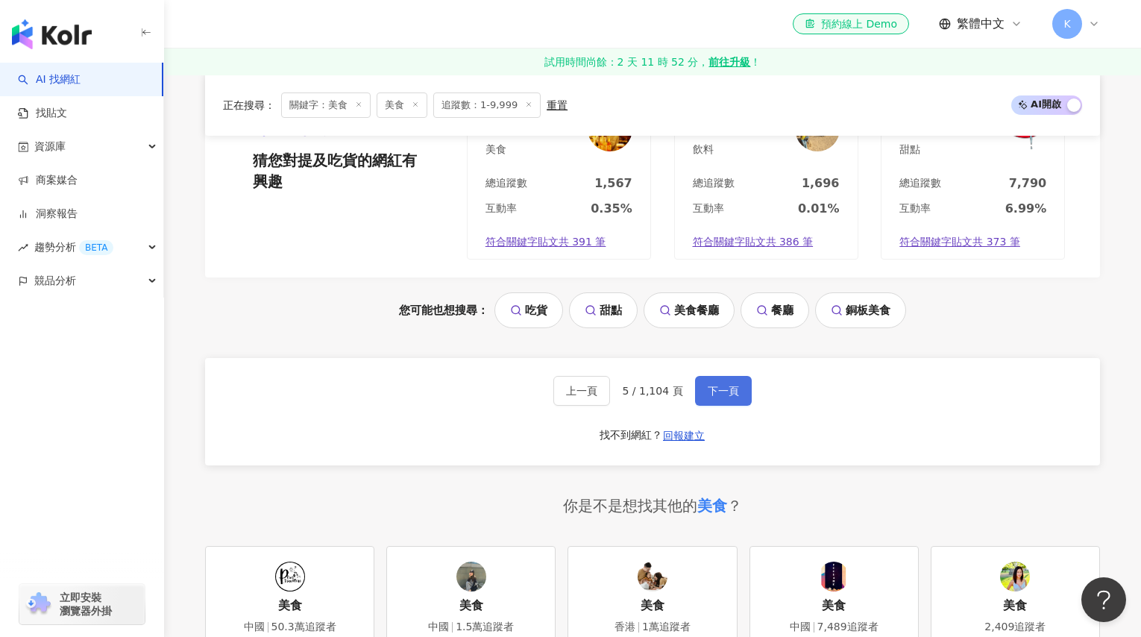
click at [705, 380] on button "下一頁" at bounding box center [723, 391] width 57 height 30
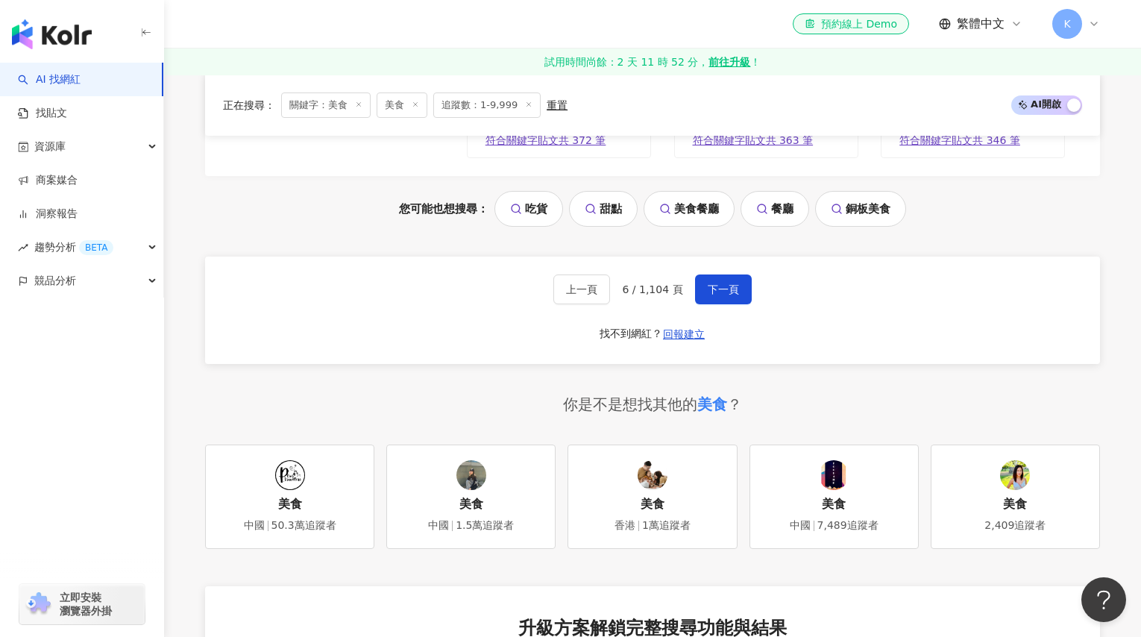
scroll to position [2838, 0]
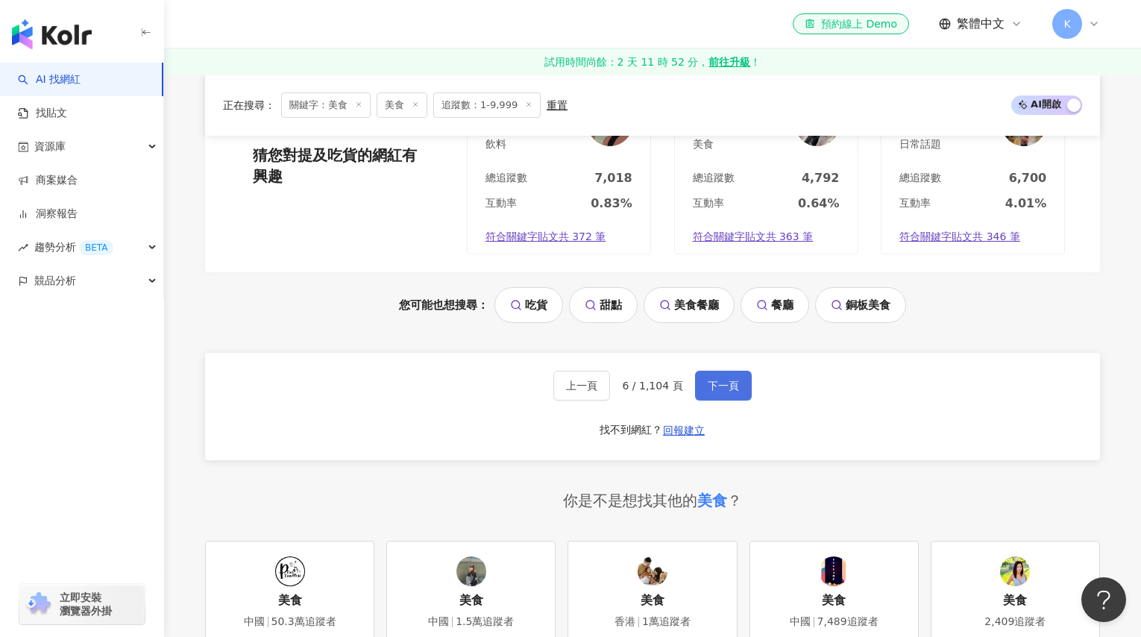
click at [708, 386] on span "下一頁" at bounding box center [723, 386] width 31 height 12
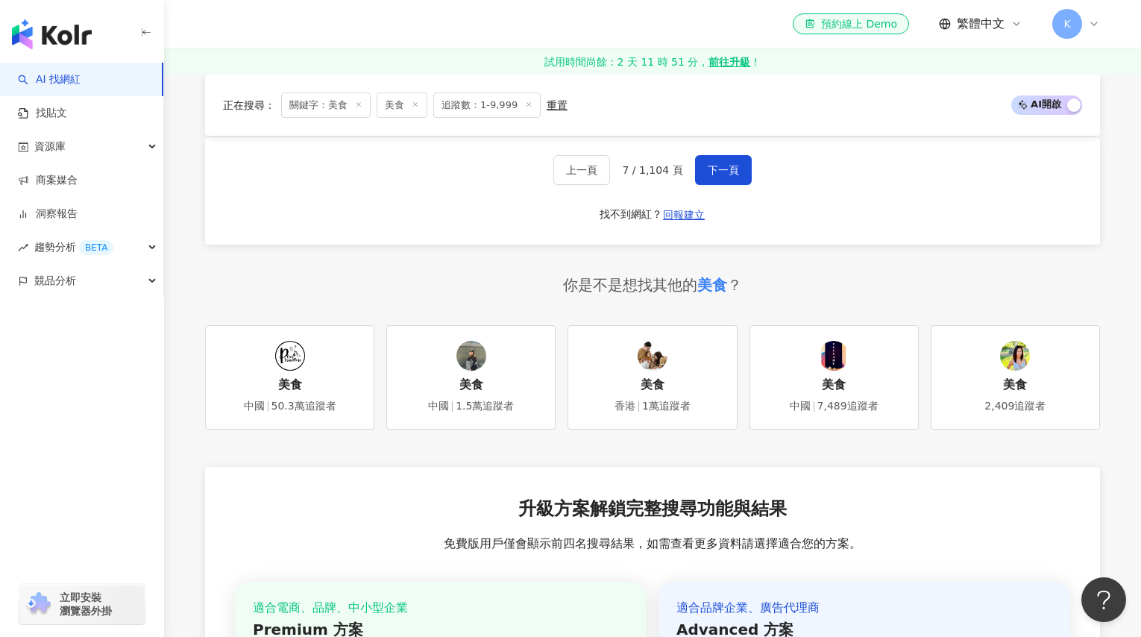
scroll to position [2982, 0]
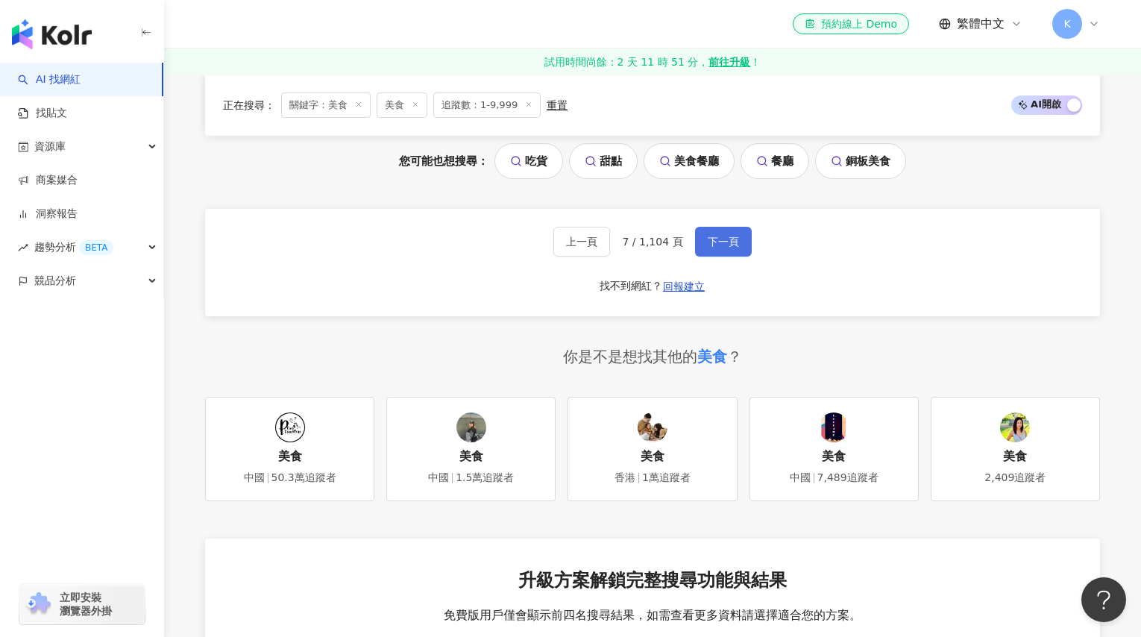
click at [724, 252] on button "下一頁" at bounding box center [723, 242] width 57 height 30
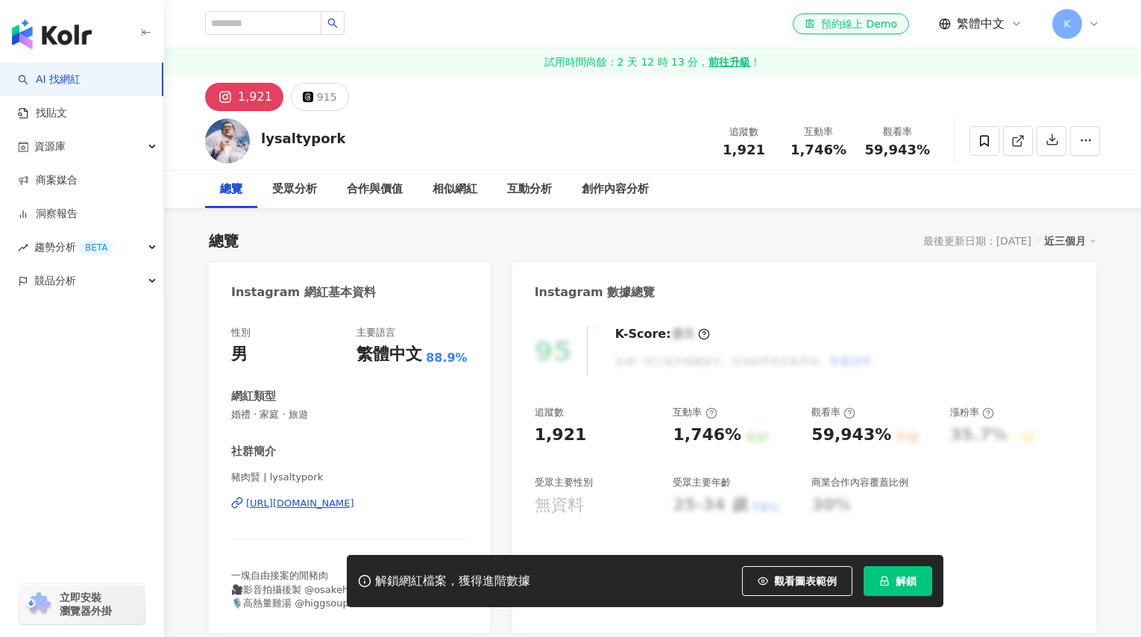
click at [354, 499] on div "https://www.instagram.com/lysaltypork/" at bounding box center [300, 503] width 108 height 13
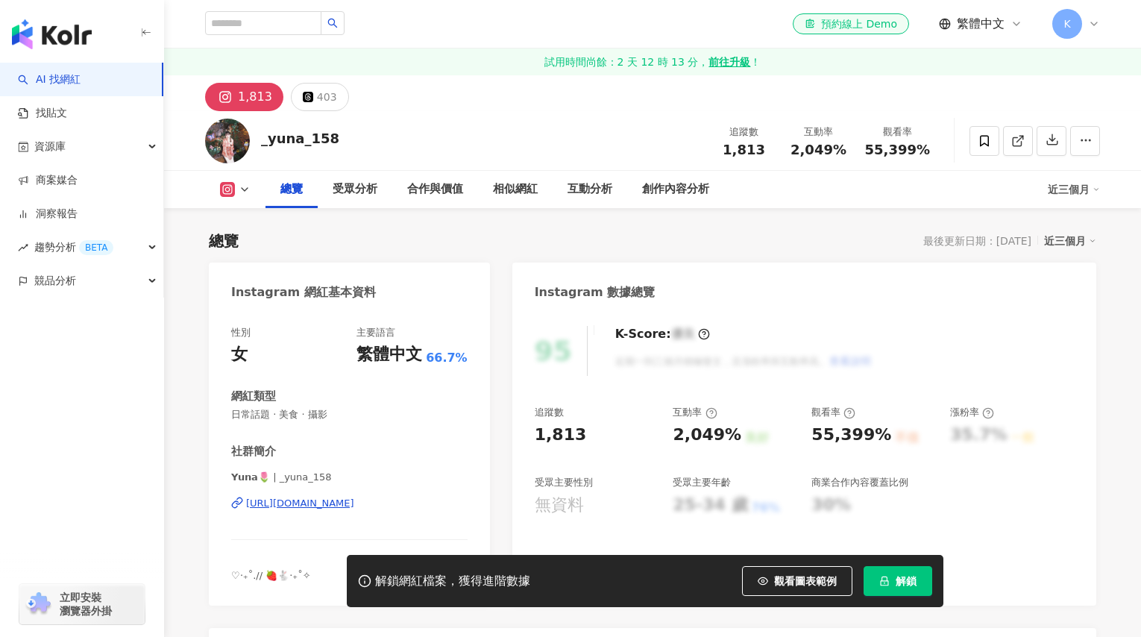
scroll to position [123, 0]
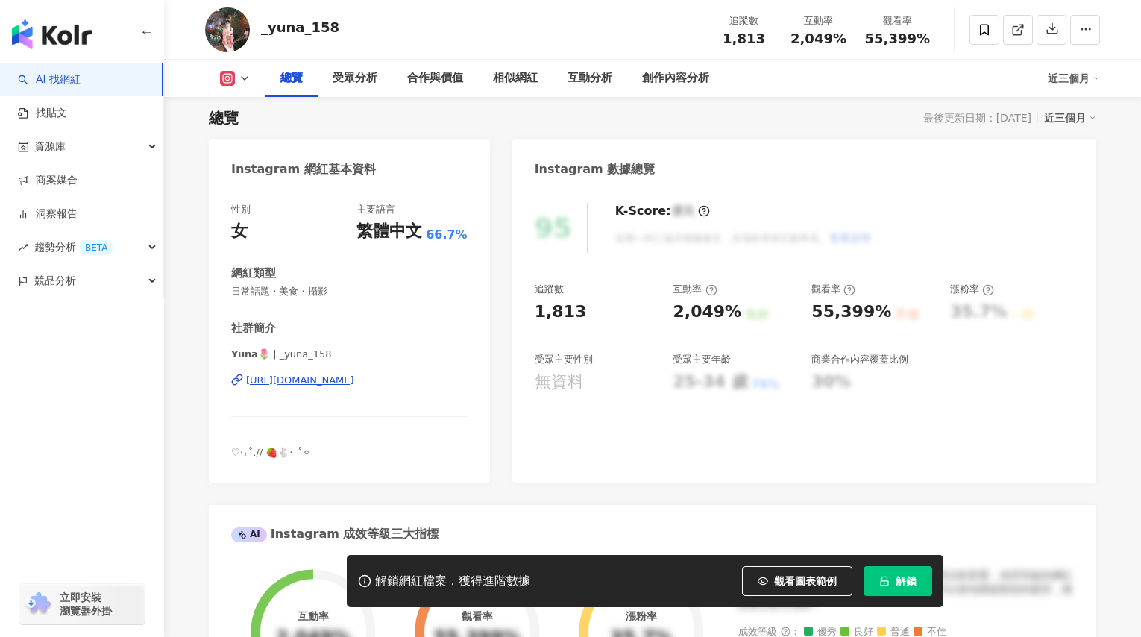
click at [354, 386] on div "https://www.instagram.com/_yuna_158/" at bounding box center [300, 380] width 108 height 13
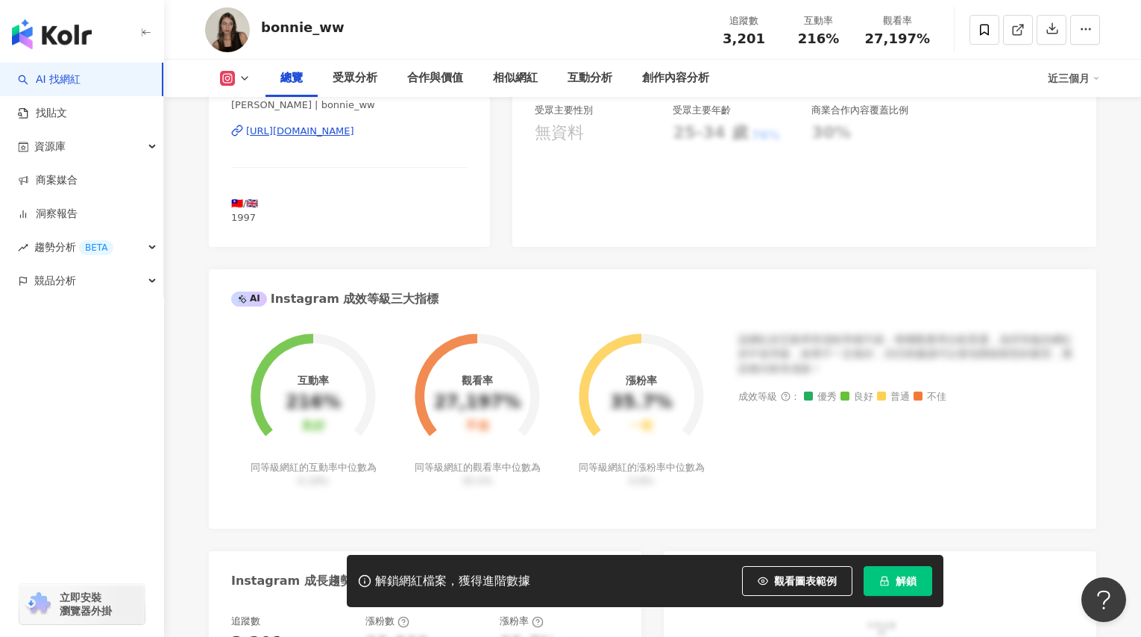
scroll to position [337, 0]
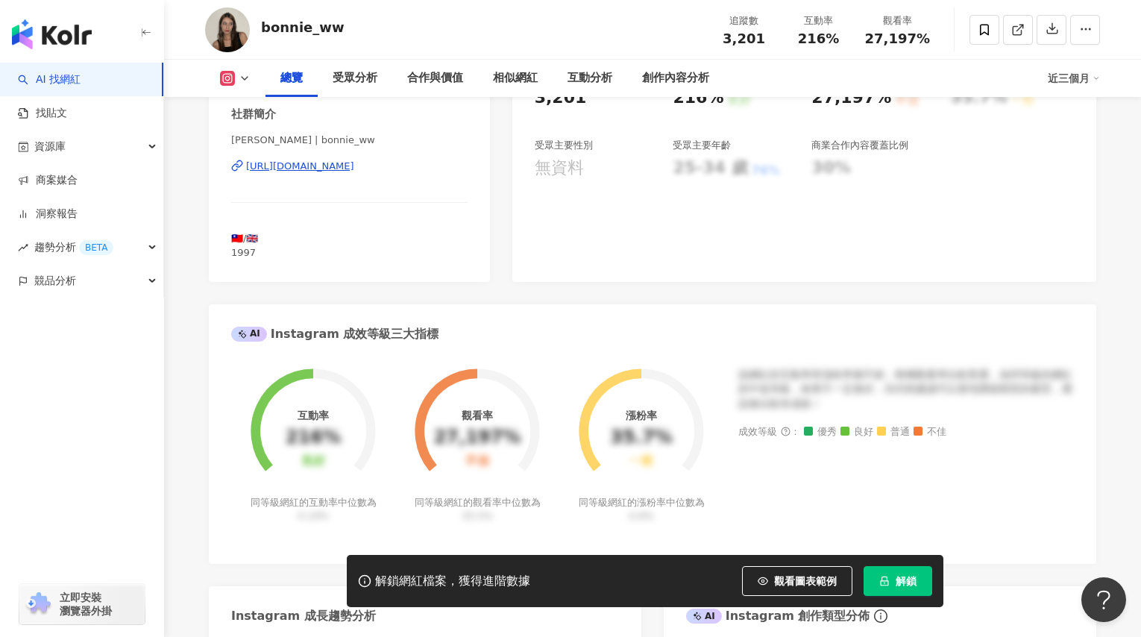
click at [354, 164] on div "https://www.instagram.com/bonnie_ww/" at bounding box center [300, 166] width 108 height 13
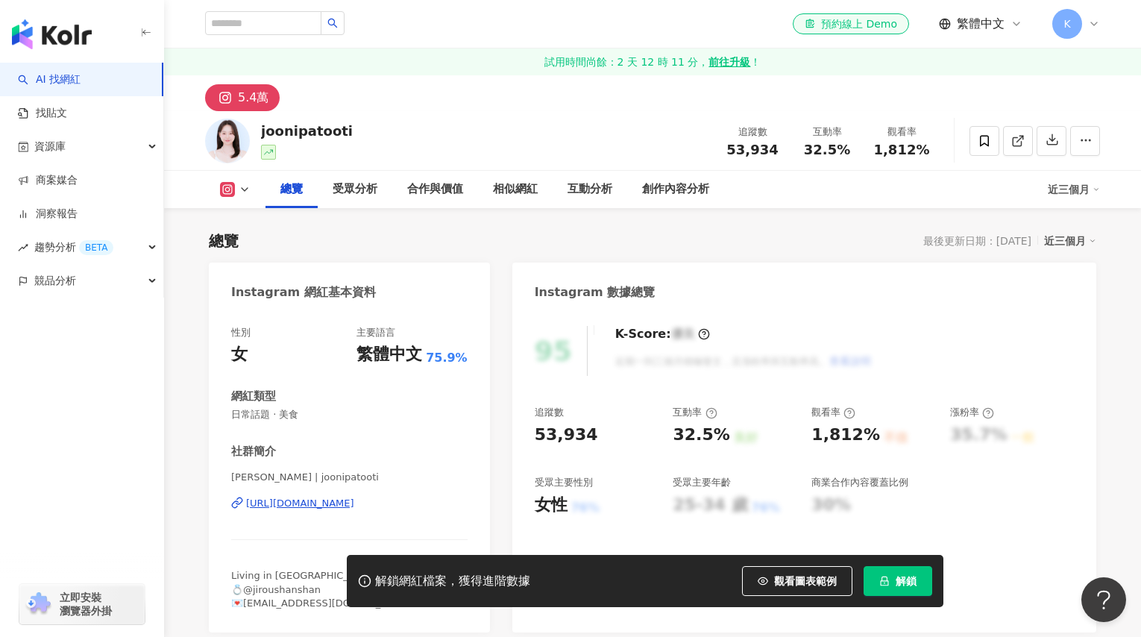
scroll to position [240, 0]
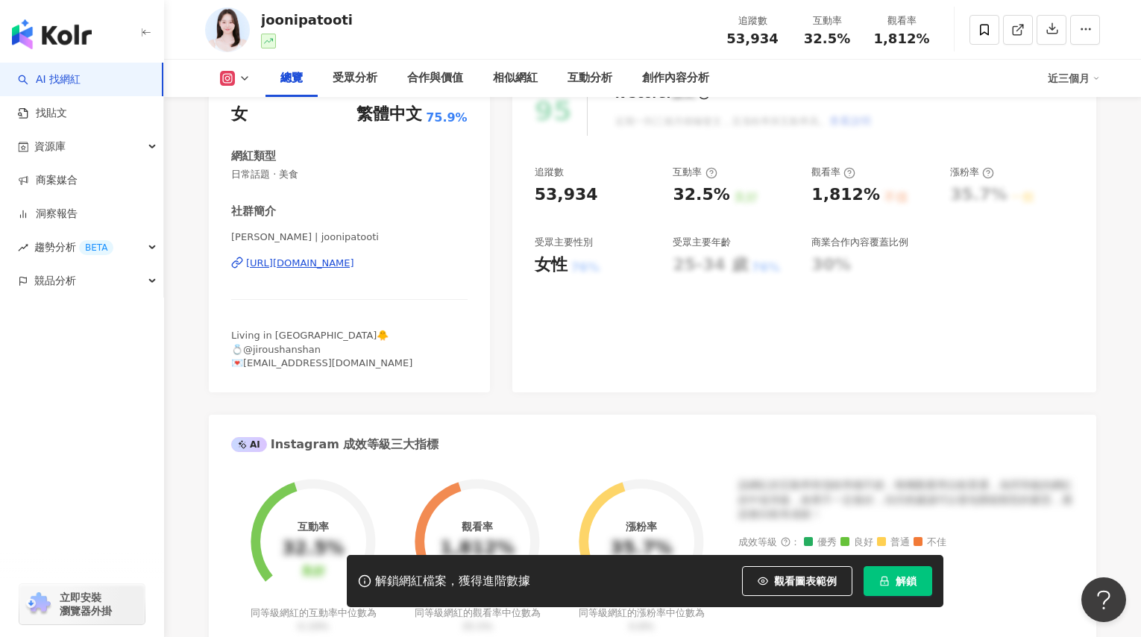
click at [351, 265] on div "https://www.instagram.com/joonipatooti/" at bounding box center [300, 263] width 108 height 13
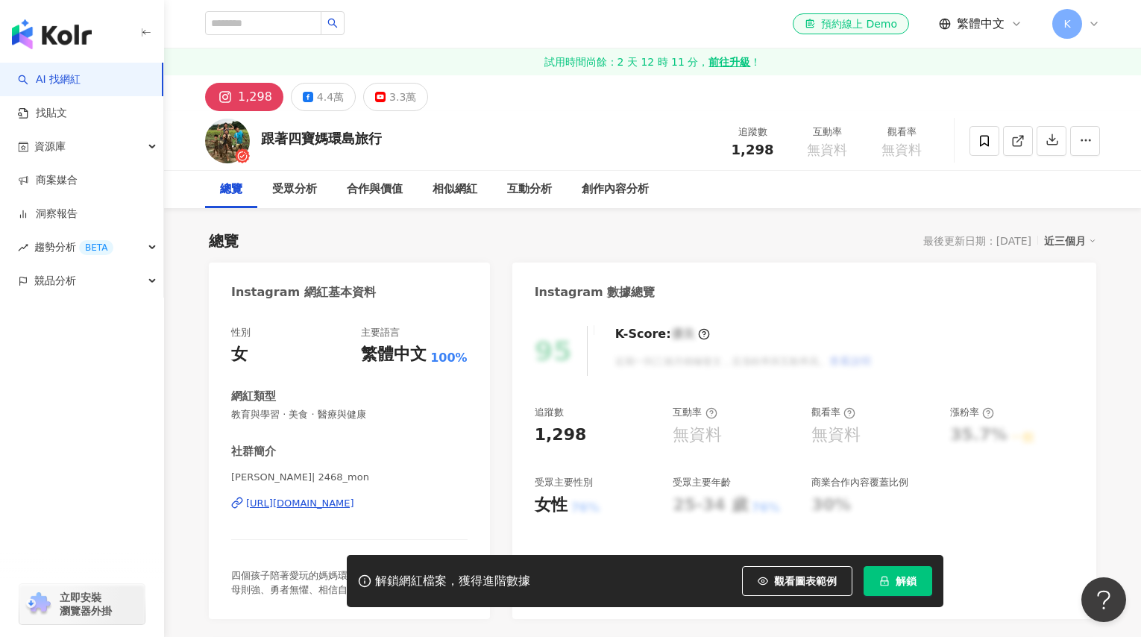
scroll to position [25, 0]
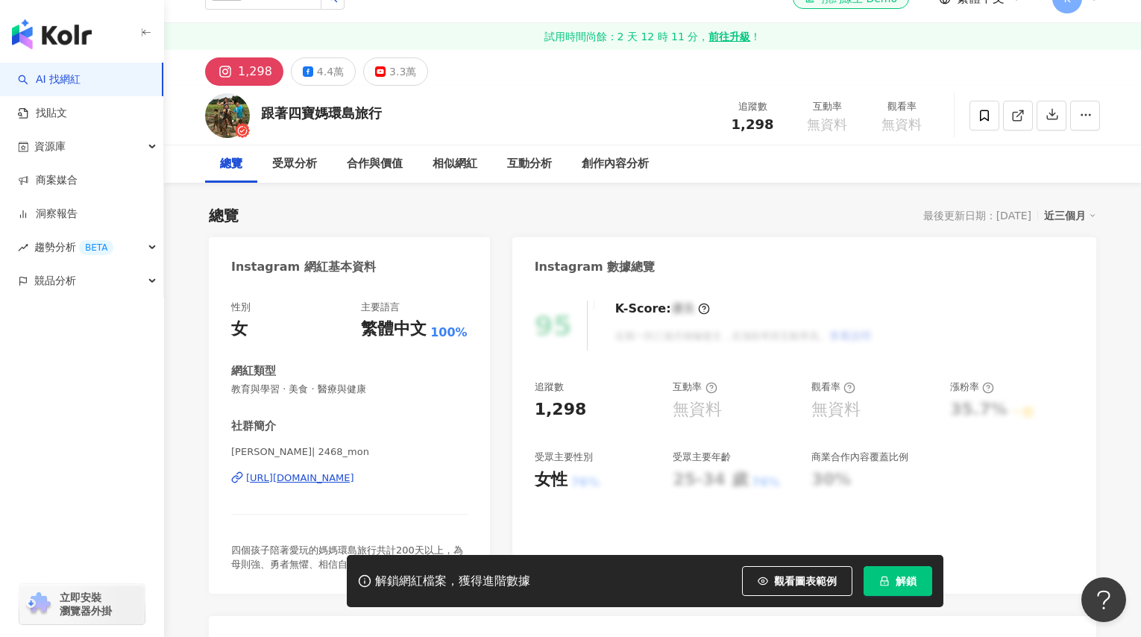
click at [340, 479] on div "[URL][DOMAIN_NAME]" at bounding box center [300, 477] width 108 height 13
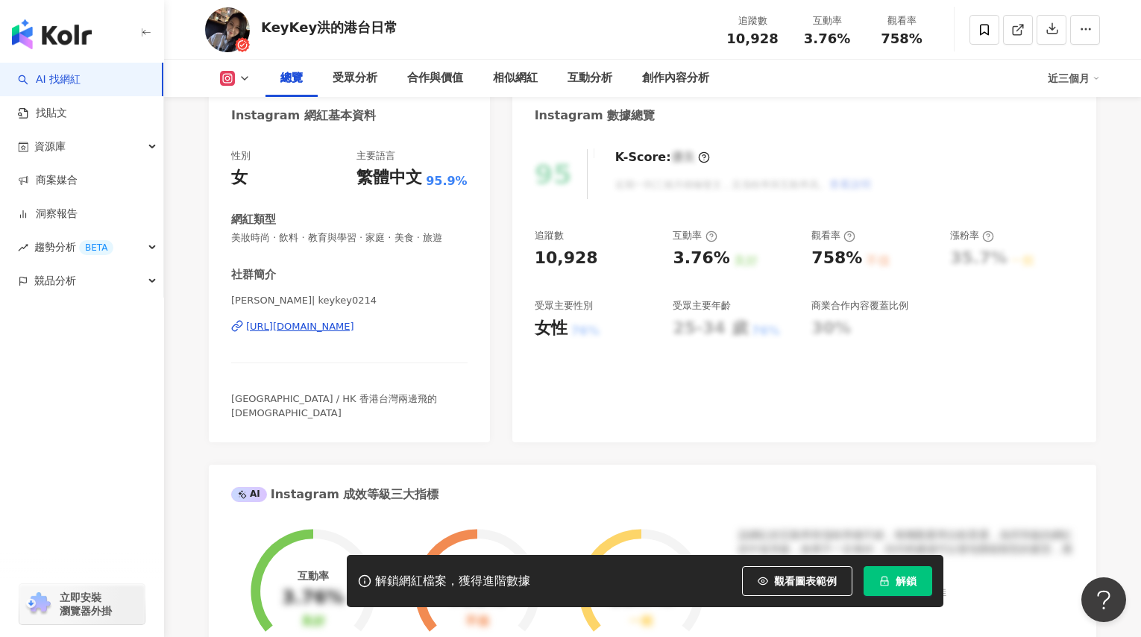
scroll to position [162, 0]
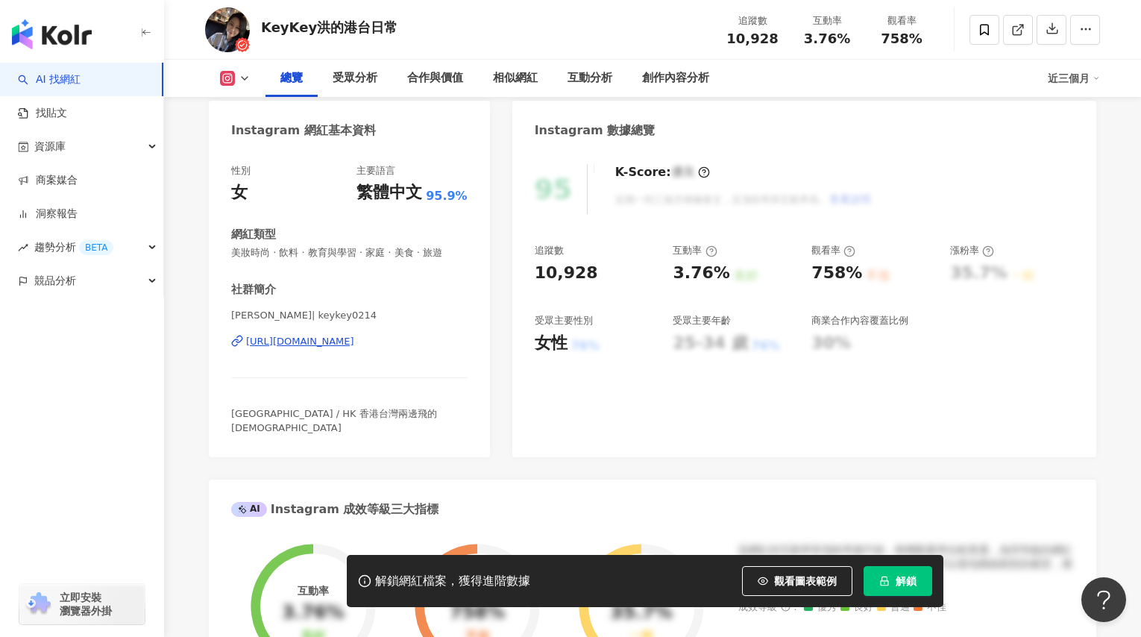
click at [310, 340] on div "[URL][DOMAIN_NAME]" at bounding box center [300, 341] width 108 height 13
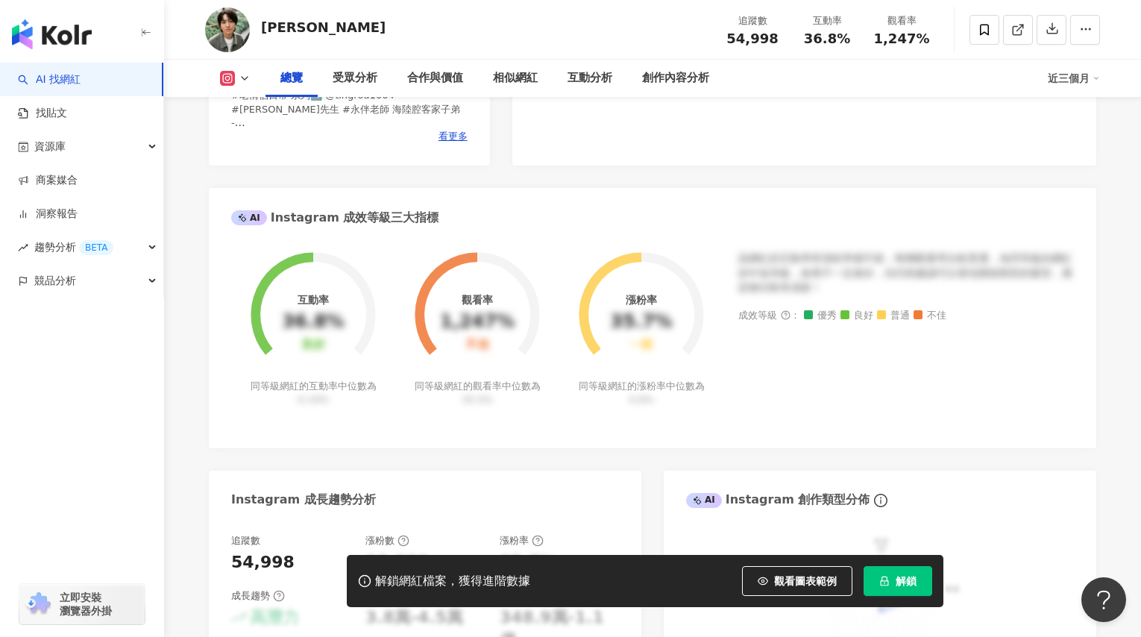
scroll to position [257, 0]
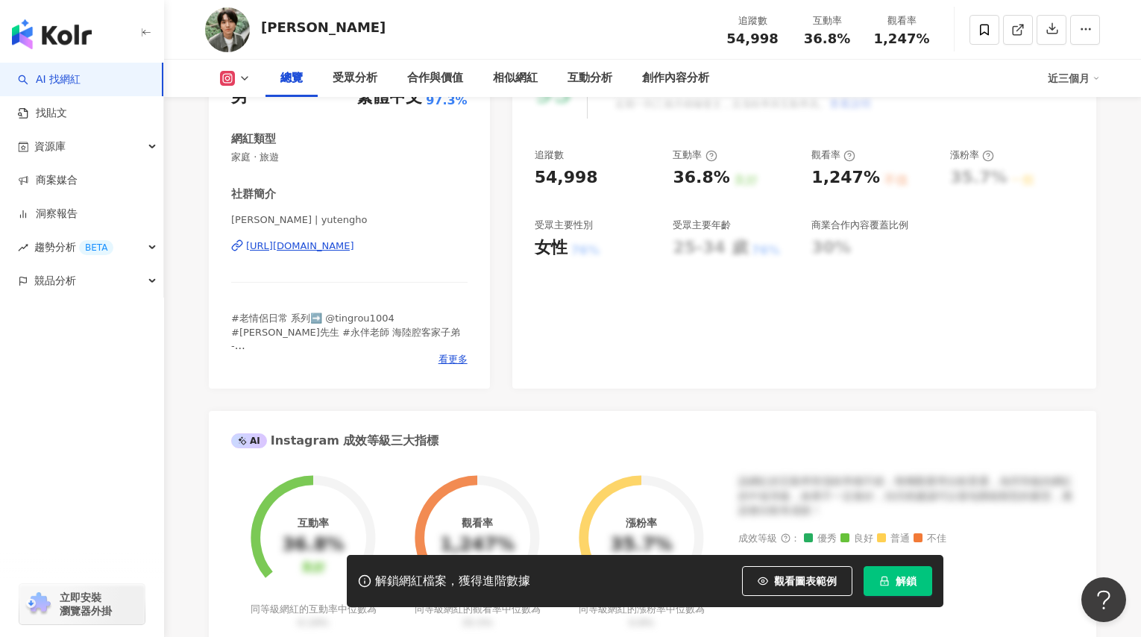
click at [375, 256] on div "何宥滕 | yutengho https://www.instagram.com/yutengho/" at bounding box center [349, 256] width 236 height 87
click at [354, 249] on div "https://www.instagram.com/yutengho/" at bounding box center [300, 245] width 108 height 13
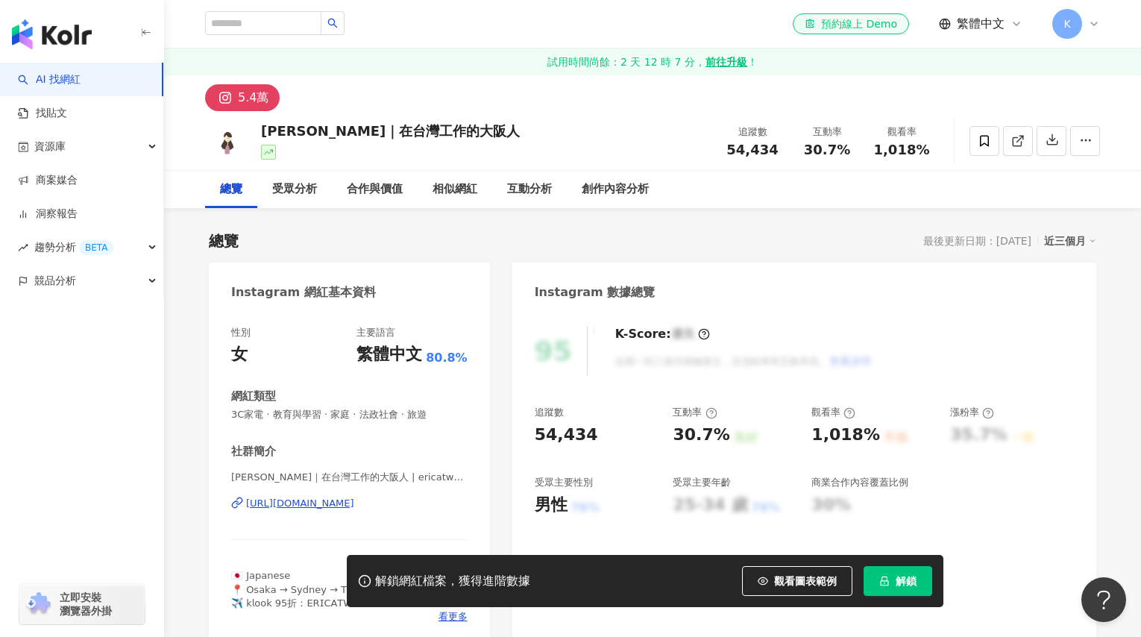
click at [354, 506] on div "https://www.instagram.com/ericatw520/" at bounding box center [300, 503] width 108 height 13
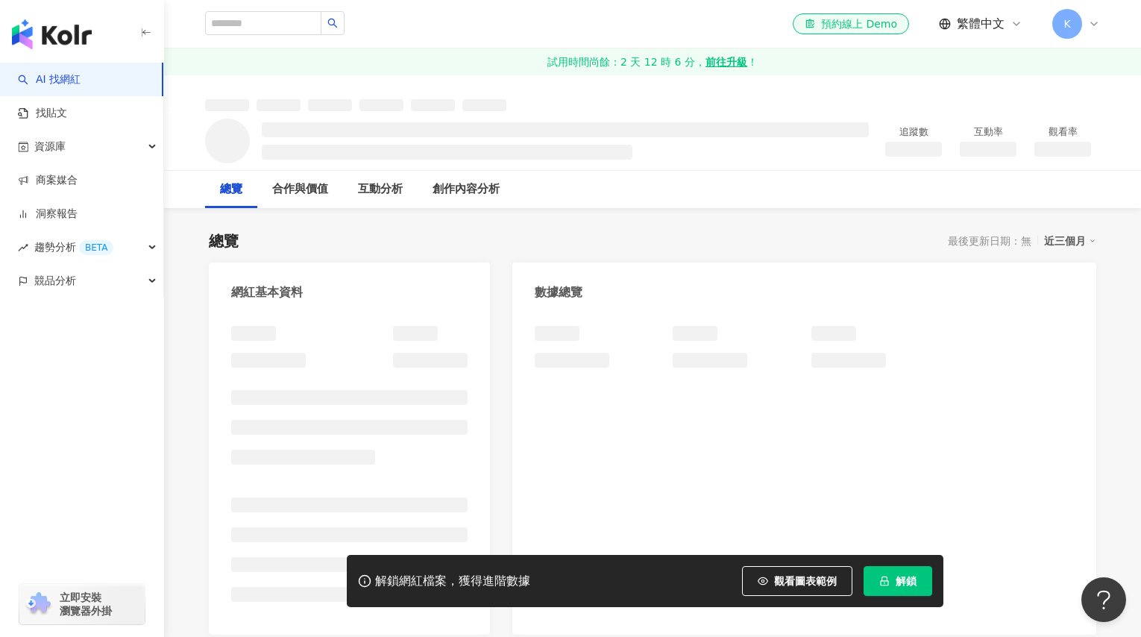
scroll to position [145, 0]
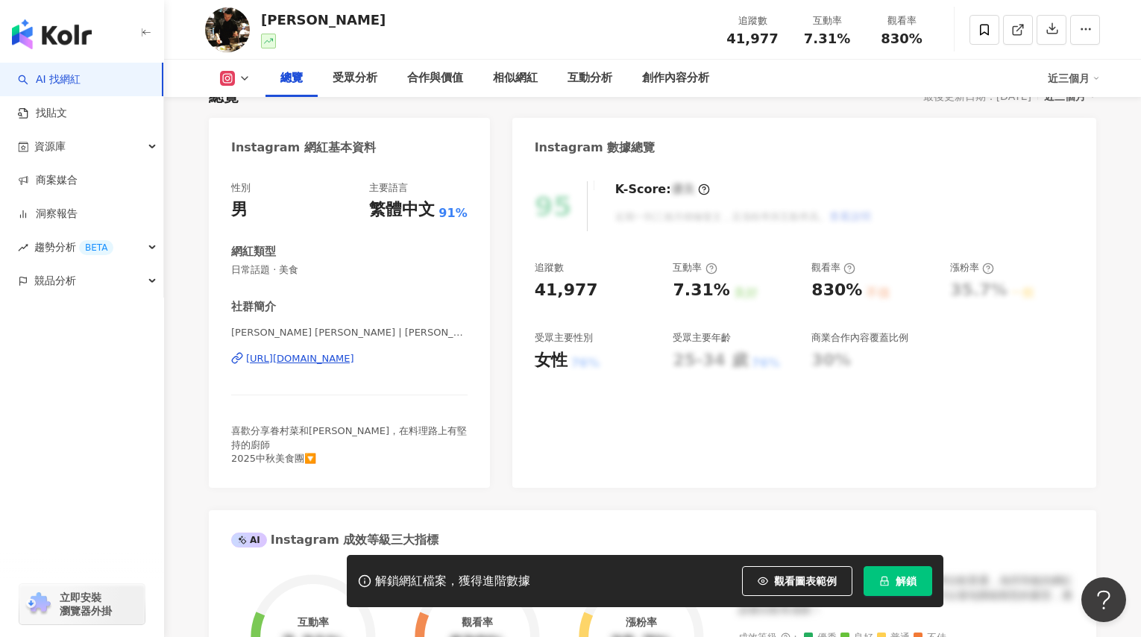
scroll to position [151, 0]
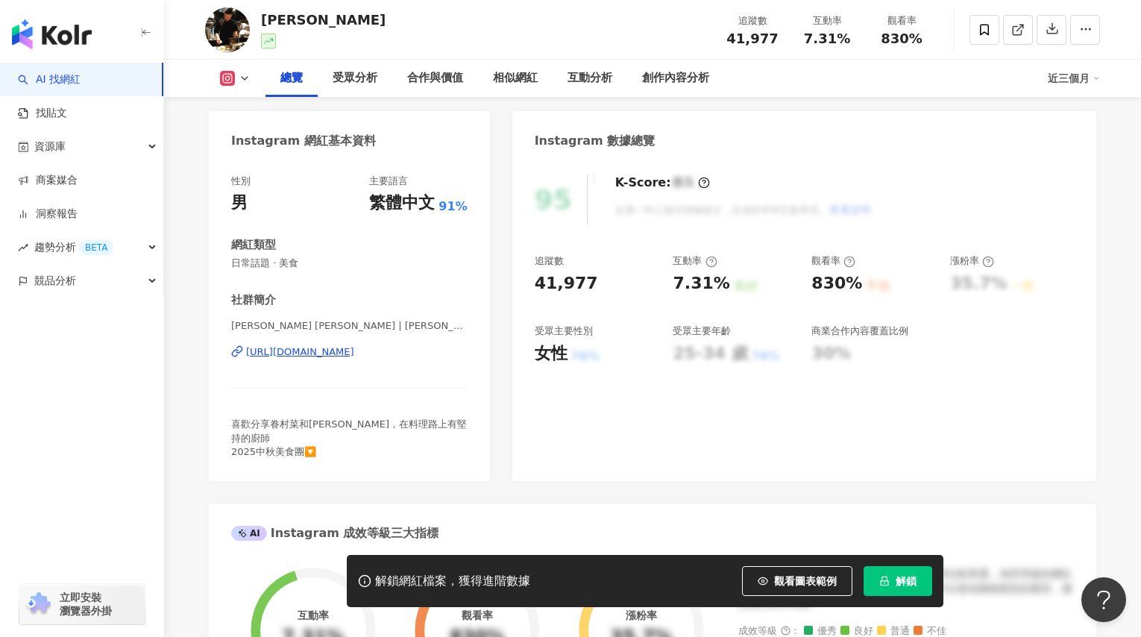
click at [354, 354] on div "https://www.instagram.com/michael_cooking/" at bounding box center [300, 351] width 108 height 13
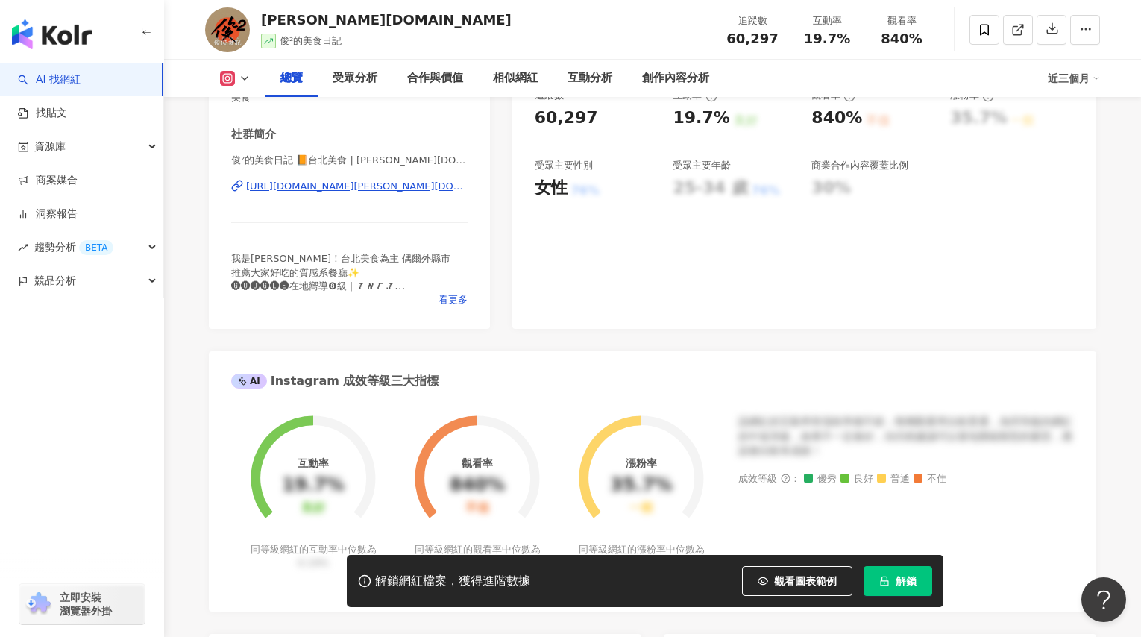
scroll to position [315, 0]
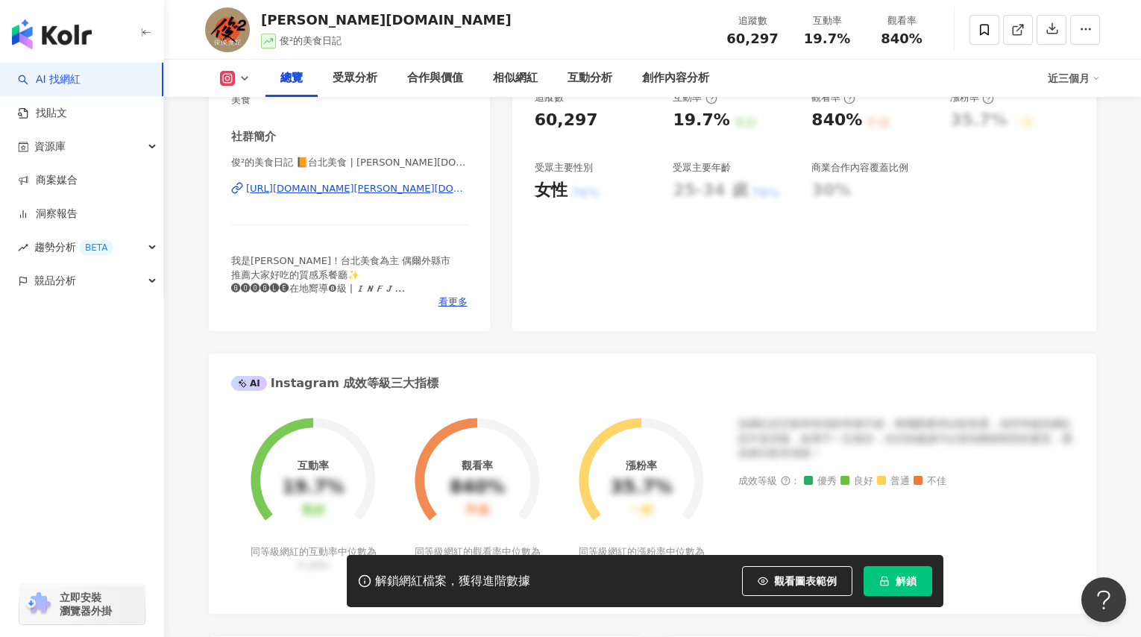
click at [373, 190] on div "[URL][DOMAIN_NAME][PERSON_NAME][DOMAIN_NAME]" at bounding box center [356, 188] width 221 height 13
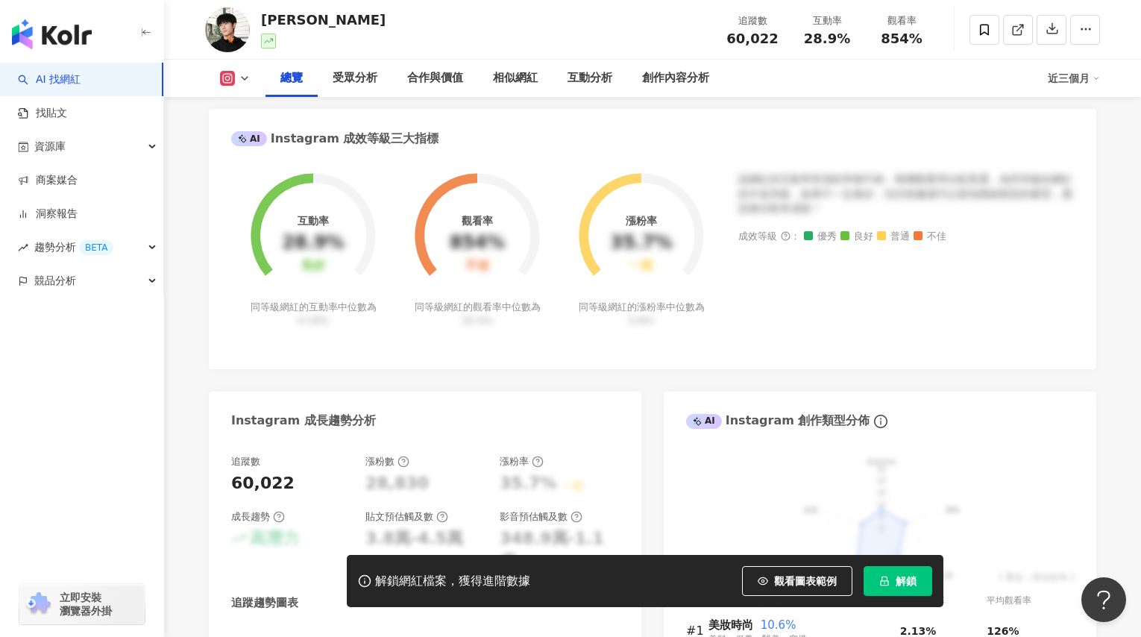
scroll to position [251, 0]
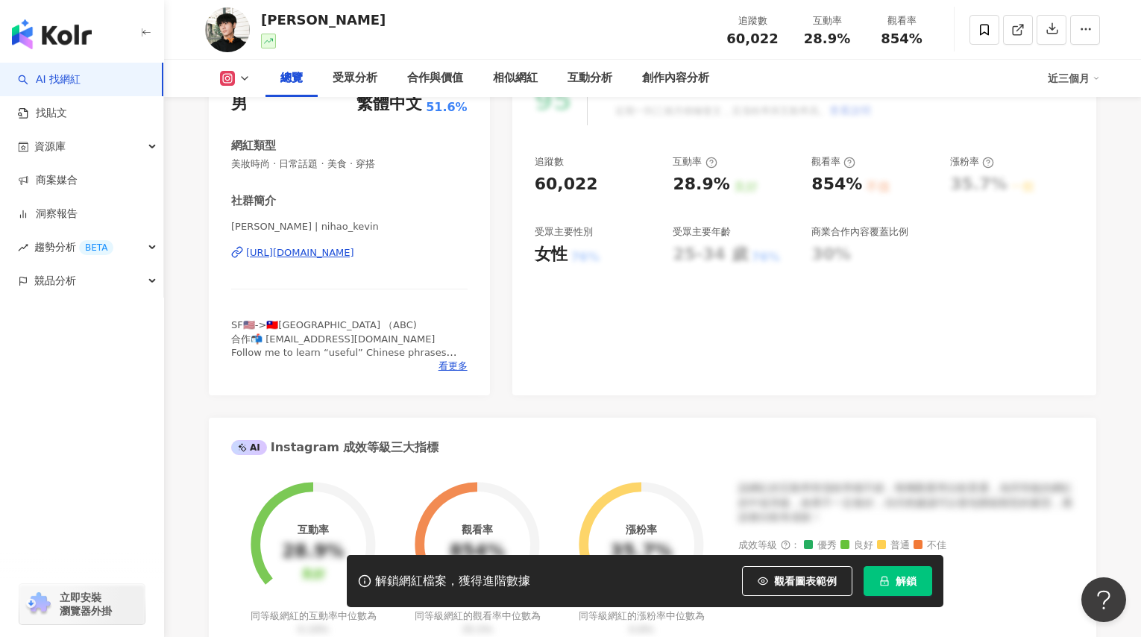
click at [328, 257] on div "https://www.instagram.com/nihao_kevin/" at bounding box center [300, 252] width 108 height 13
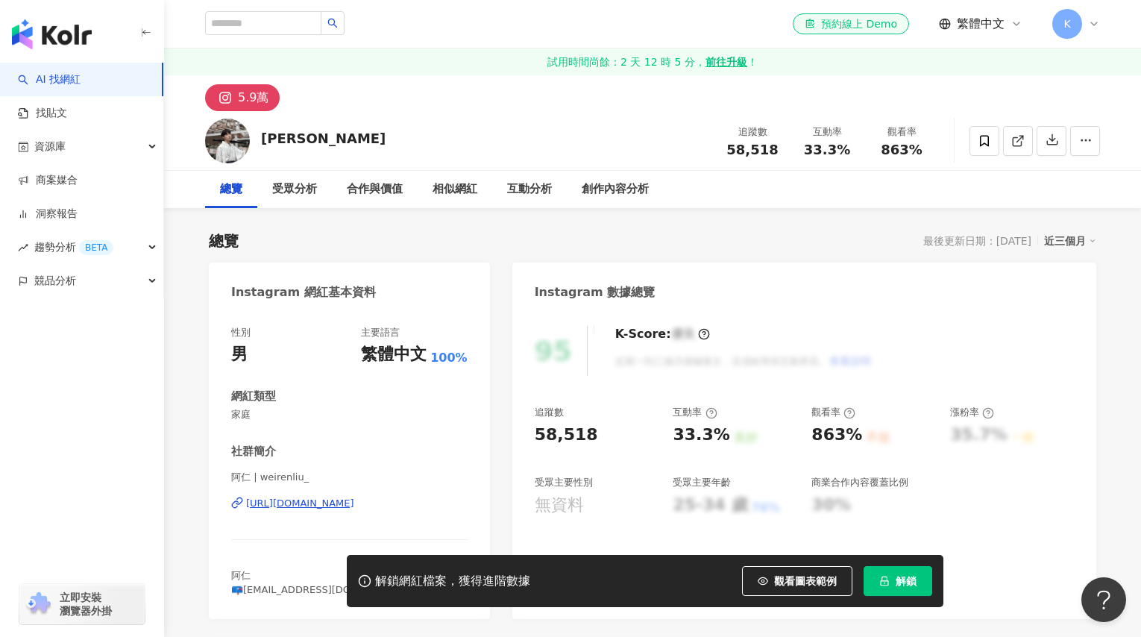
scroll to position [254, 0]
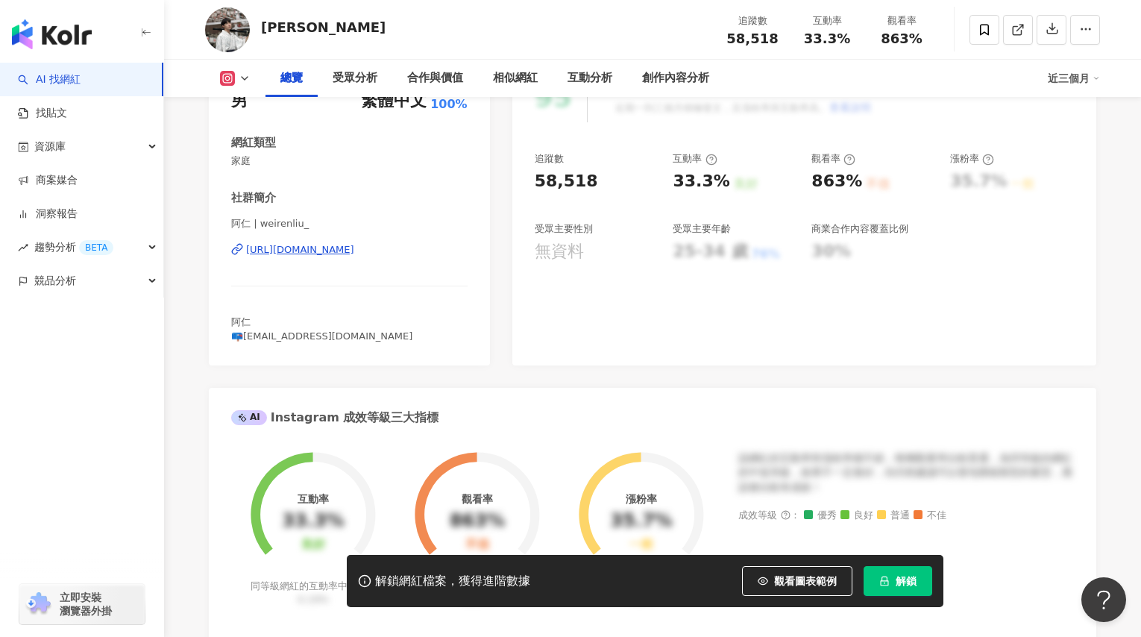
click at [354, 251] on div "https://www.instagram.com/weirenliu_/" at bounding box center [300, 249] width 108 height 13
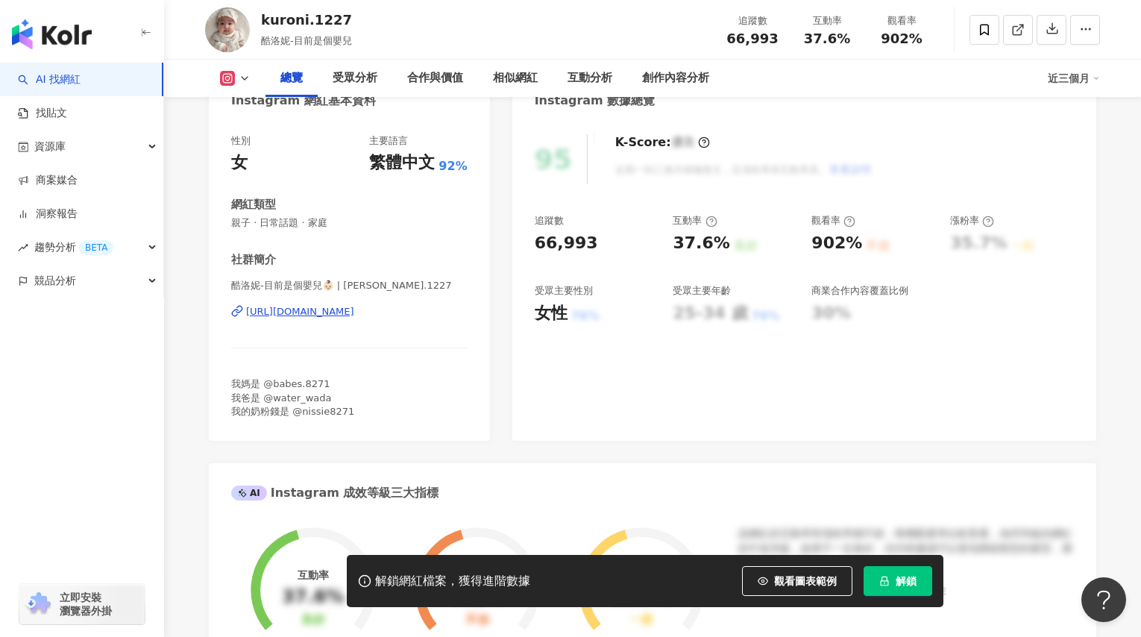
scroll to position [251, 0]
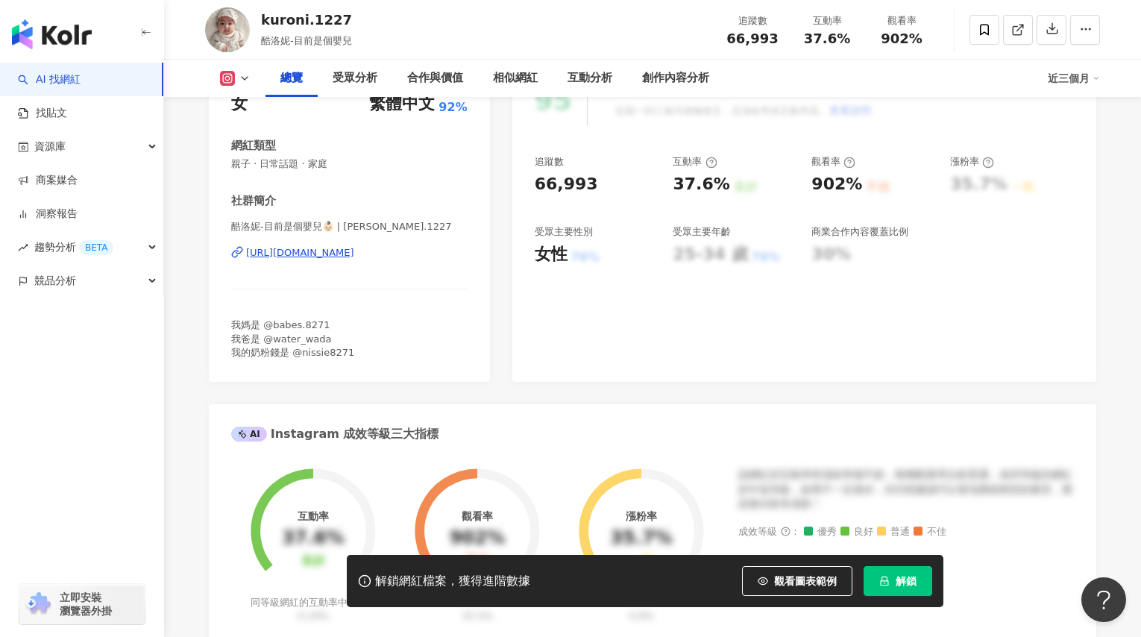
click at [354, 255] on div "[URL][DOMAIN_NAME]" at bounding box center [300, 252] width 108 height 13
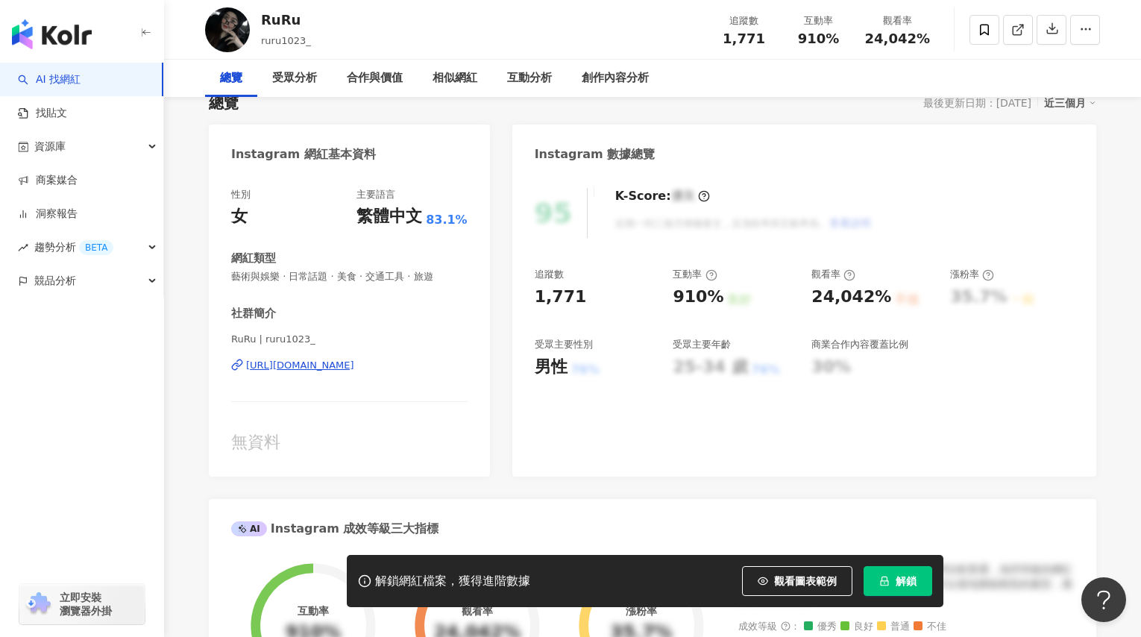
scroll to position [148, 0]
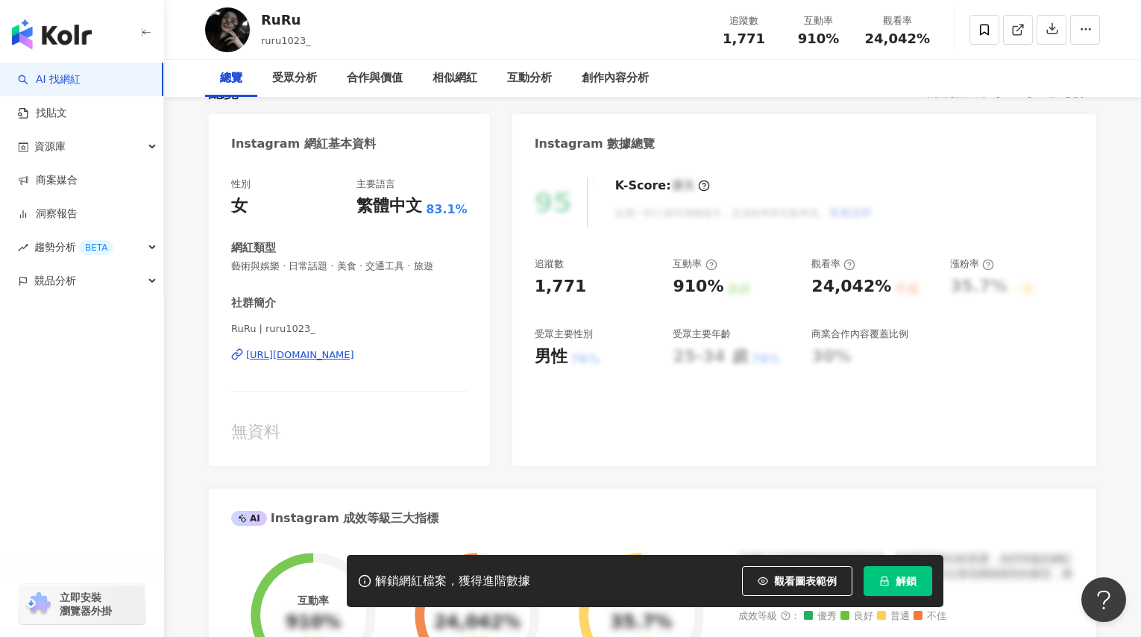
click at [354, 356] on div "https://www.instagram.com/ruru1023_/" at bounding box center [300, 354] width 108 height 13
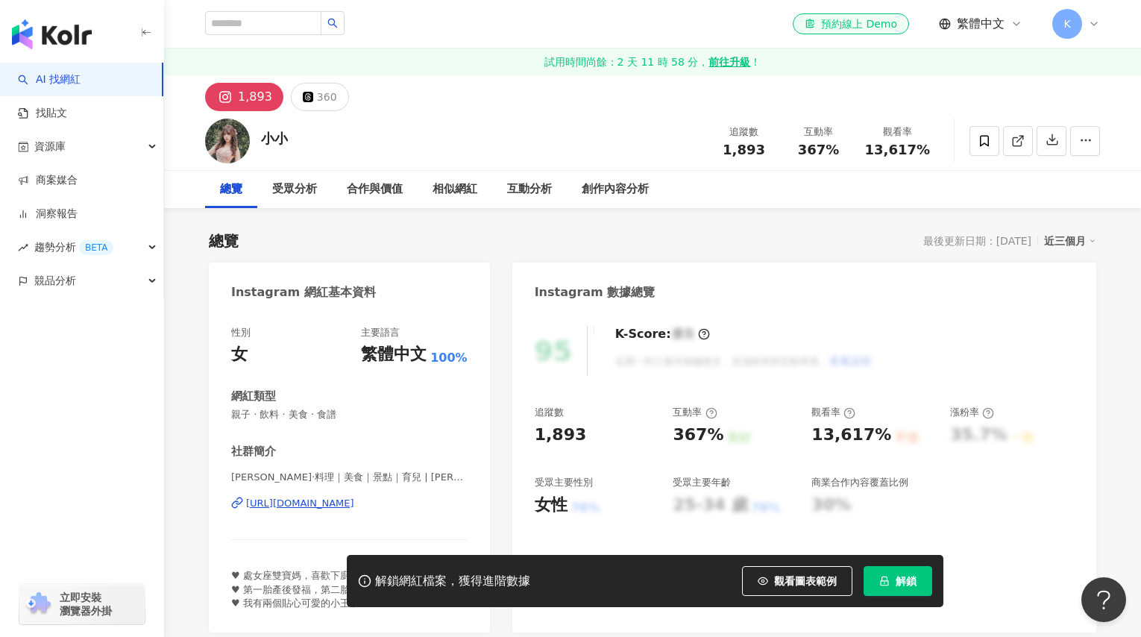
scroll to position [129, 0]
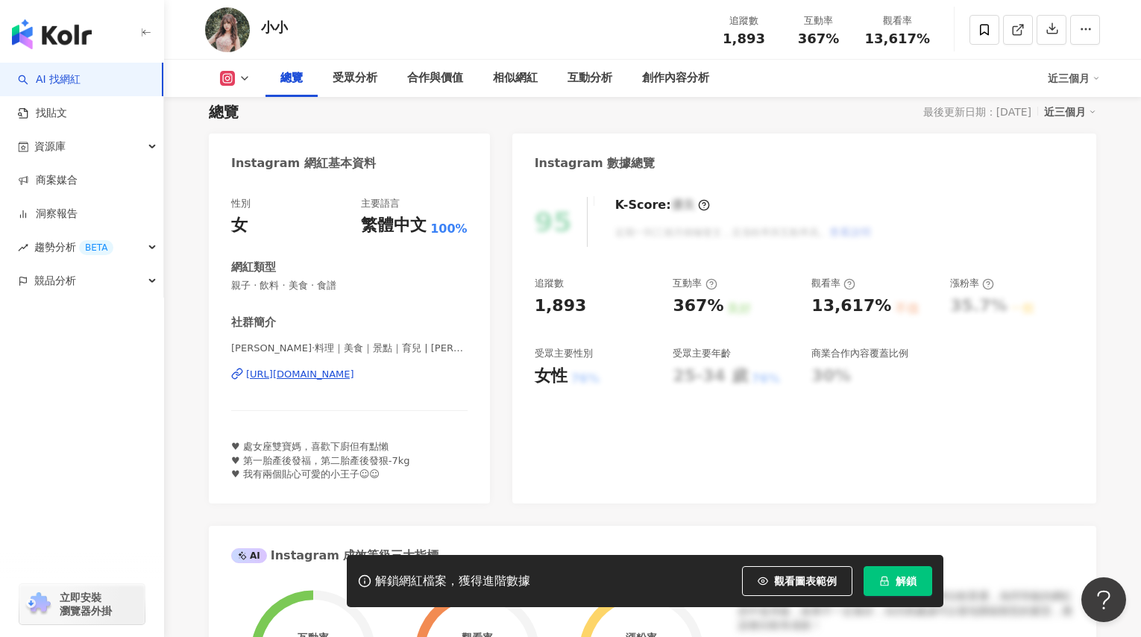
click at [354, 373] on div "https://www.instagram.com/minawu.0919/" at bounding box center [300, 374] width 108 height 13
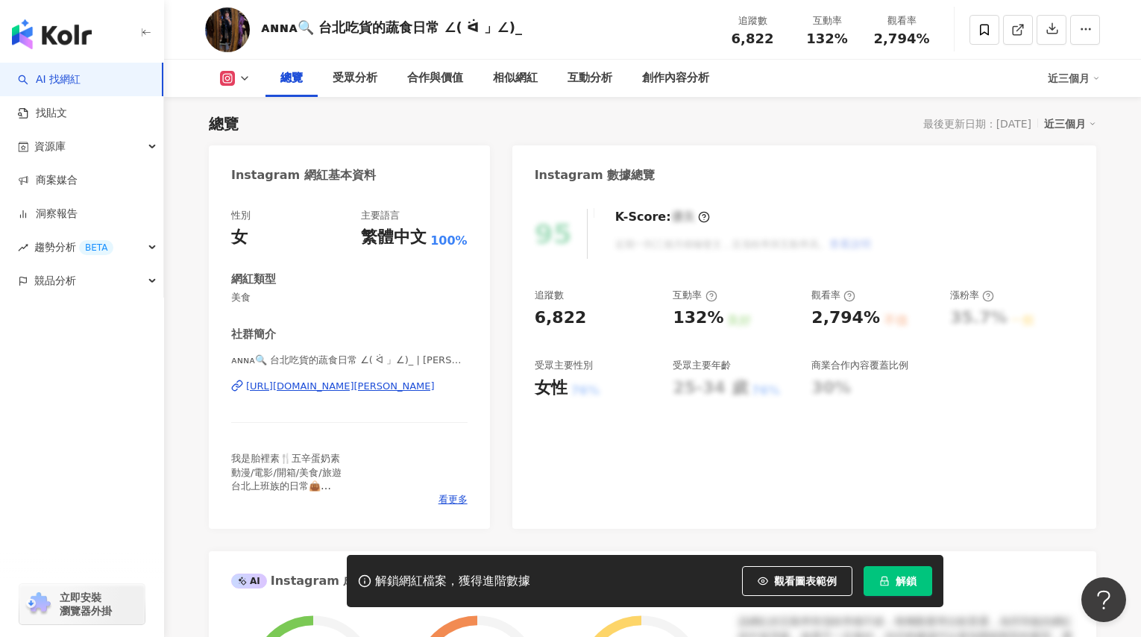
scroll to position [254, 0]
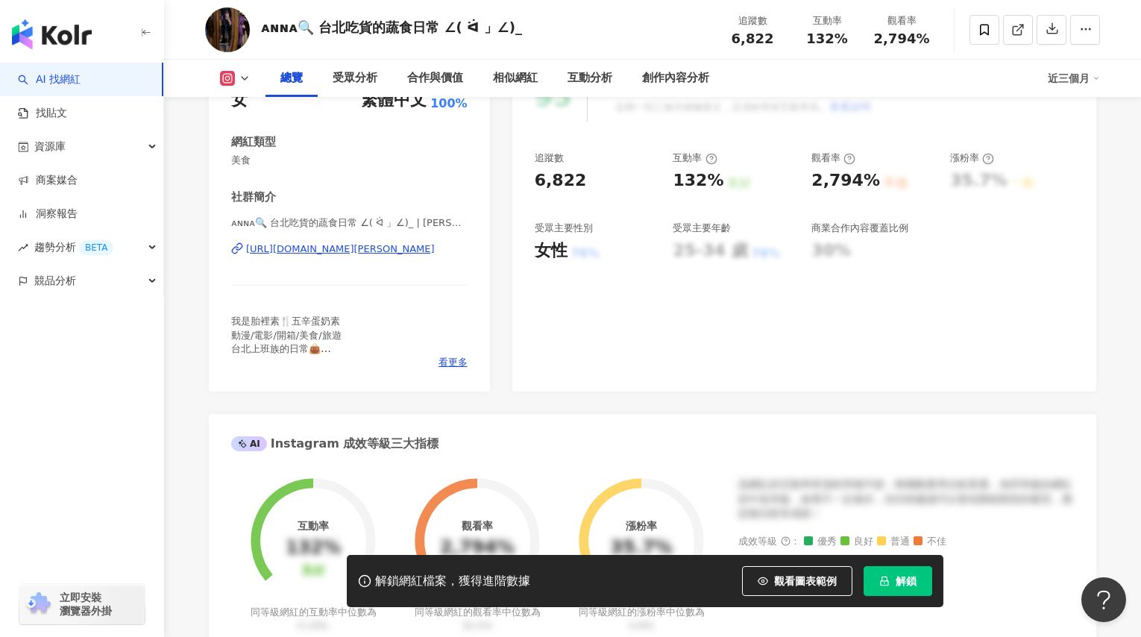
click at [342, 252] on div "https://www.instagram.com/anna.h.221b/" at bounding box center [340, 248] width 189 height 13
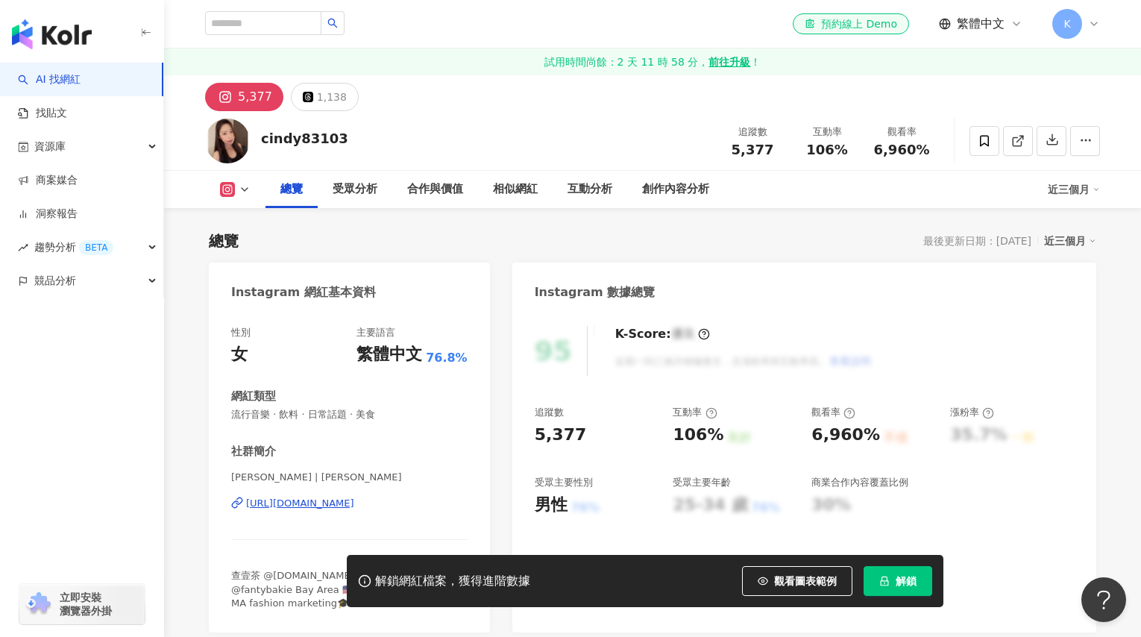
click at [354, 497] on div "[URL][DOMAIN_NAME]" at bounding box center [300, 503] width 108 height 13
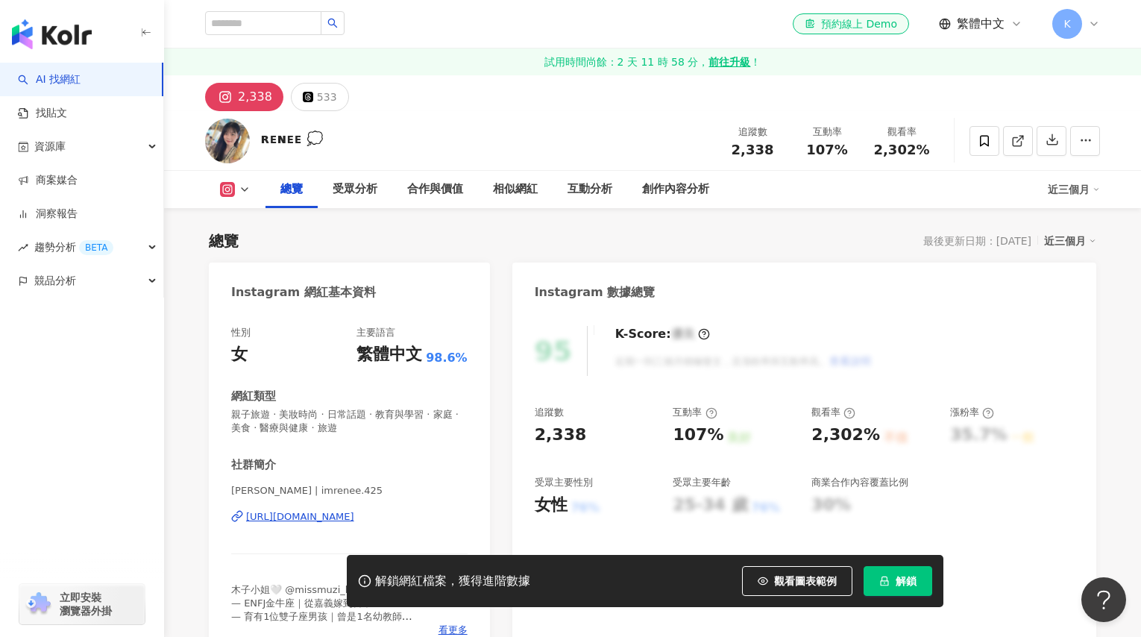
scroll to position [120, 0]
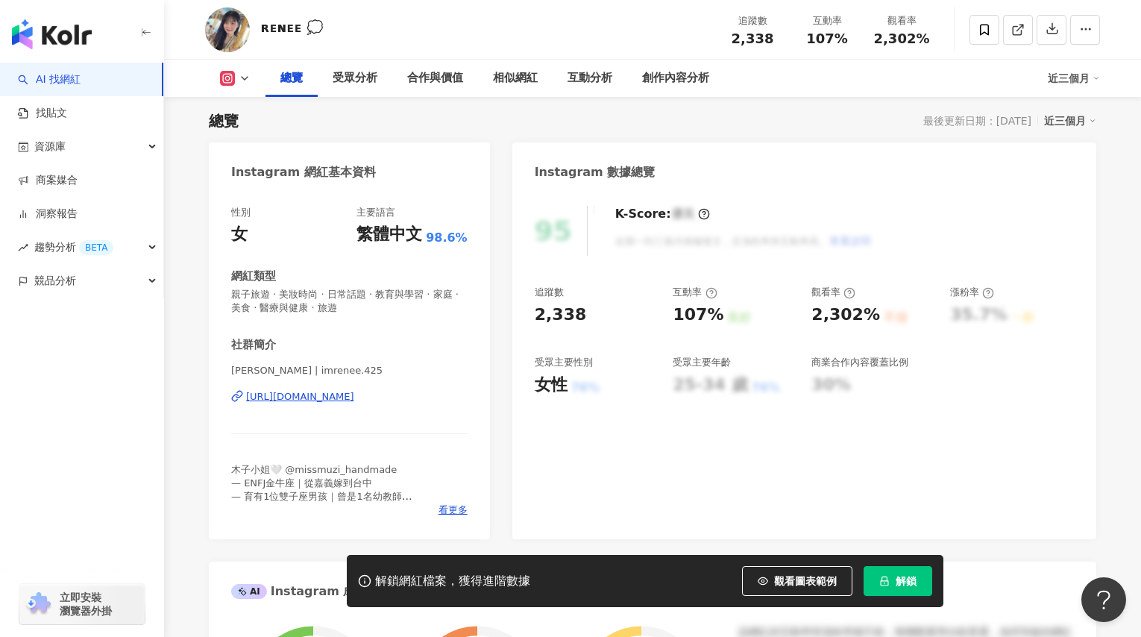
click at [345, 392] on div "https://www.instagram.com/imrenee.425/" at bounding box center [300, 396] width 108 height 13
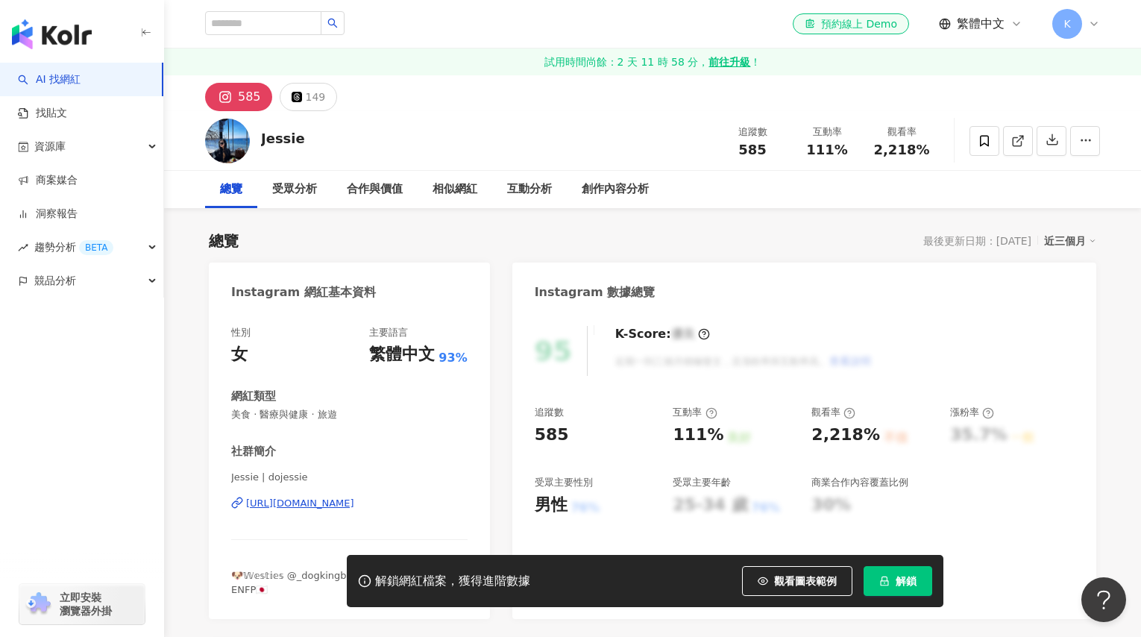
scroll to position [142, 0]
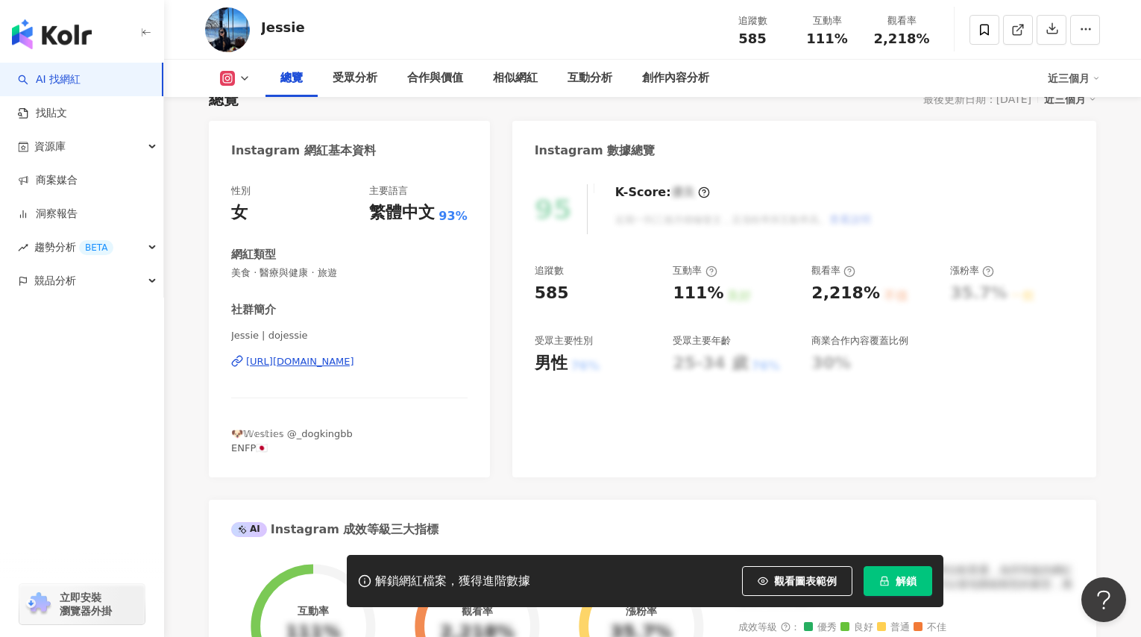
click at [335, 359] on div "https://www.instagram.com/dojessie/" at bounding box center [300, 361] width 108 height 13
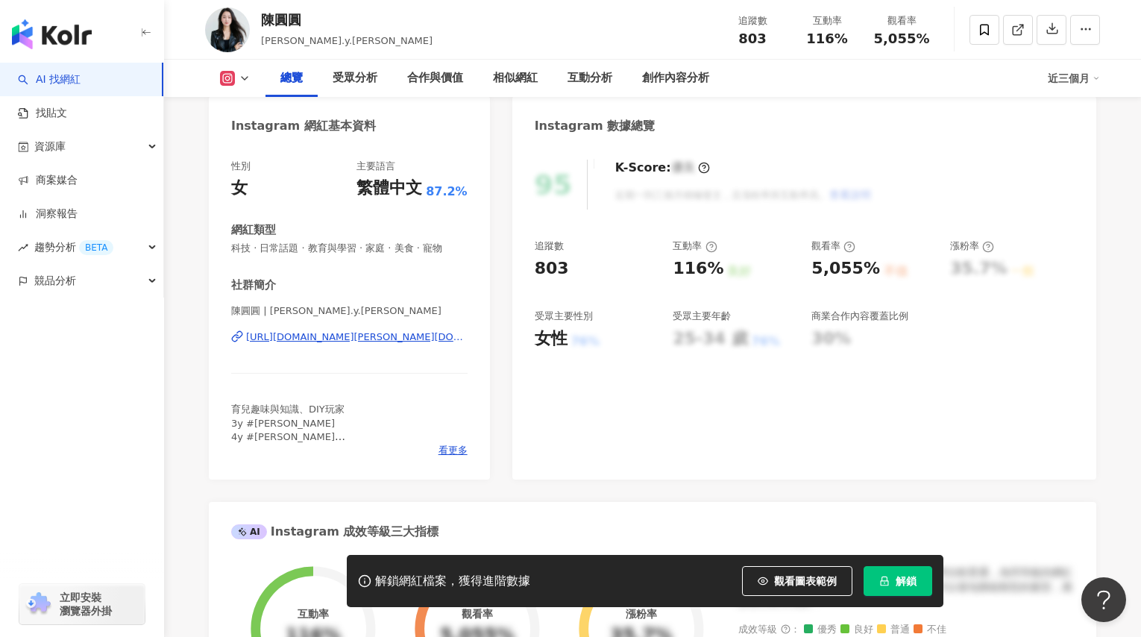
scroll to position [145, 0]
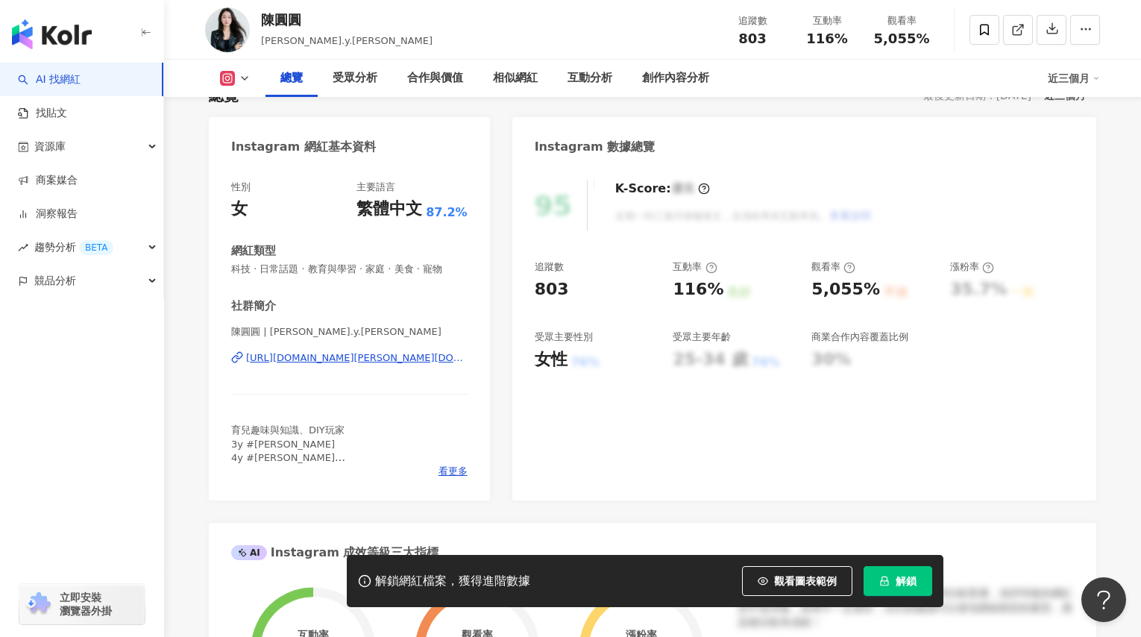
click at [359, 362] on div "https://www.instagram.com/chen.y.han/" at bounding box center [356, 357] width 221 height 13
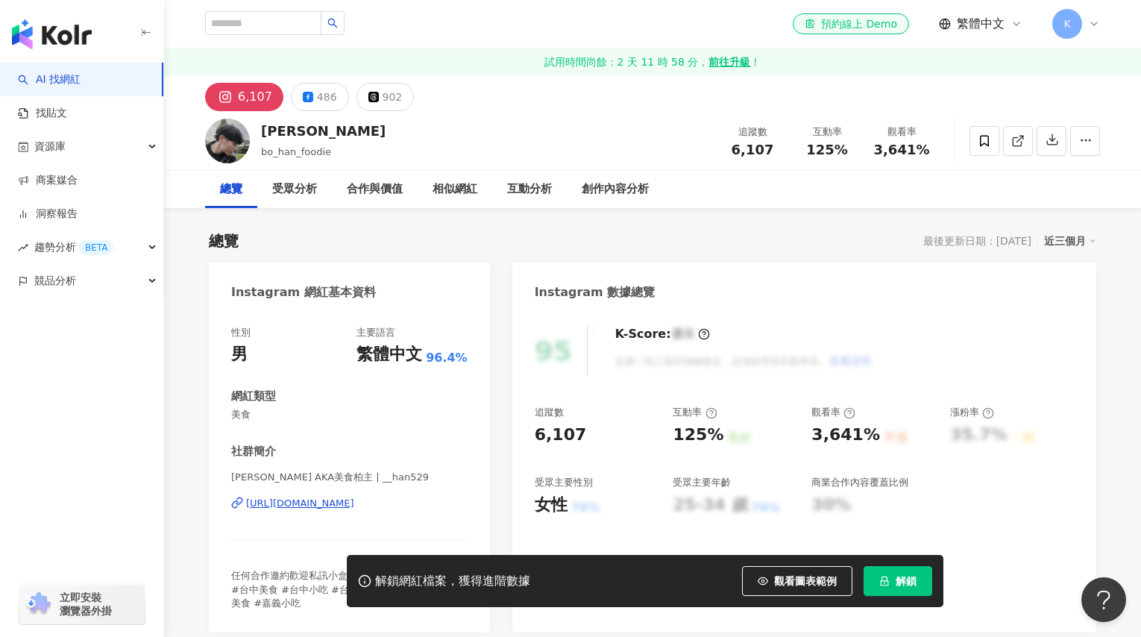
scroll to position [301, 0]
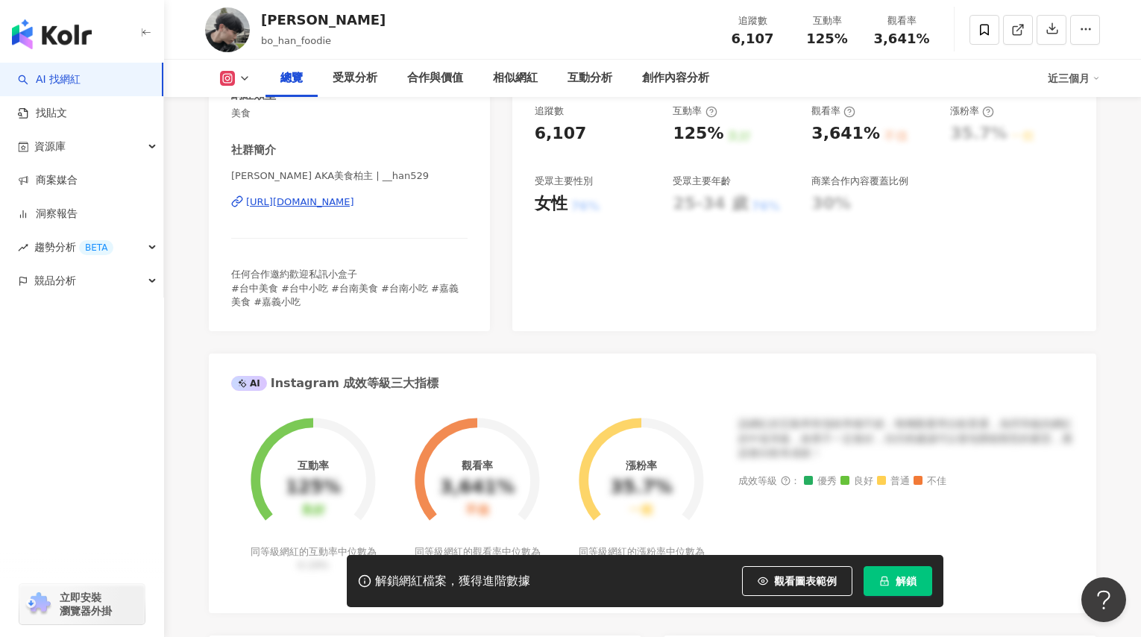
click at [354, 199] on div "https://www.instagram.com/__han529/" at bounding box center [300, 201] width 108 height 13
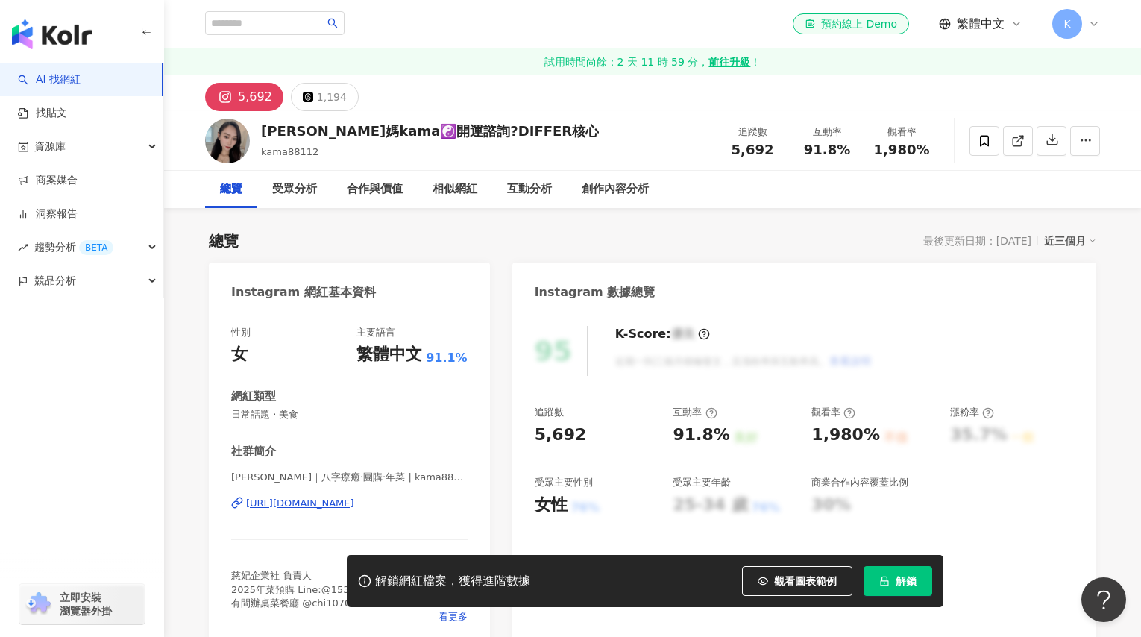
click at [354, 497] on div "[URL][DOMAIN_NAME]" at bounding box center [300, 503] width 108 height 13
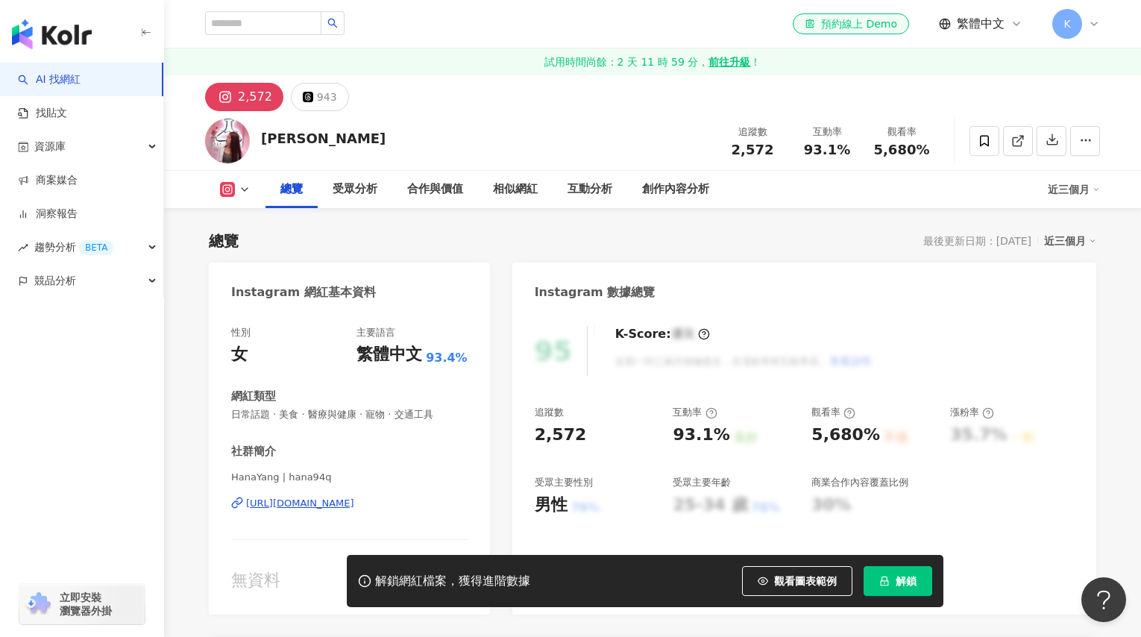
scroll to position [283, 0]
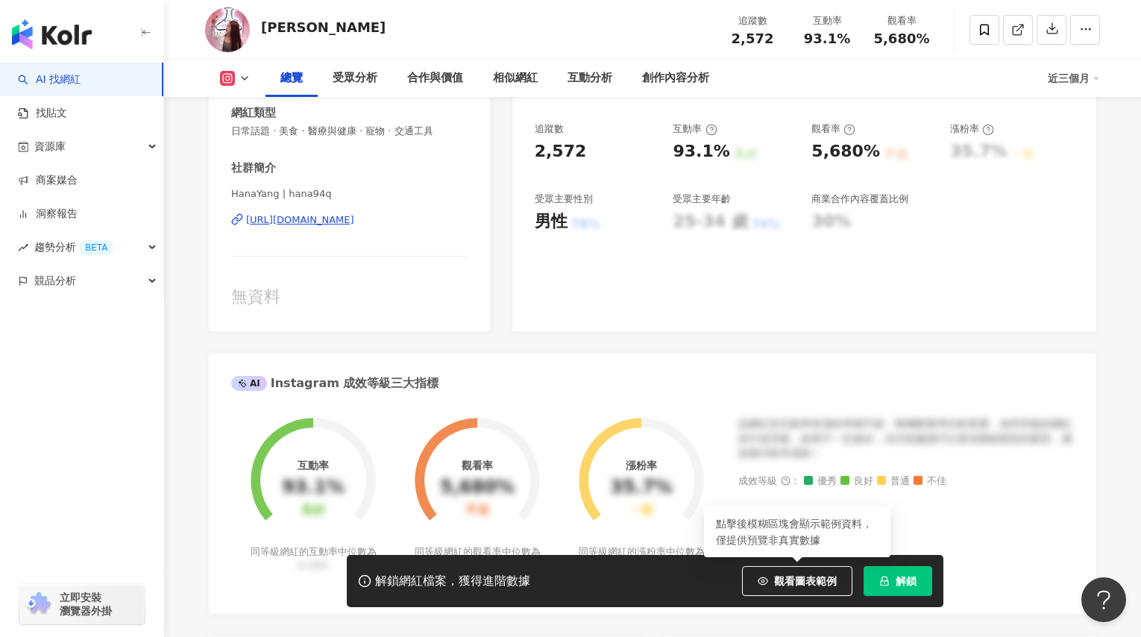
click at [354, 224] on div "[URL][DOMAIN_NAME]" at bounding box center [300, 219] width 108 height 13
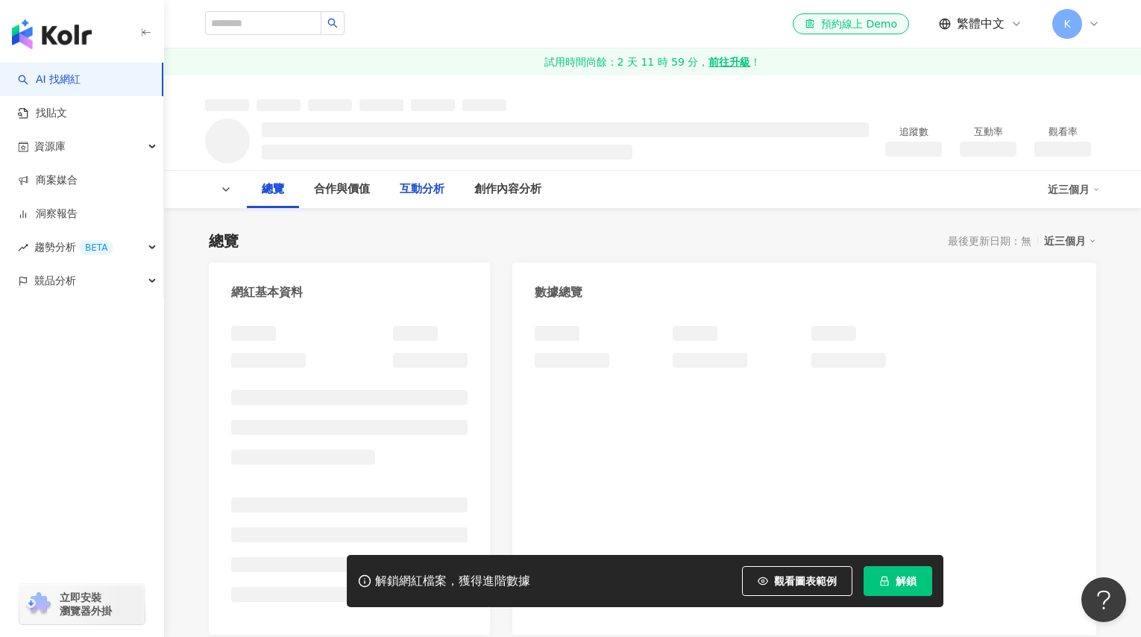
scroll to position [295, 0]
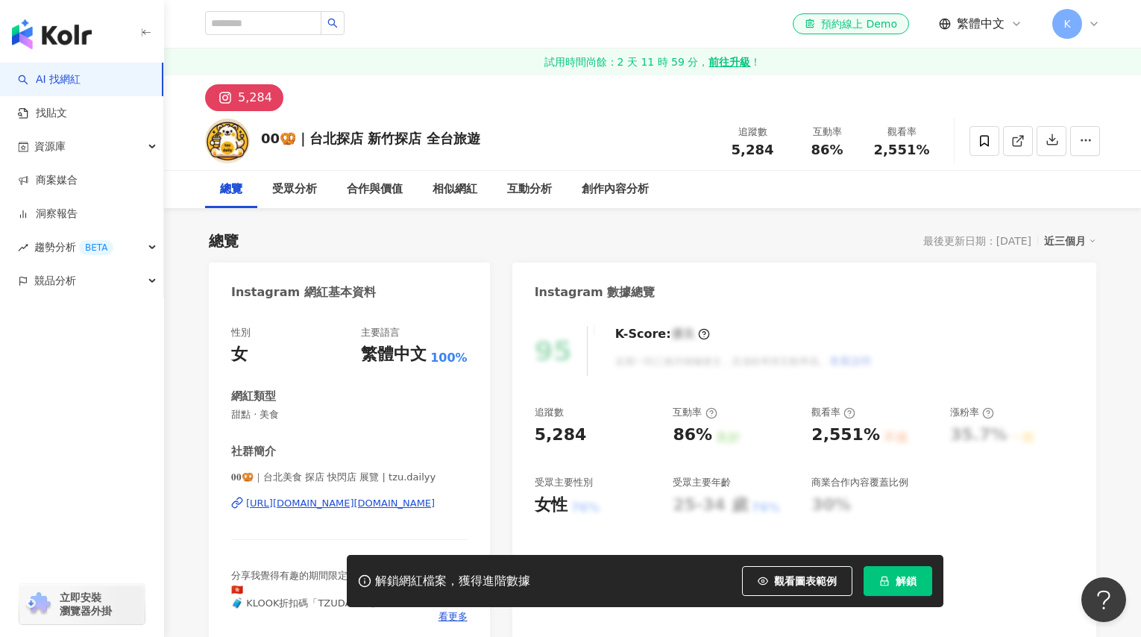
click at [357, 497] on div "https://www.instagram.com/tzu.dailyy/" at bounding box center [340, 503] width 189 height 13
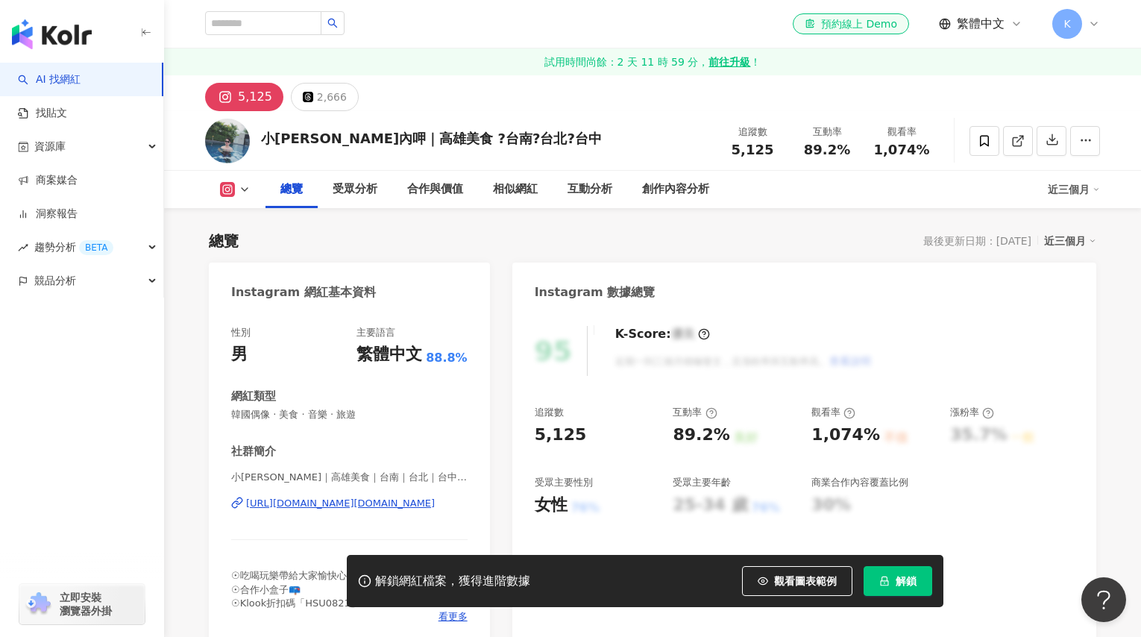
scroll to position [308, 0]
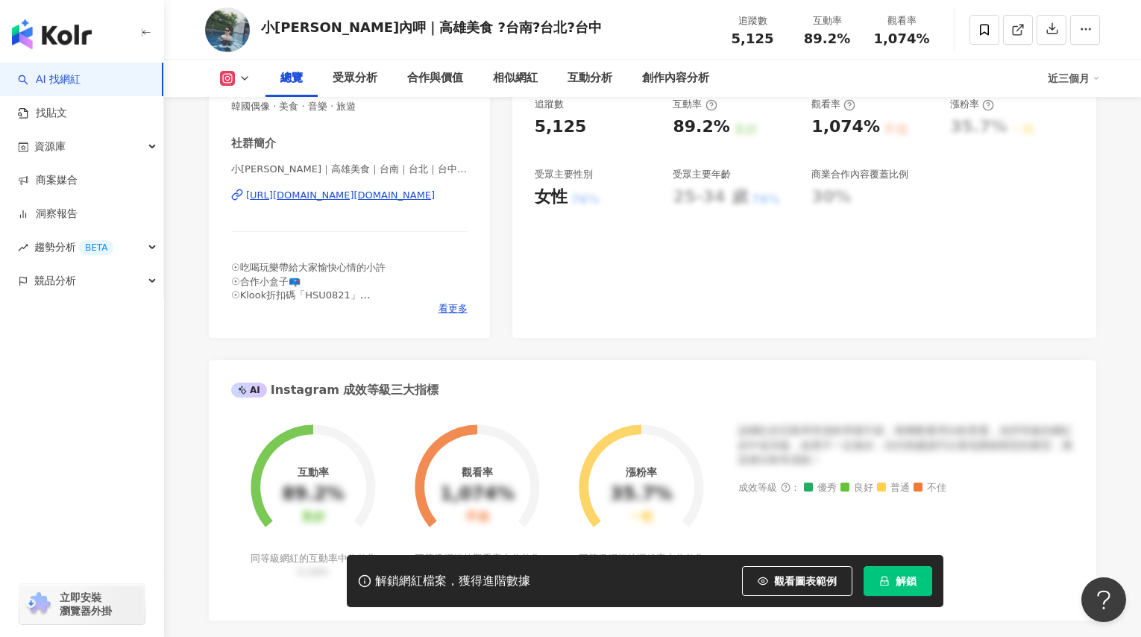
click at [318, 196] on div "https://www.instagram.com/hsu.foodie.gourmet/" at bounding box center [340, 195] width 189 height 13
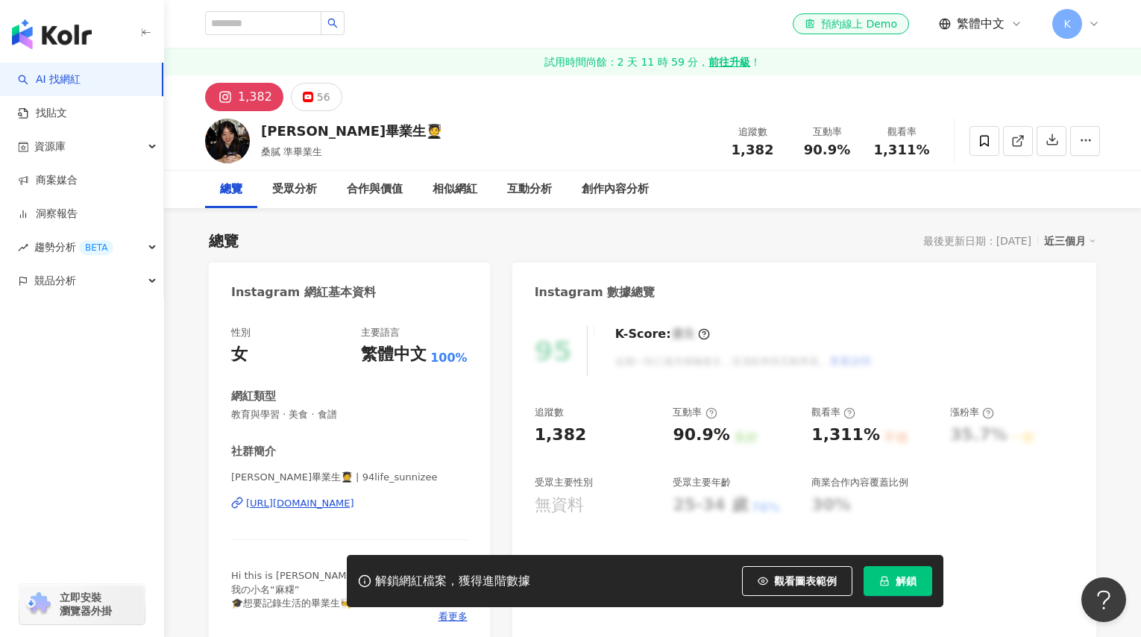
click at [354, 497] on div "https://www.instagram.com/94life_sunnizee/" at bounding box center [300, 503] width 108 height 13
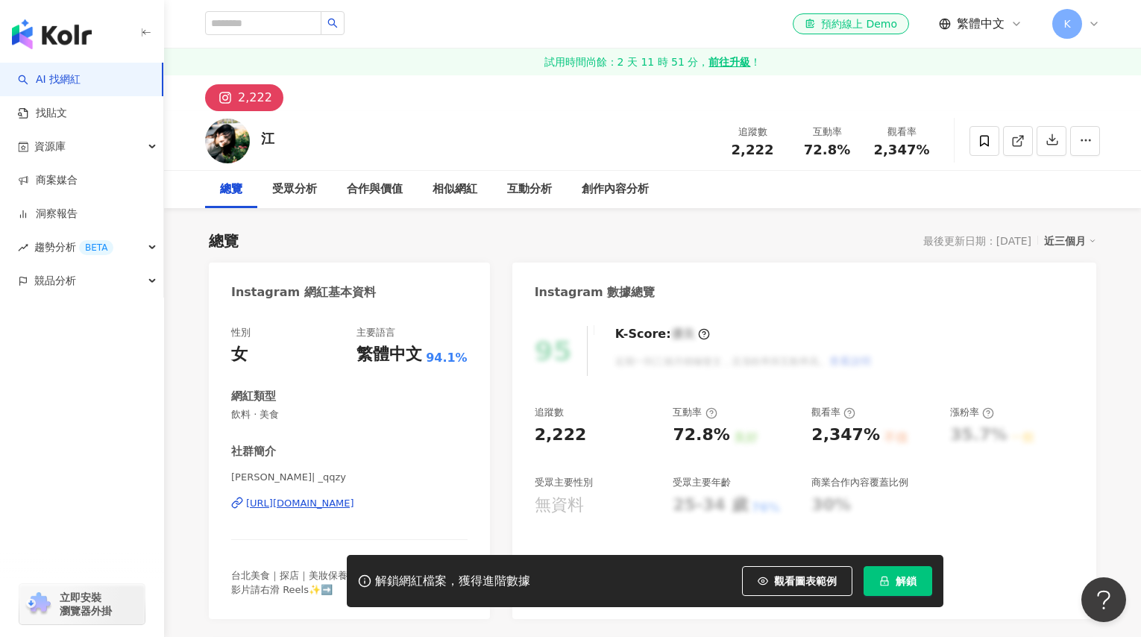
scroll to position [25, 0]
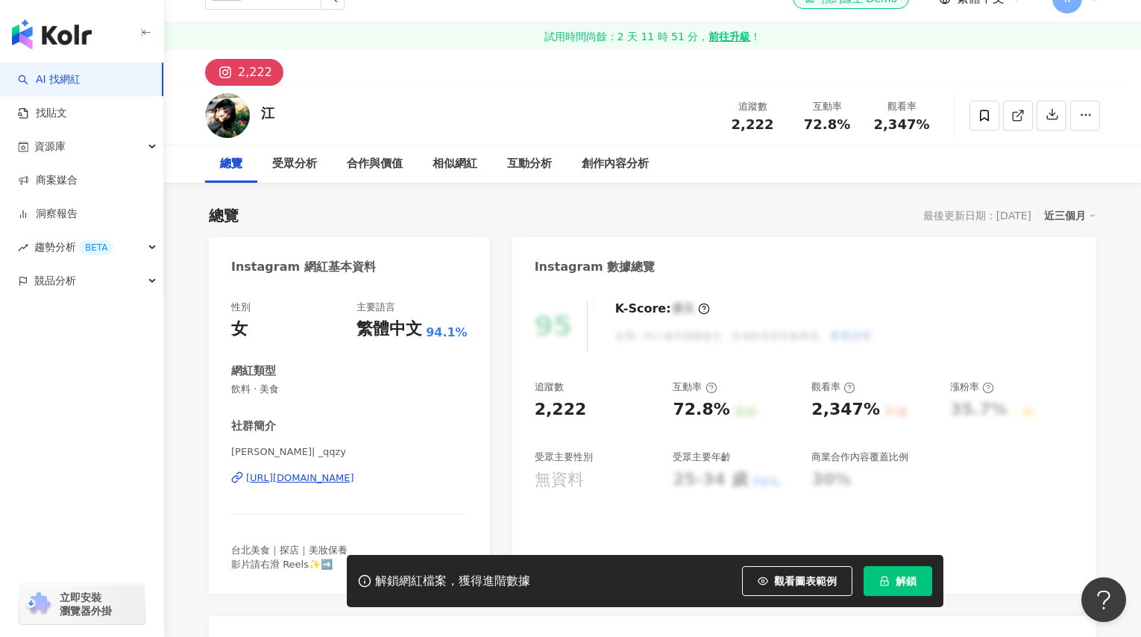
click at [375, 484] on div "江 | _qqzy https://www.instagram.com/_qqzy/" at bounding box center [349, 488] width 236 height 87
click at [354, 475] on div "https://www.instagram.com/_qqzy/" at bounding box center [300, 477] width 108 height 13
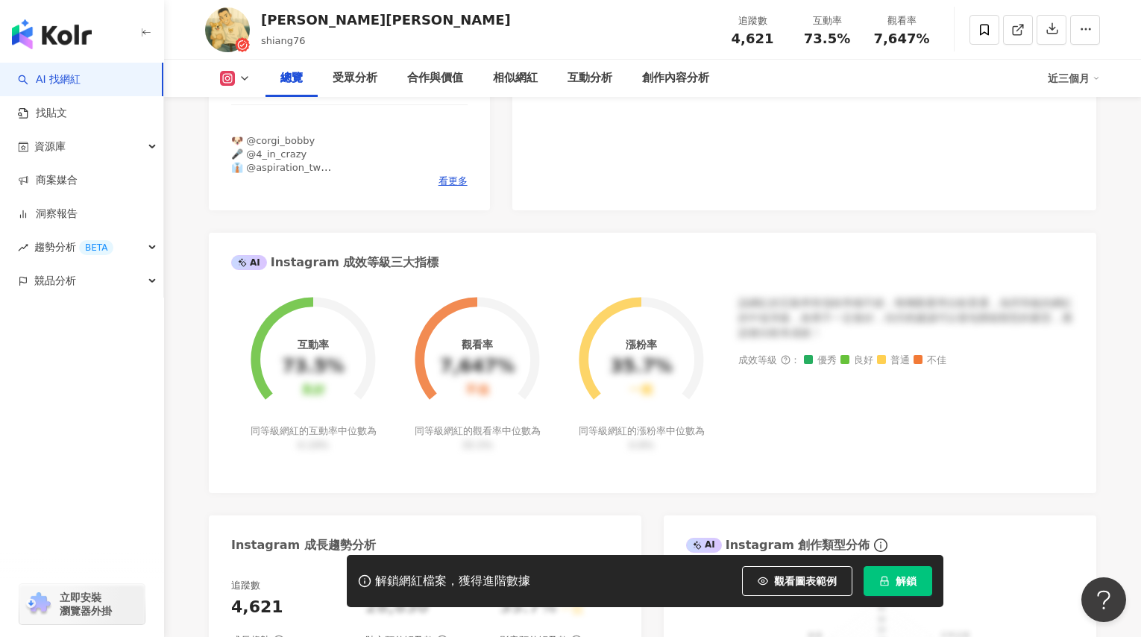
scroll to position [312, 0]
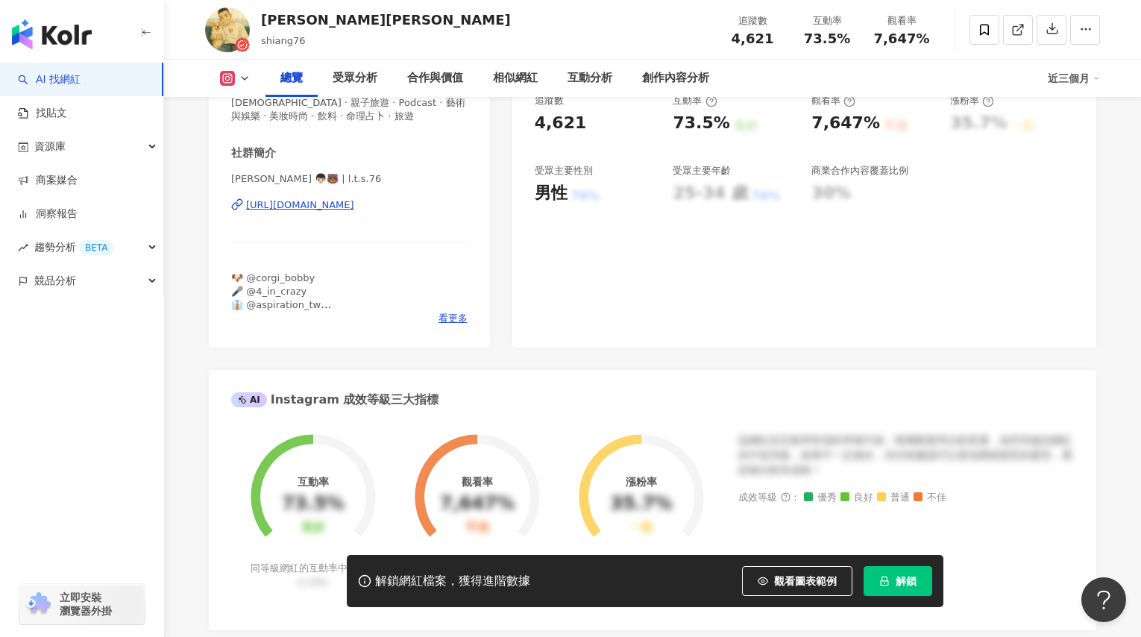
click at [353, 204] on div "https://www.instagram.com/l.t.s.76/" at bounding box center [300, 204] width 108 height 13
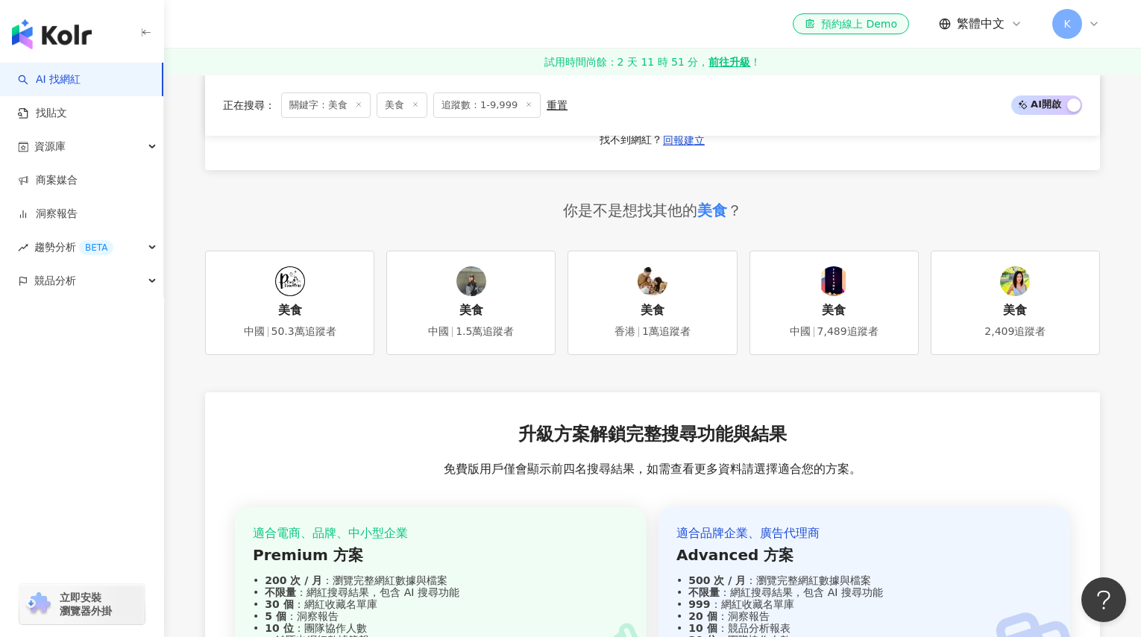
scroll to position [2926, 0]
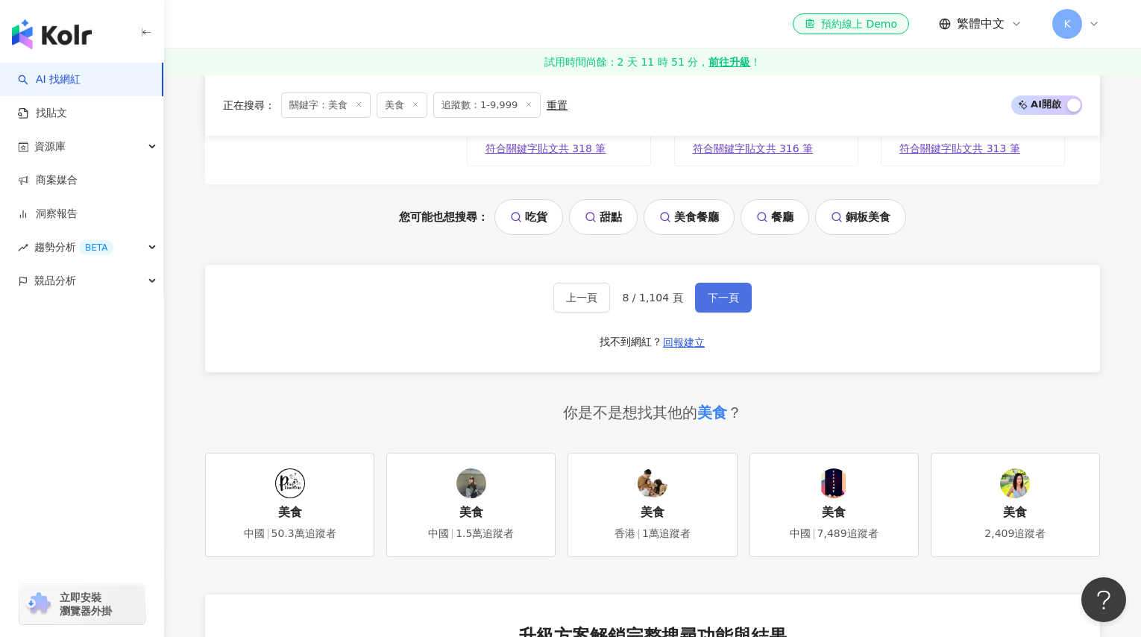
click at [708, 292] on span "下一頁" at bounding box center [723, 298] width 31 height 12
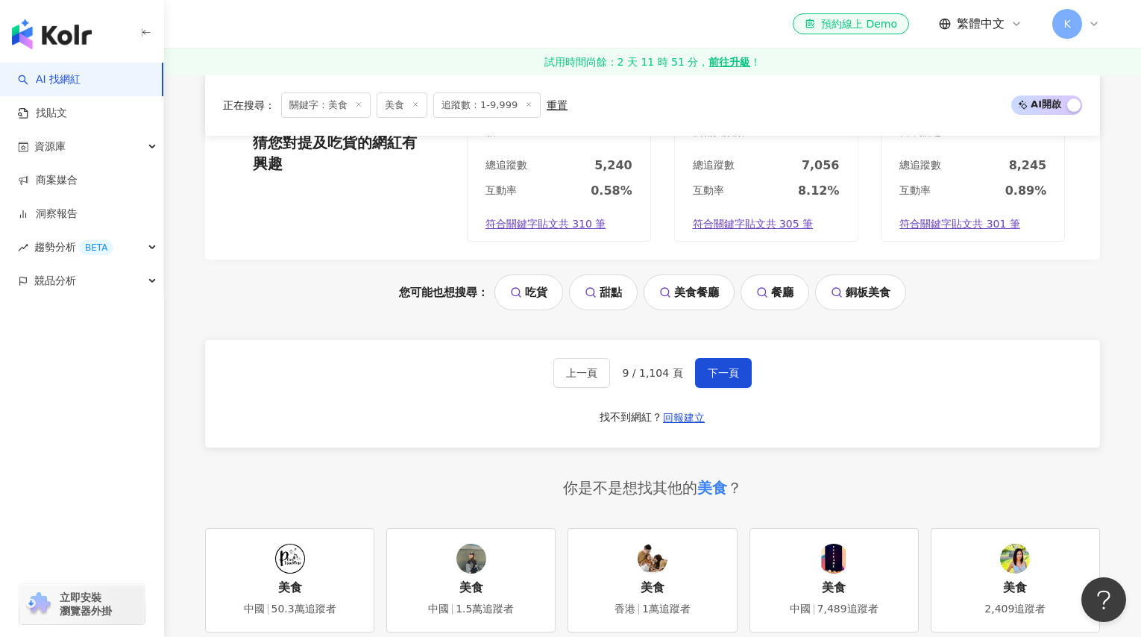
scroll to position [3013, 0]
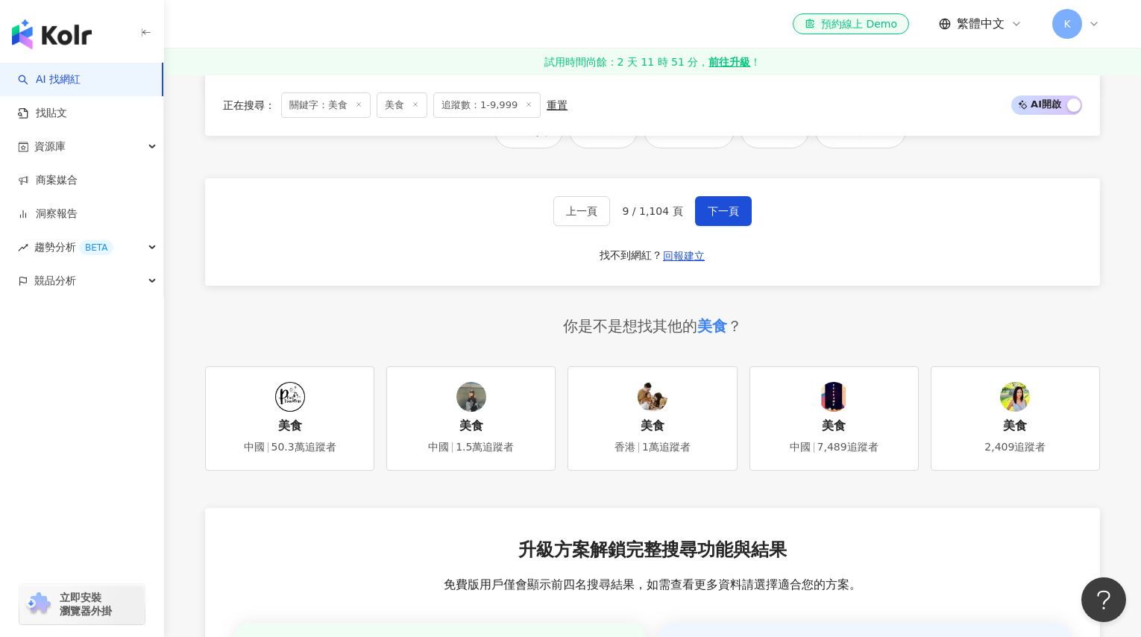
click at [736, 196] on div "上一頁 9 / 1,104 頁 下一頁 找不到網紅？ 回報建立" at bounding box center [652, 231] width 895 height 107
click at [732, 201] on button "下一頁" at bounding box center [723, 211] width 57 height 30
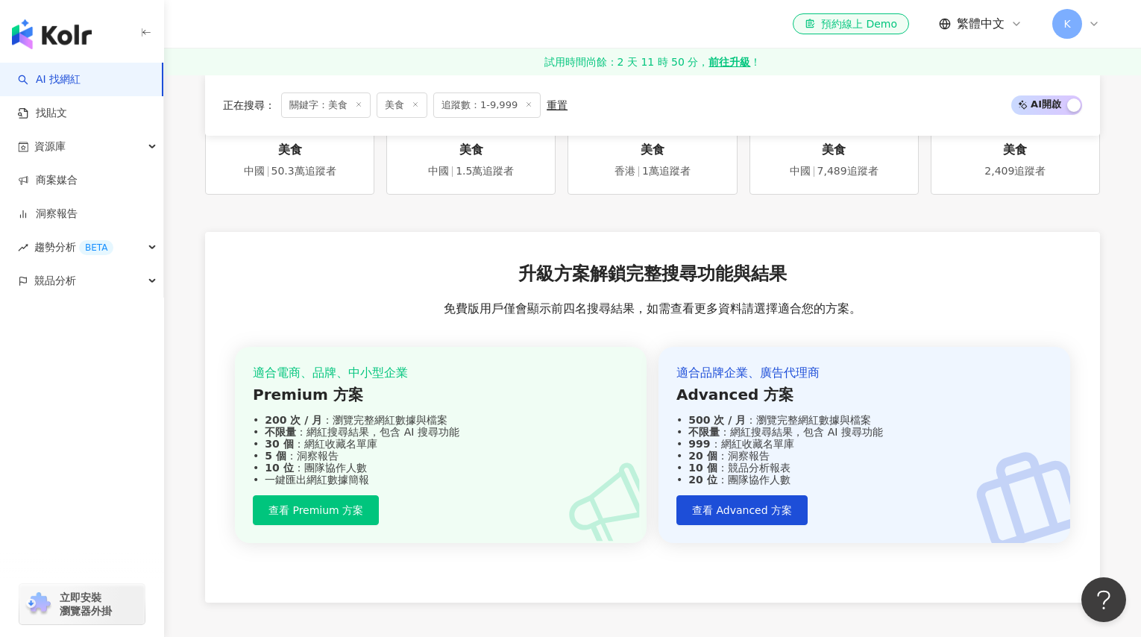
scroll to position [2996, 0]
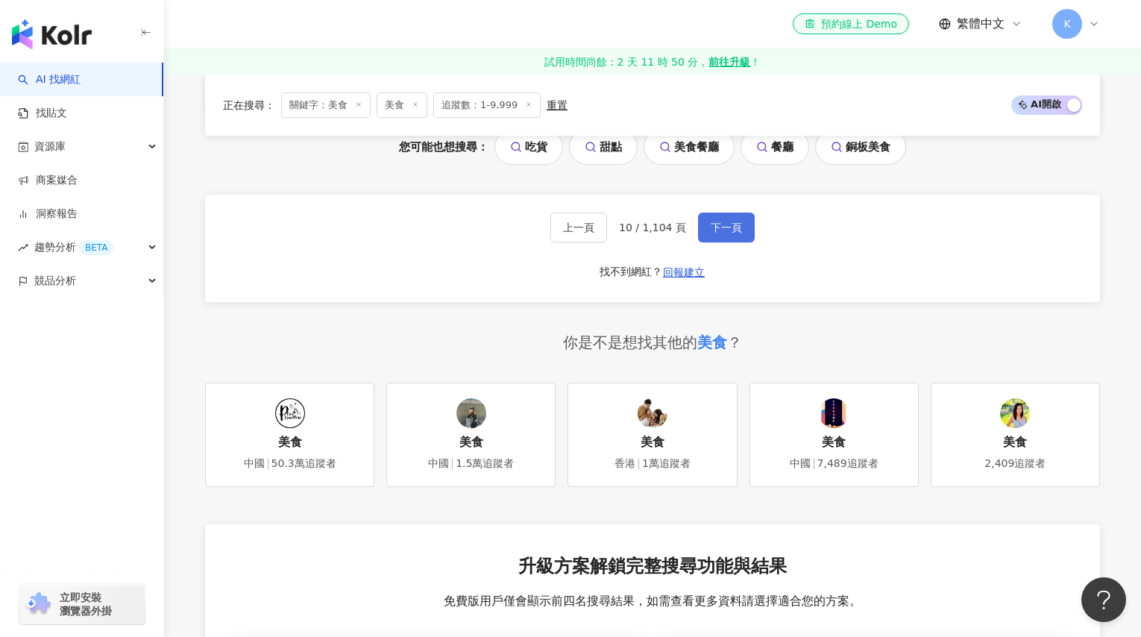
click at [729, 242] on button "下一頁" at bounding box center [726, 228] width 57 height 30
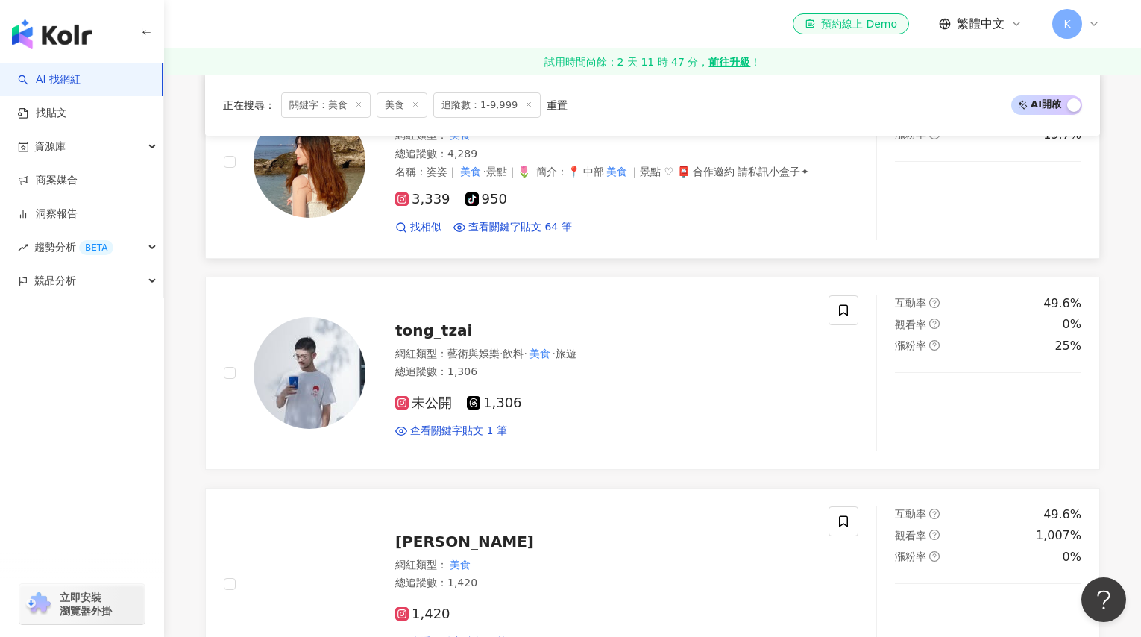
scroll to position [156, 0]
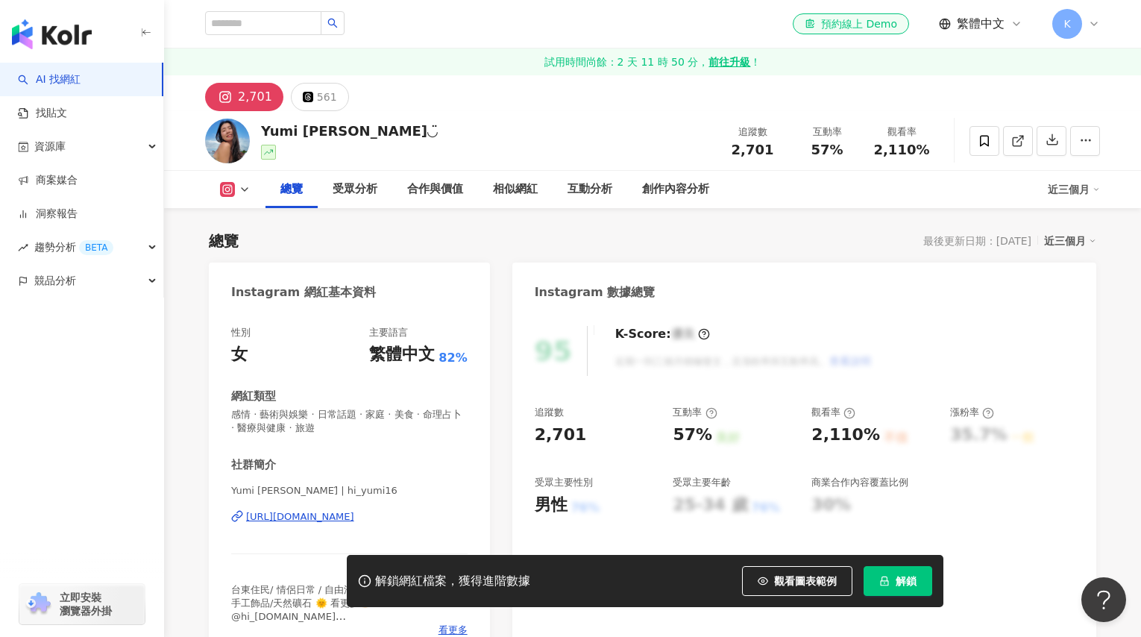
scroll to position [129, 0]
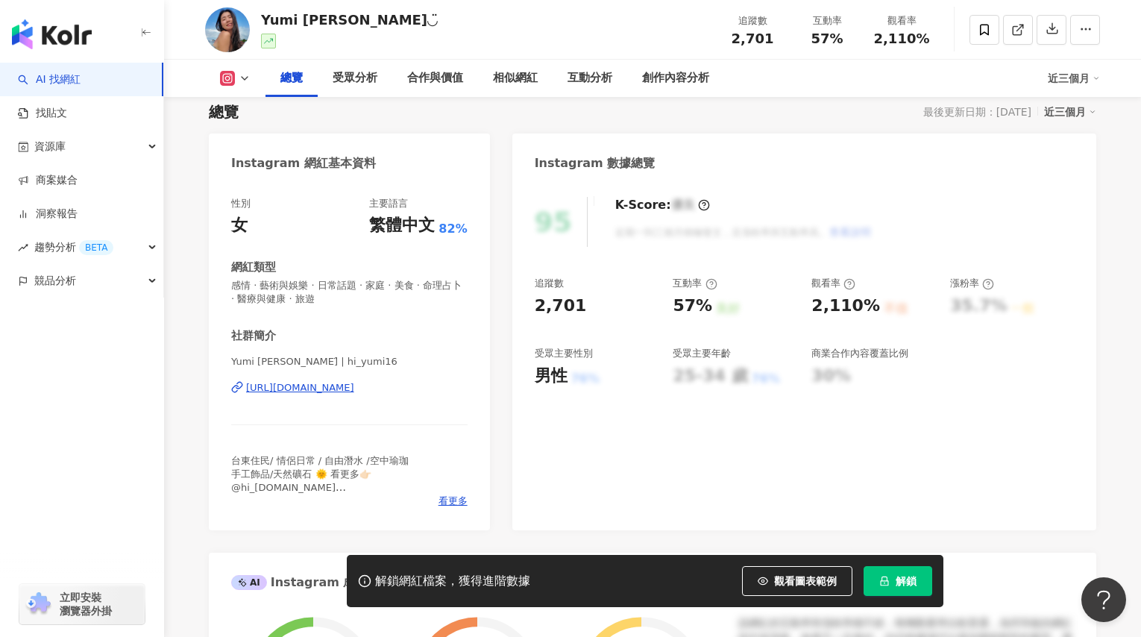
click at [354, 389] on div "https://www.instagram.com/hi_yumi16/" at bounding box center [300, 387] width 108 height 13
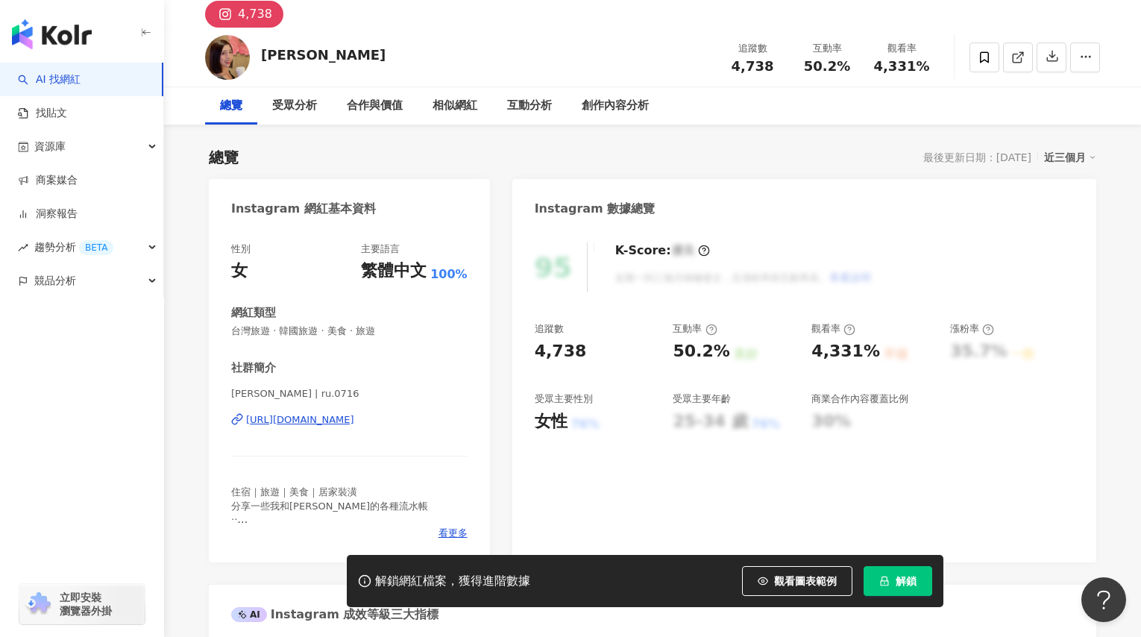
scroll to position [125, 0]
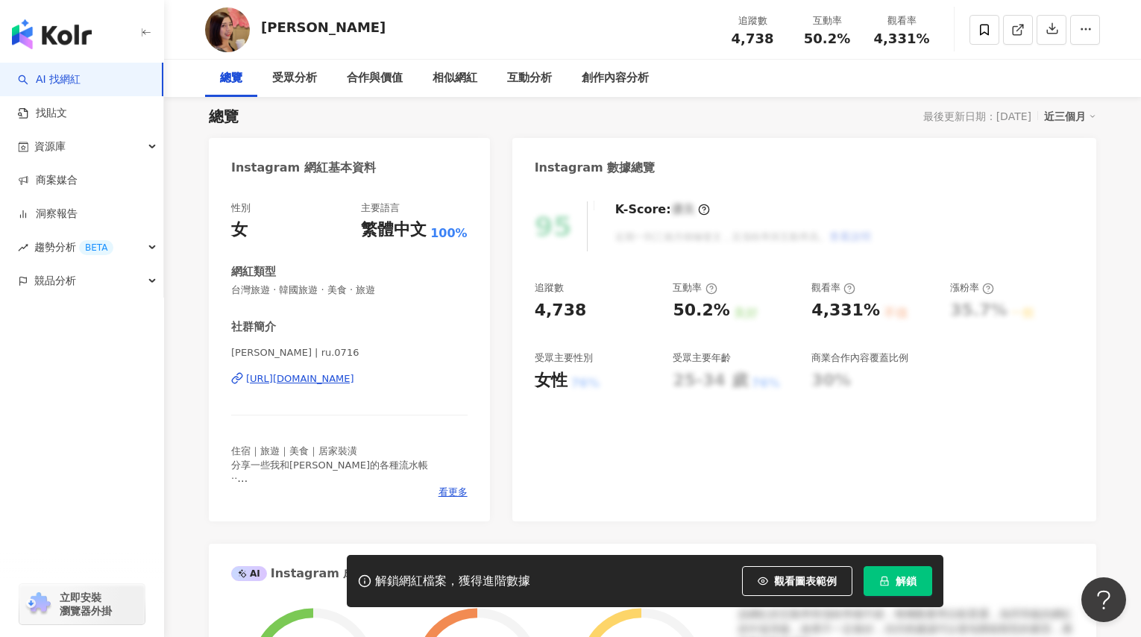
click at [354, 379] on div "https://www.instagram.com/ru.0716/" at bounding box center [300, 378] width 108 height 13
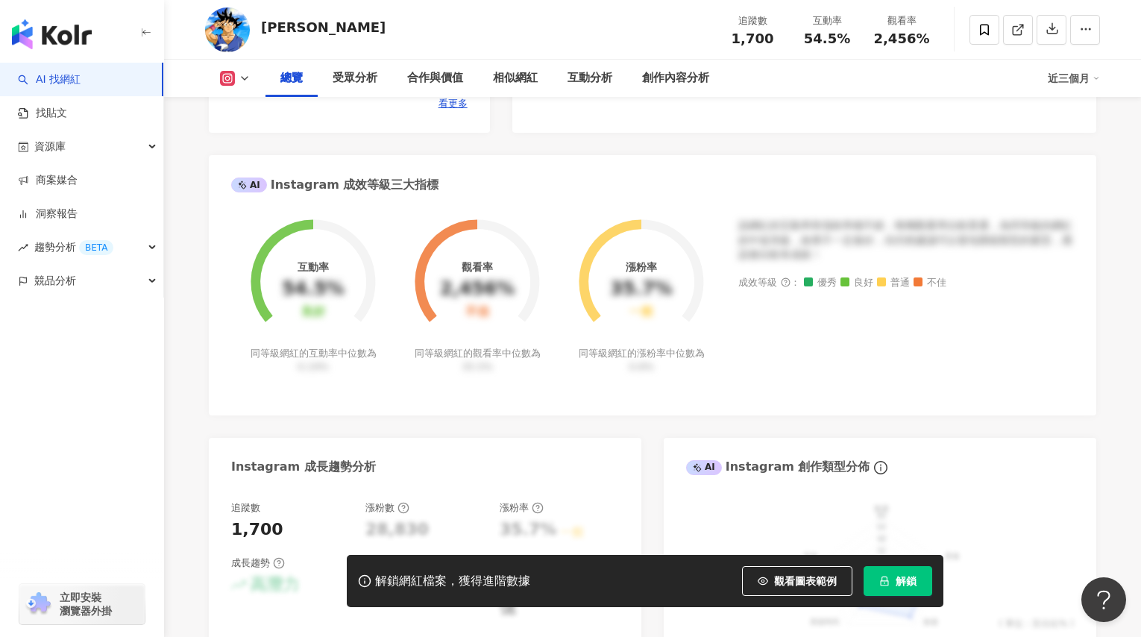
scroll to position [201, 0]
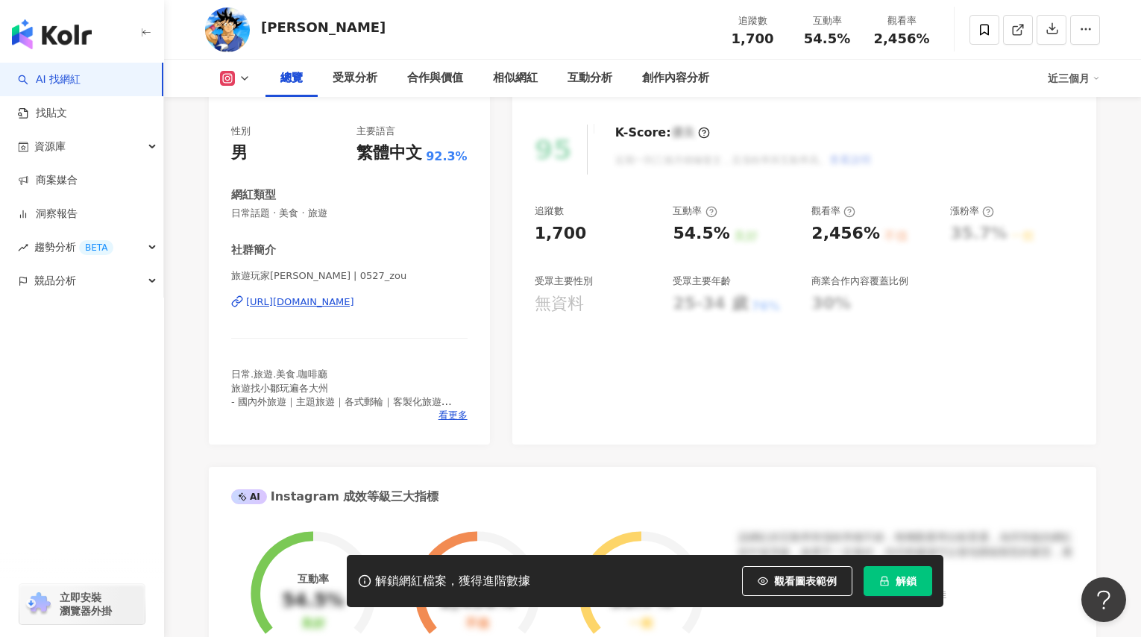
click at [354, 306] on div "[URL][DOMAIN_NAME]" at bounding box center [300, 301] width 108 height 13
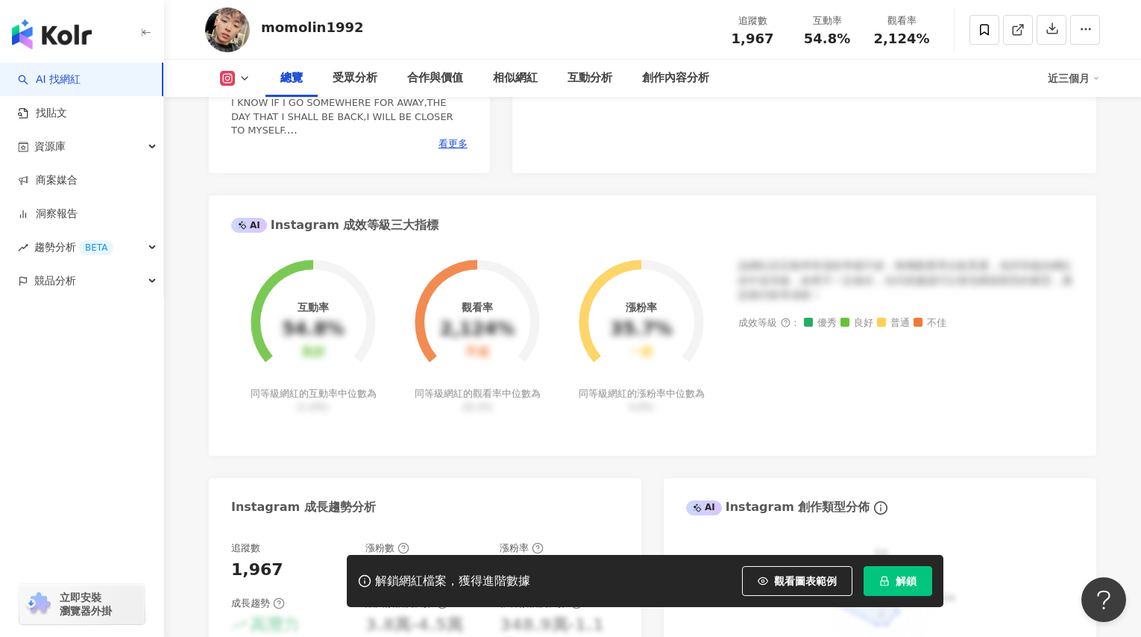
scroll to position [234, 0]
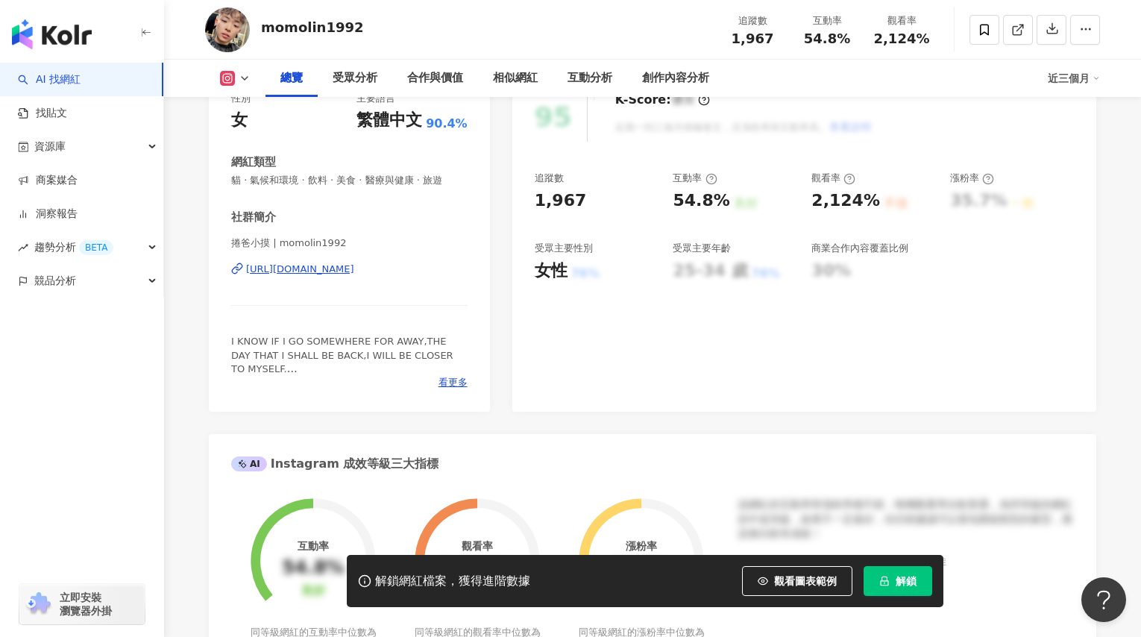
click at [354, 268] on div "https://www.instagram.com/momolin1992/" at bounding box center [300, 268] width 108 height 13
